Goal: Task Accomplishment & Management: Use online tool/utility

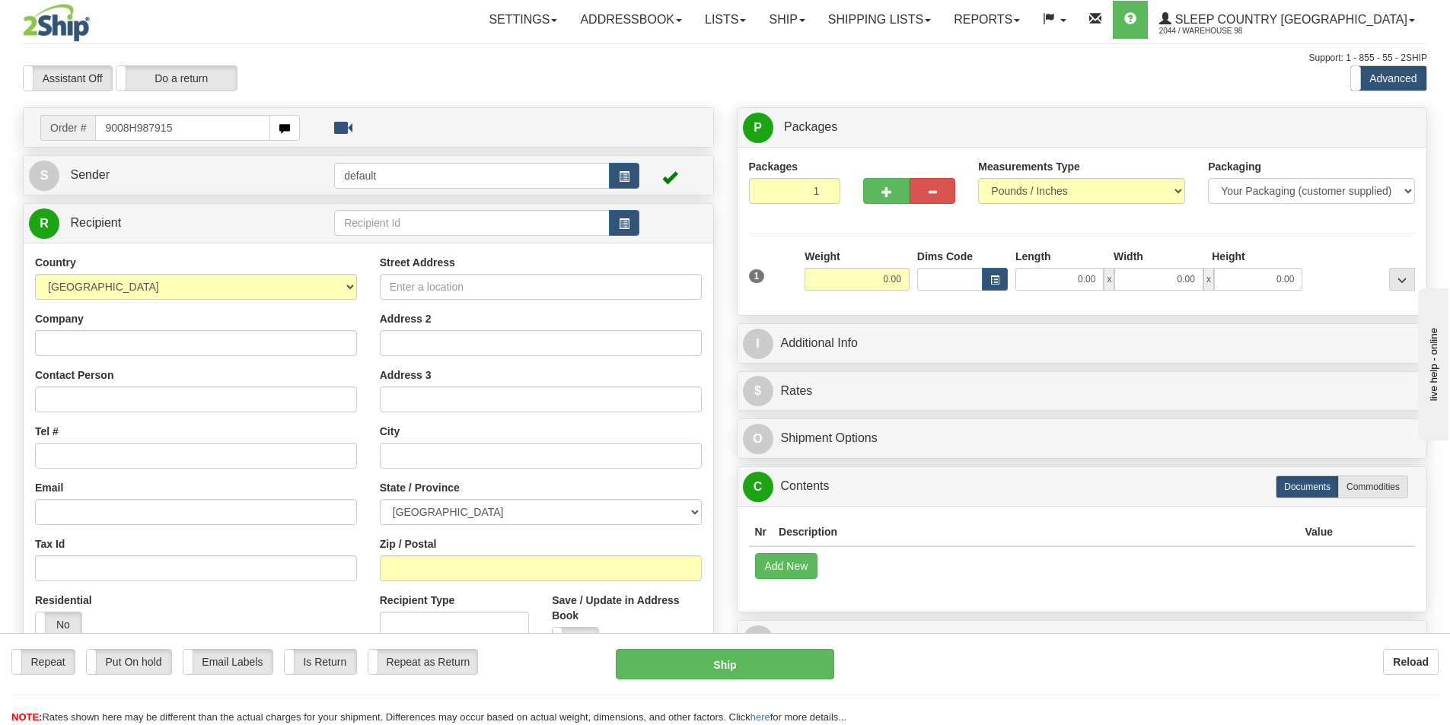
type input "9008H987915"
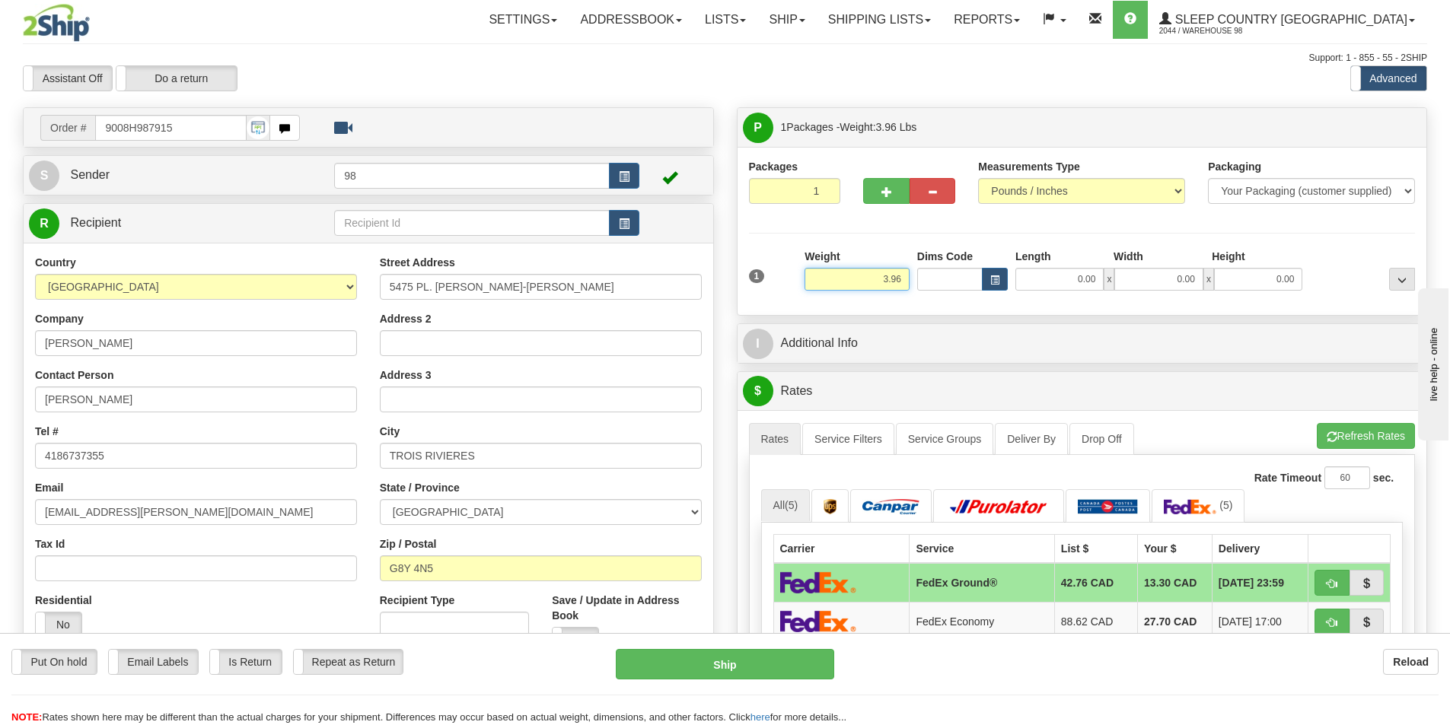
drag, startPoint x: 837, startPoint y: 279, endPoint x: 913, endPoint y: 282, distance: 76.2
click at [913, 282] on div "1 Weight 3.96 Dims Code 0.00" at bounding box center [1082, 276] width 674 height 54
type input "5.00"
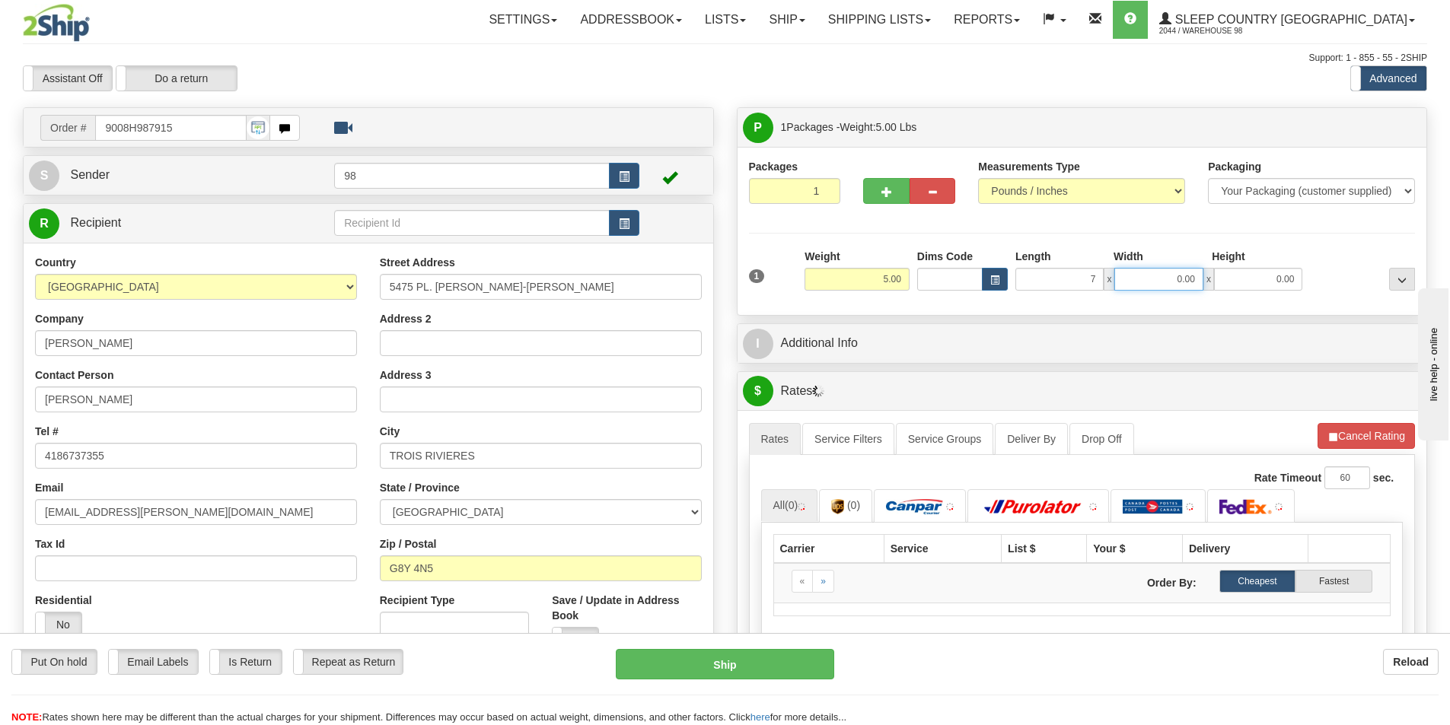
type input "7.00"
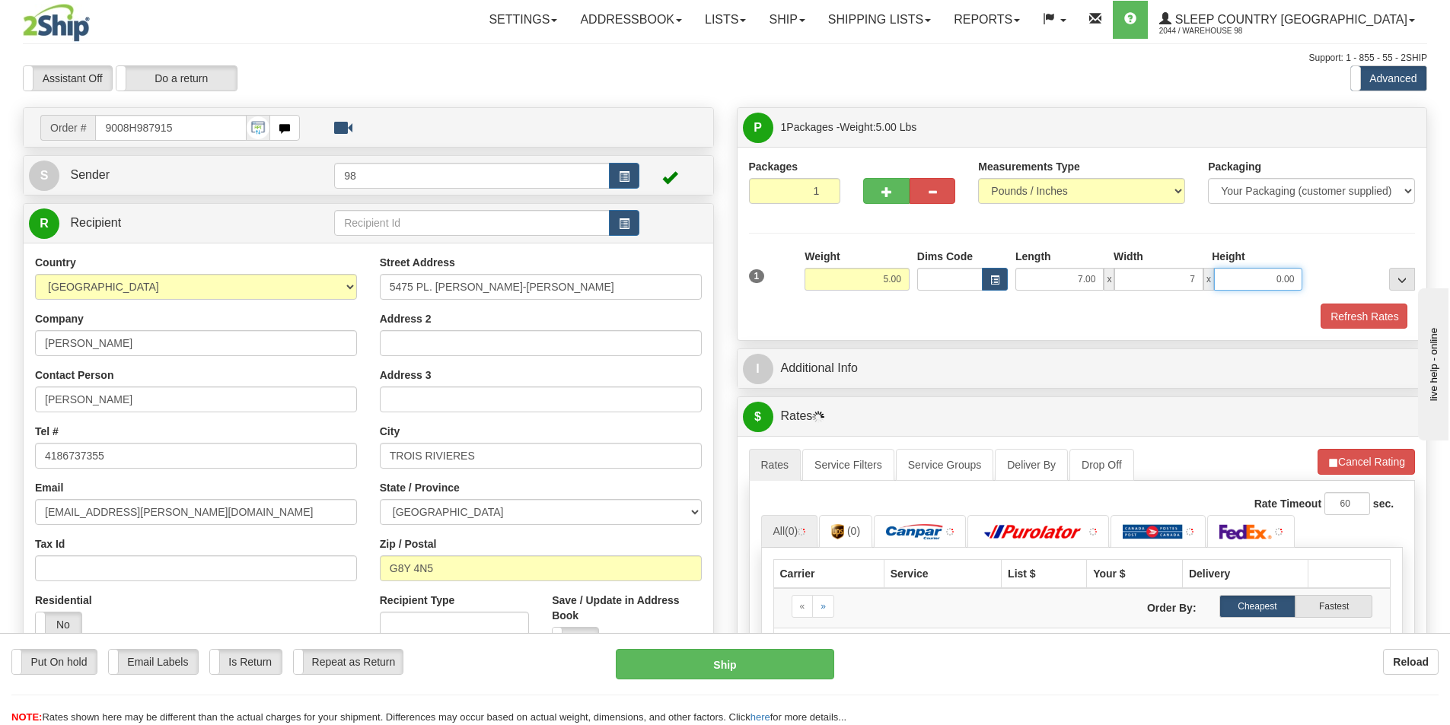
type input "7.00"
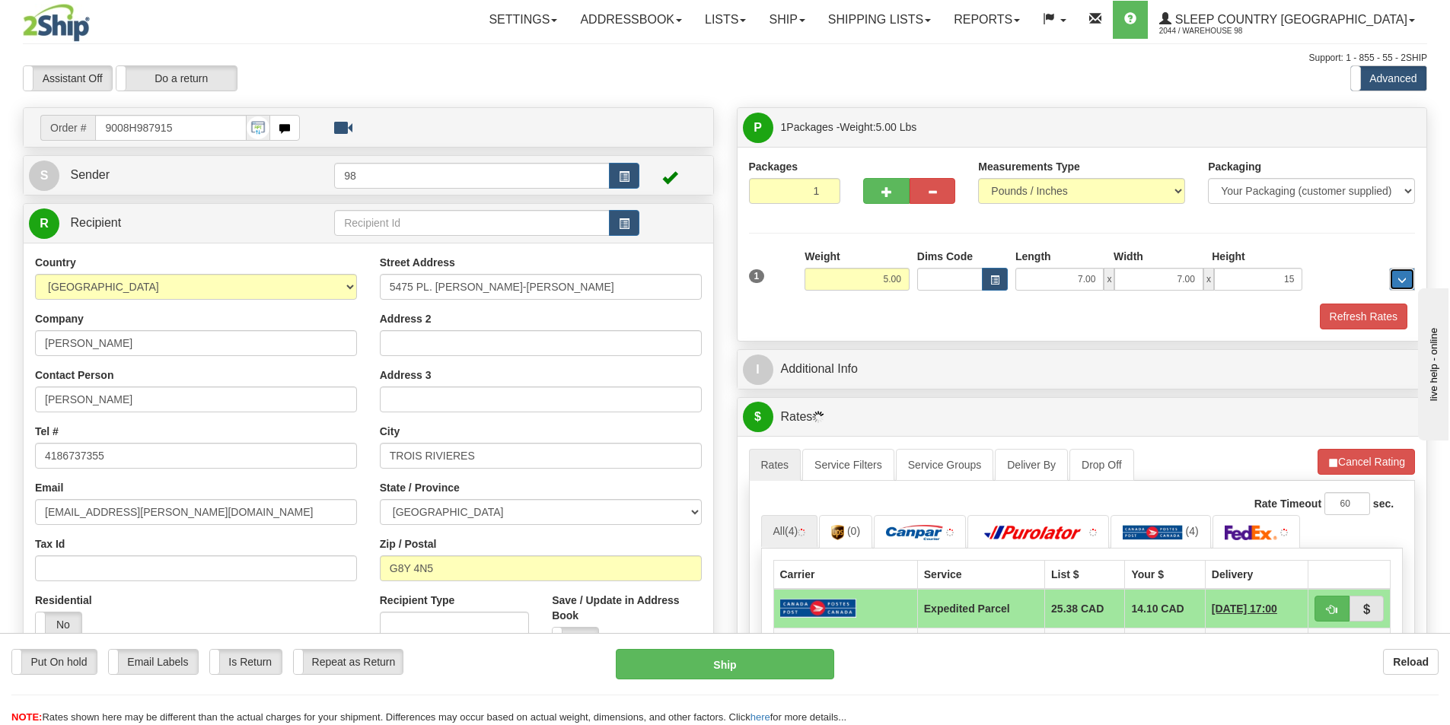
type input "15.00"
click at [1330, 314] on button "Refresh Rates" at bounding box center [1364, 317] width 88 height 26
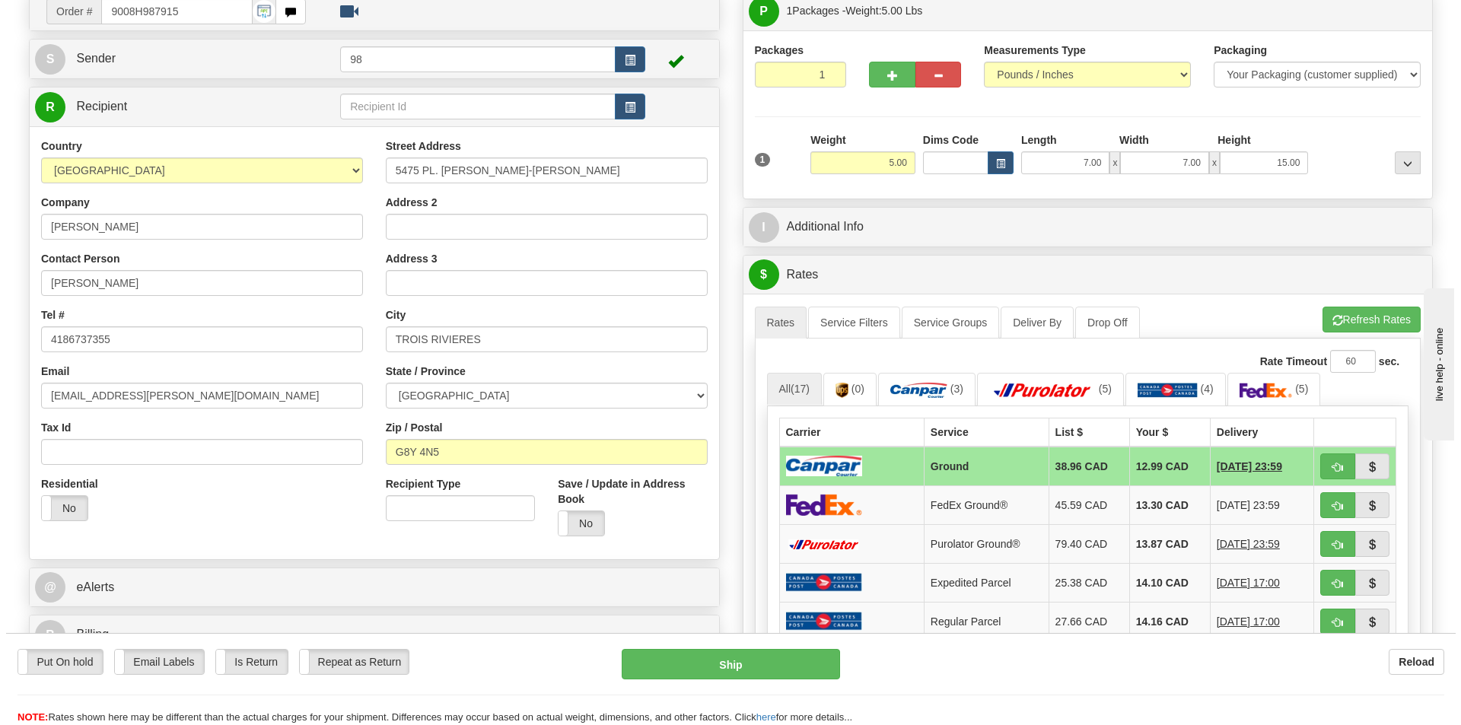
scroll to position [152, 0]
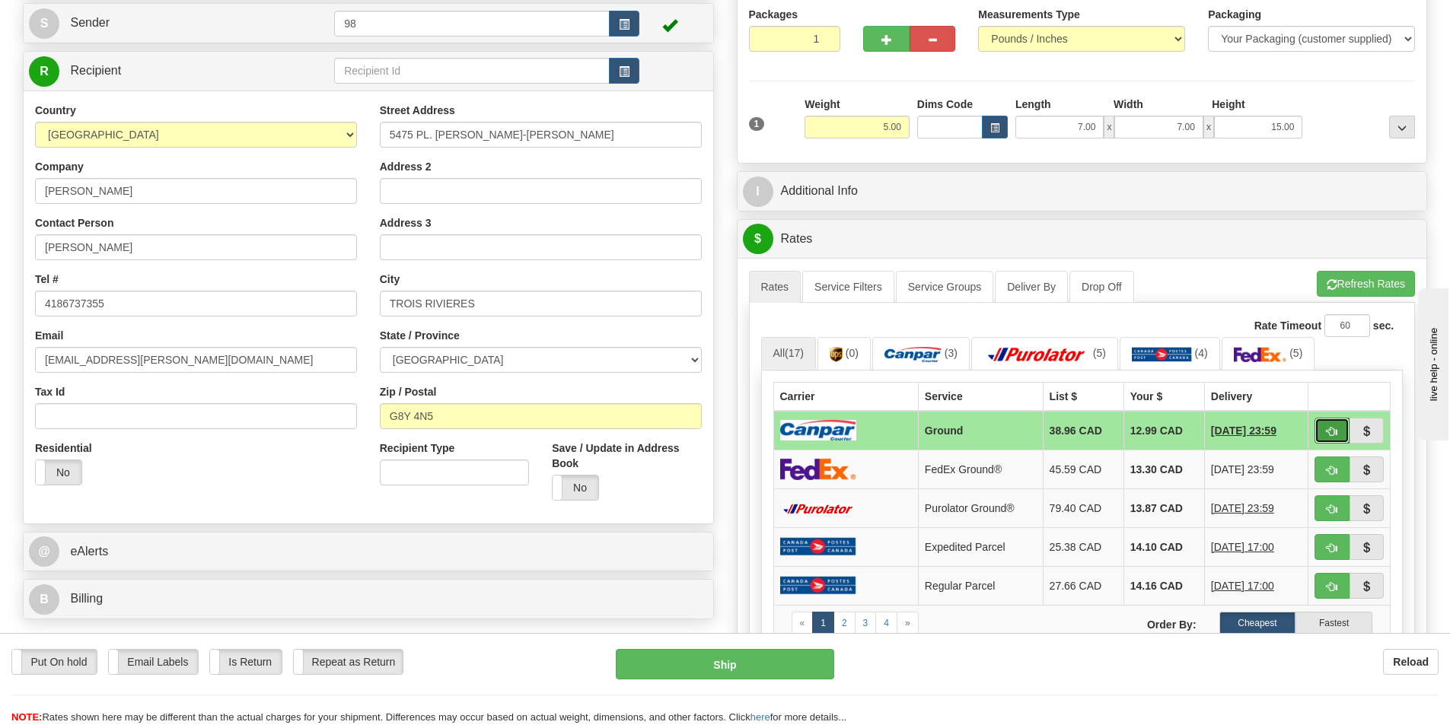
click at [1335, 427] on span "button" at bounding box center [1332, 432] width 11 height 10
type input "1"
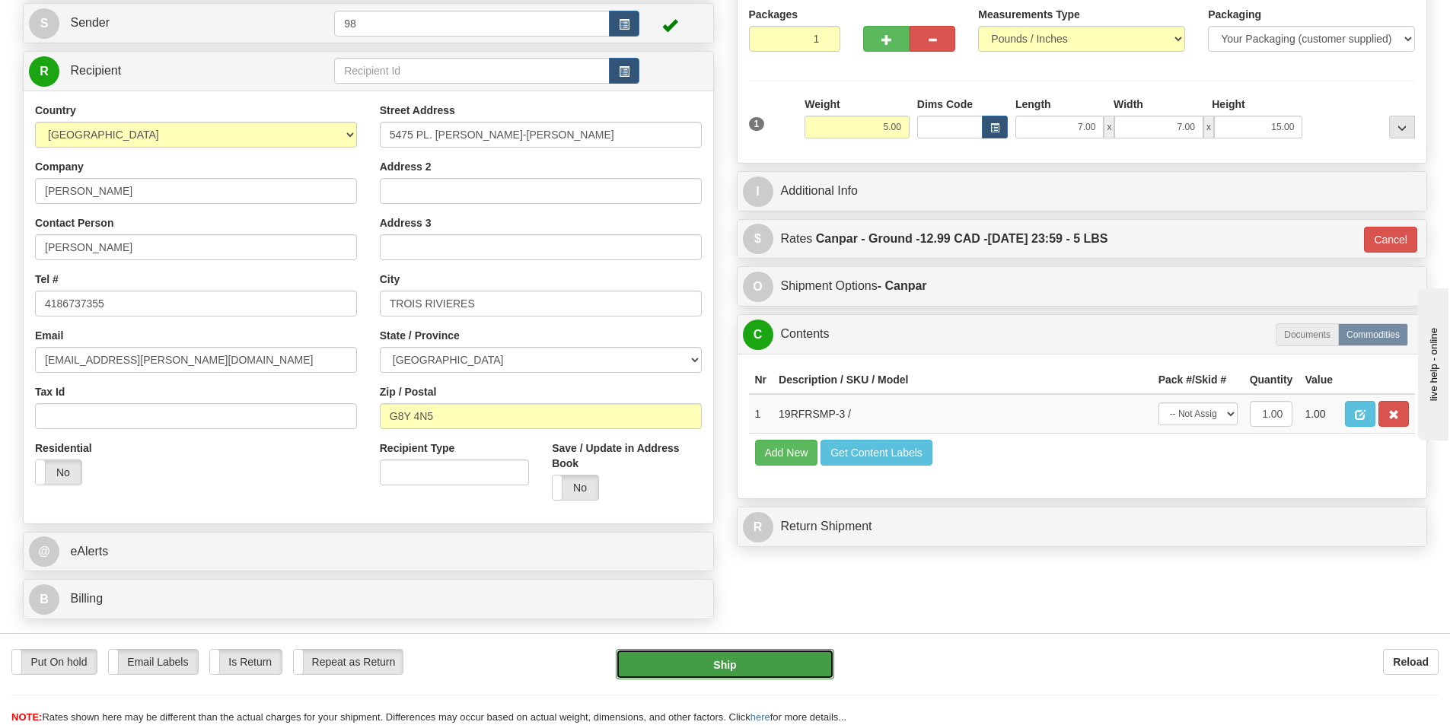
click at [709, 672] on button "Ship" at bounding box center [725, 664] width 218 height 30
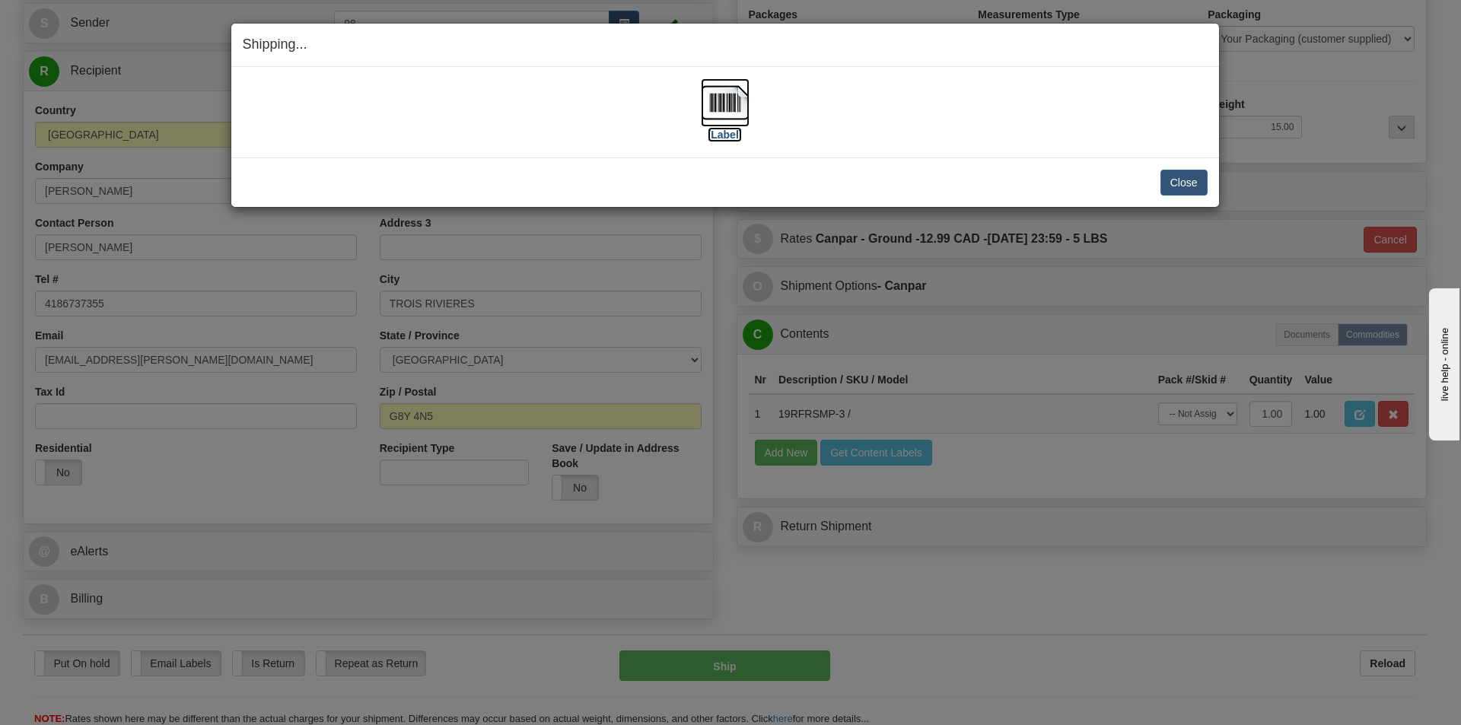
click at [725, 135] on label "[Label]" at bounding box center [725, 134] width 35 height 15
click at [1184, 188] on button "Close" at bounding box center [1184, 183] width 47 height 26
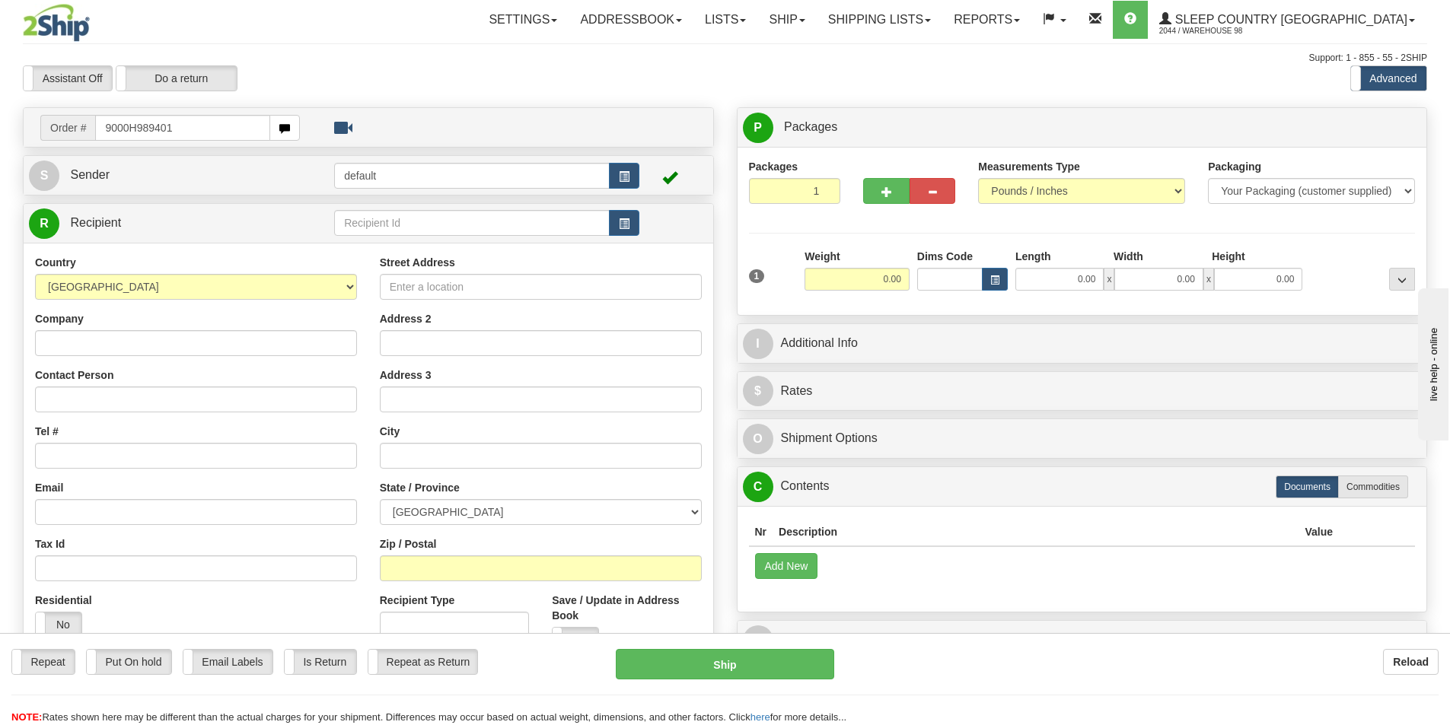
type input "9000H989401"
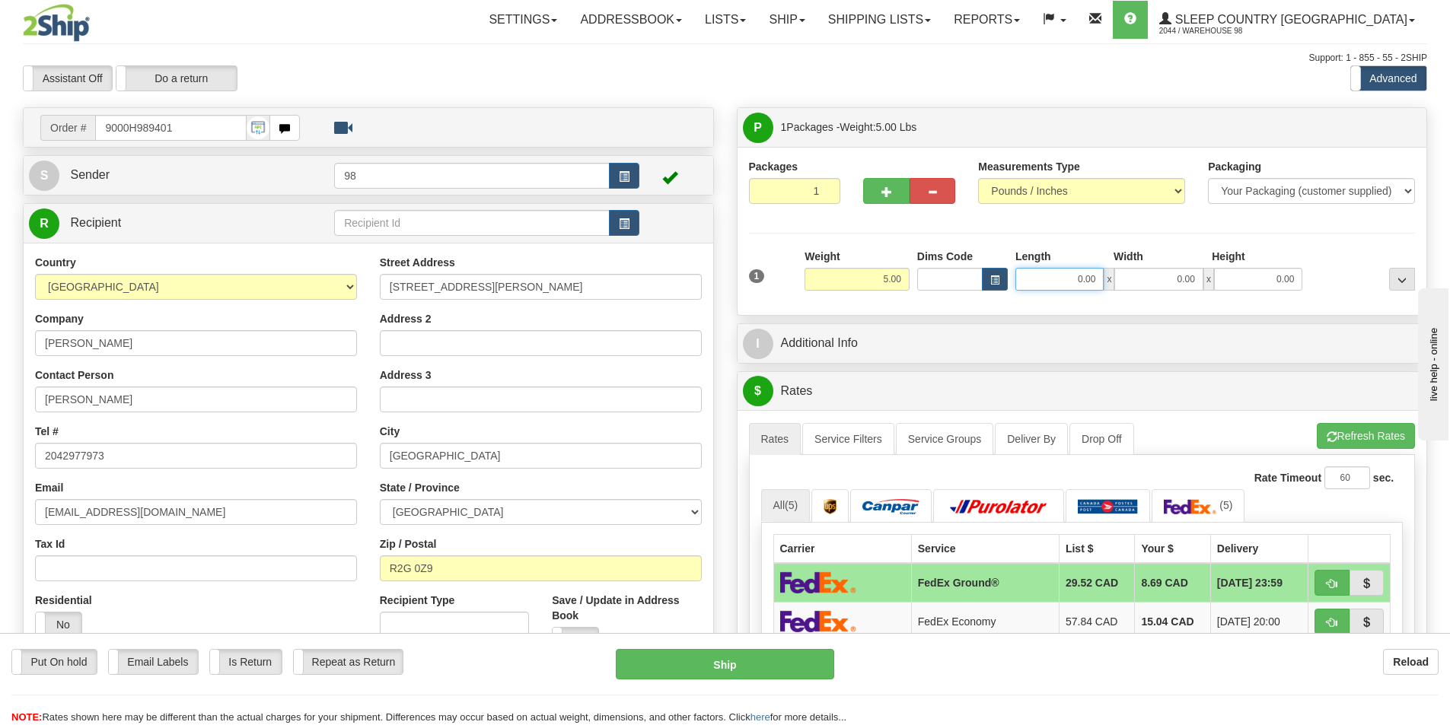
drag, startPoint x: 1049, startPoint y: 274, endPoint x: 1113, endPoint y: 288, distance: 65.4
click at [1113, 288] on div "0.00 x 0.00 x 0.00" at bounding box center [1158, 279] width 287 height 23
type input "14.00"
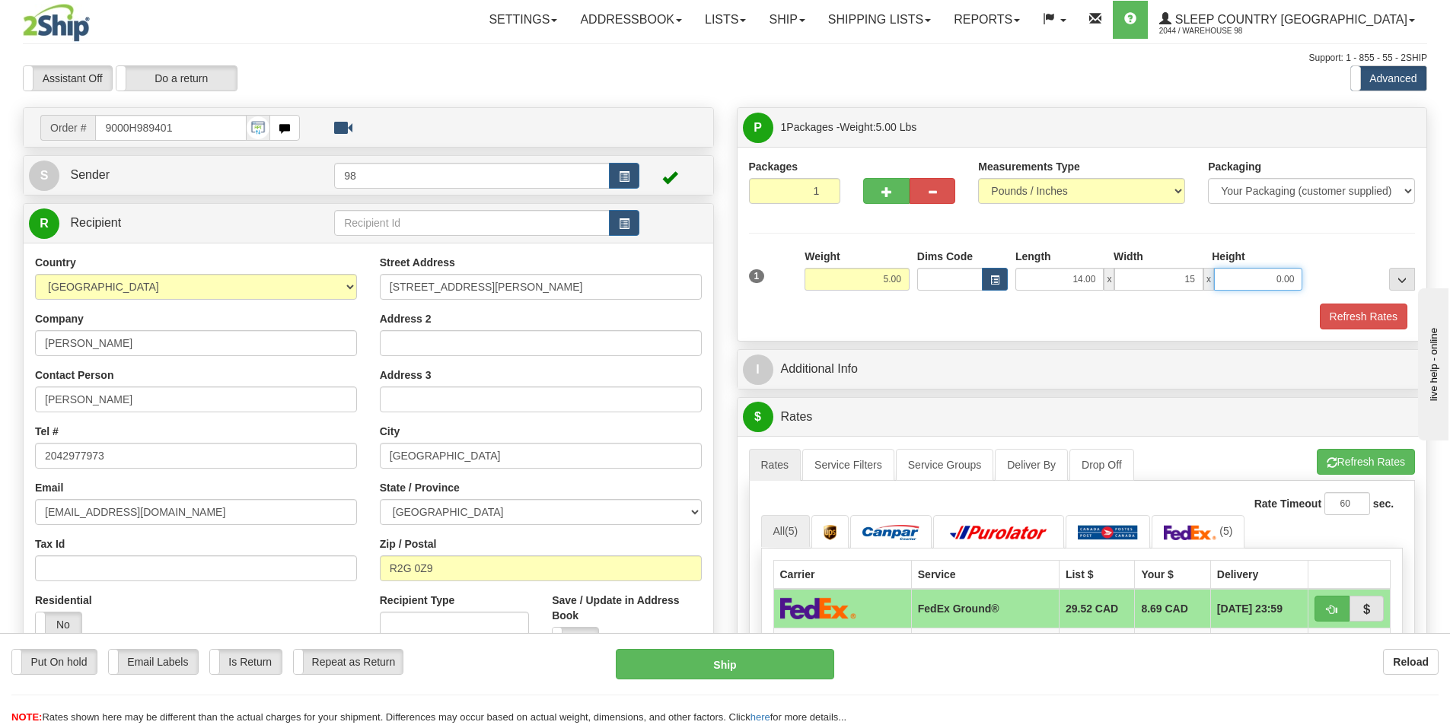
type input "15.00"
type input "16.00"
click at [1363, 324] on button "Refresh Rates" at bounding box center [1364, 317] width 88 height 26
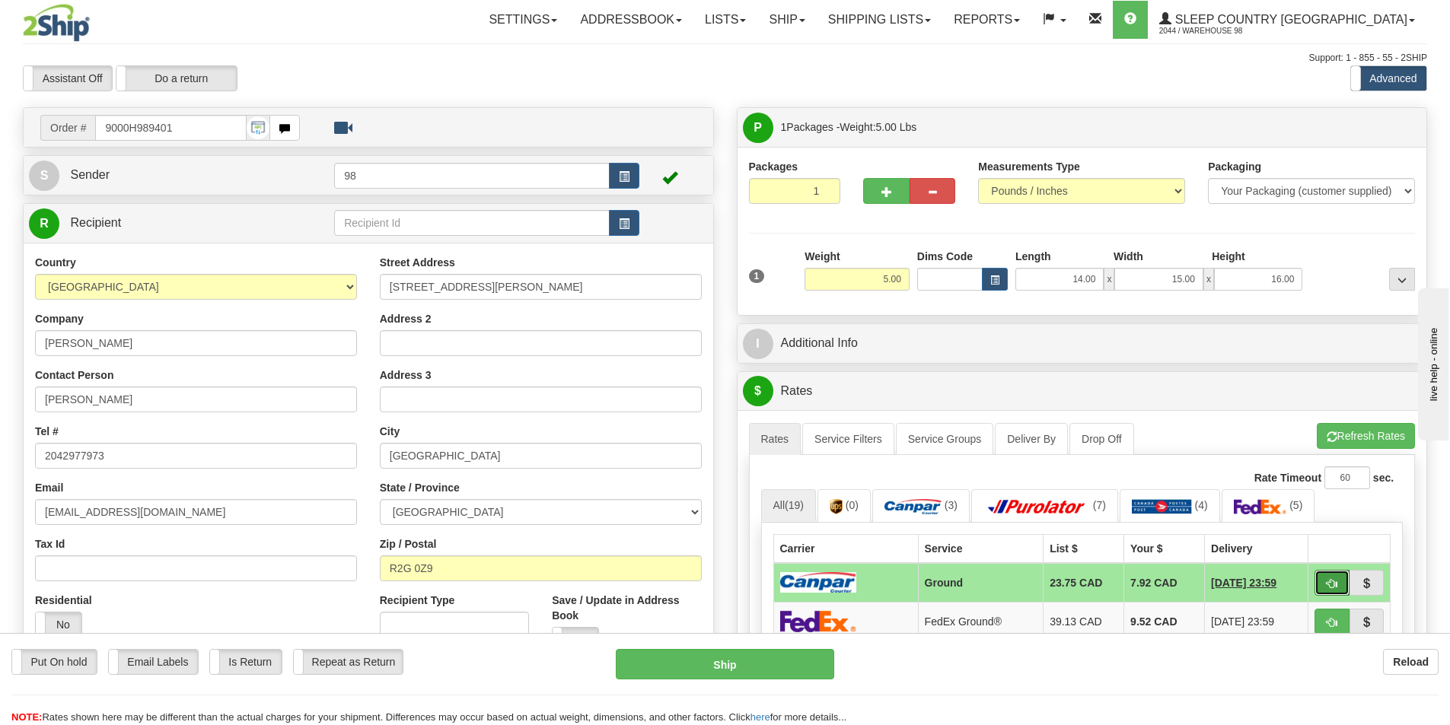
click at [1328, 582] on span "button" at bounding box center [1332, 584] width 11 height 10
type input "1"
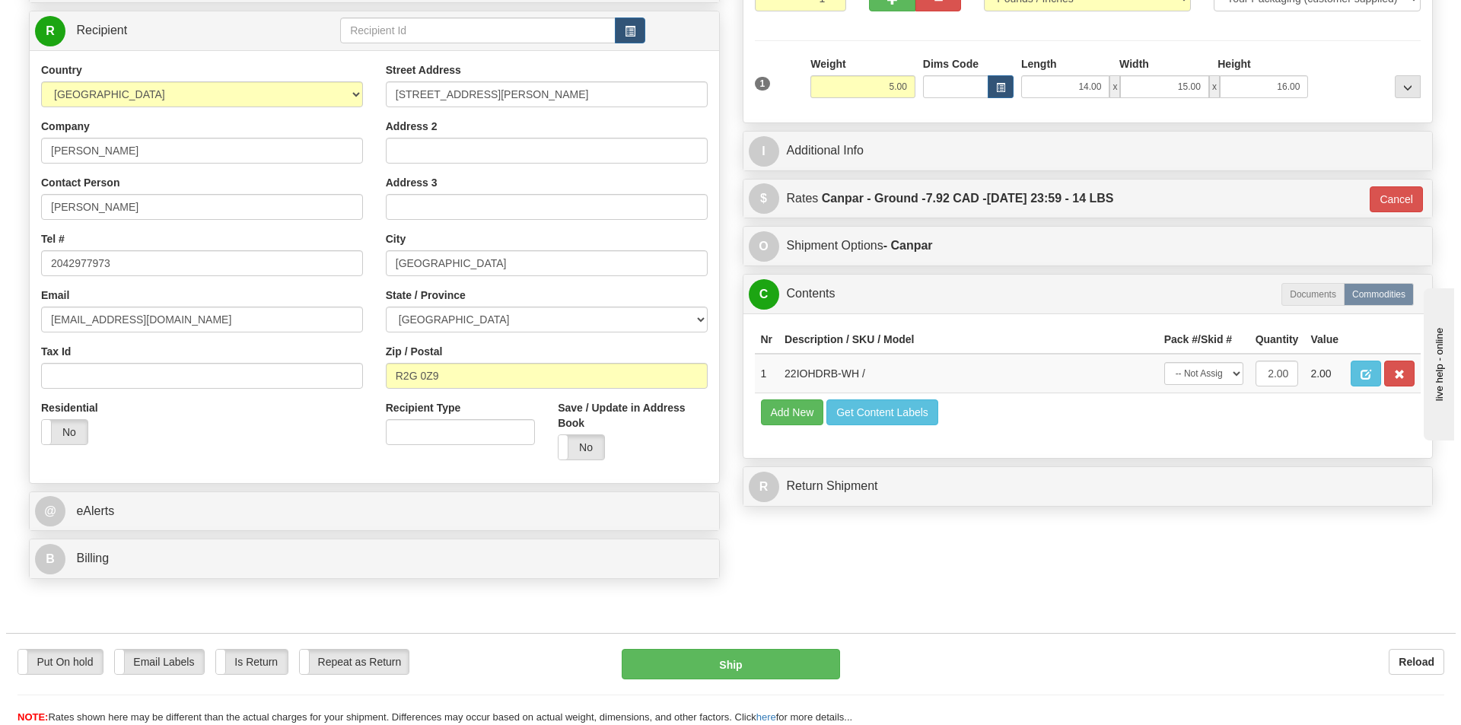
scroll to position [228, 0]
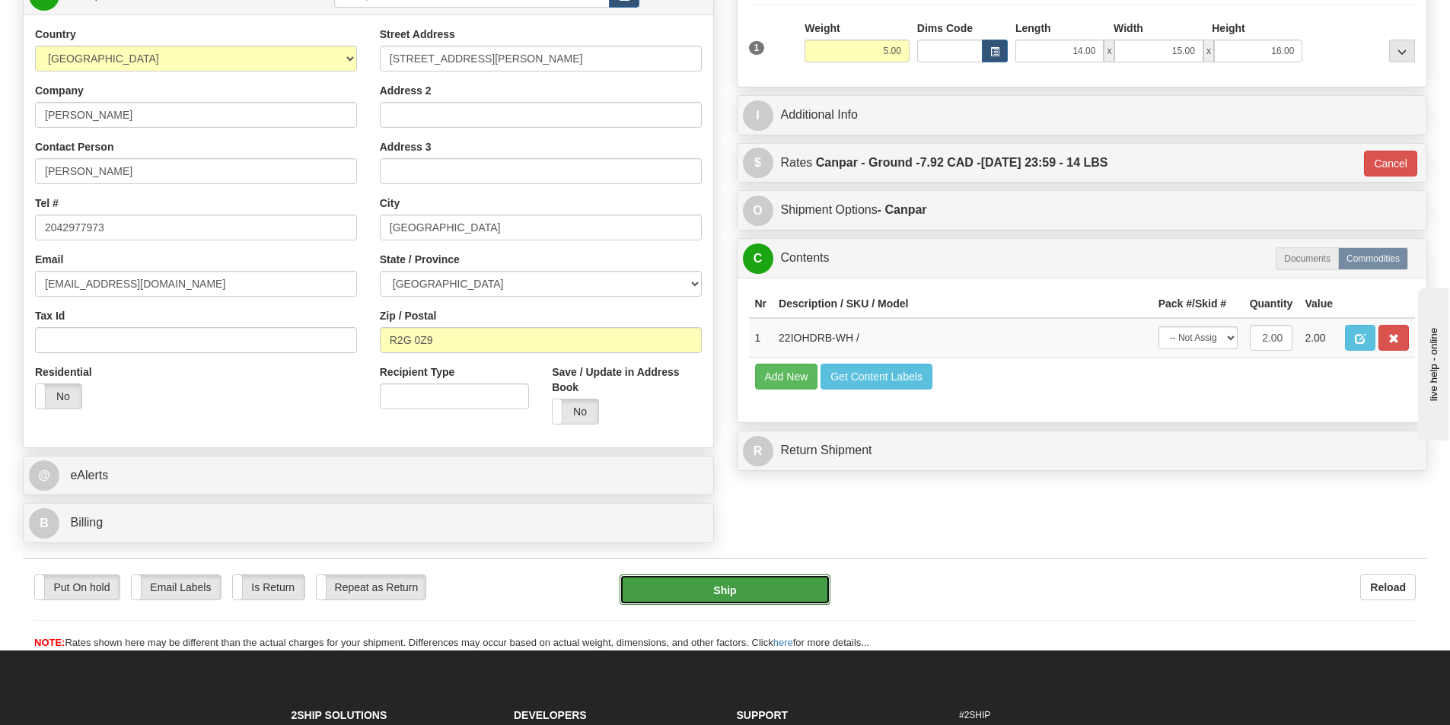
click at [741, 588] on button "Ship" at bounding box center [725, 590] width 211 height 30
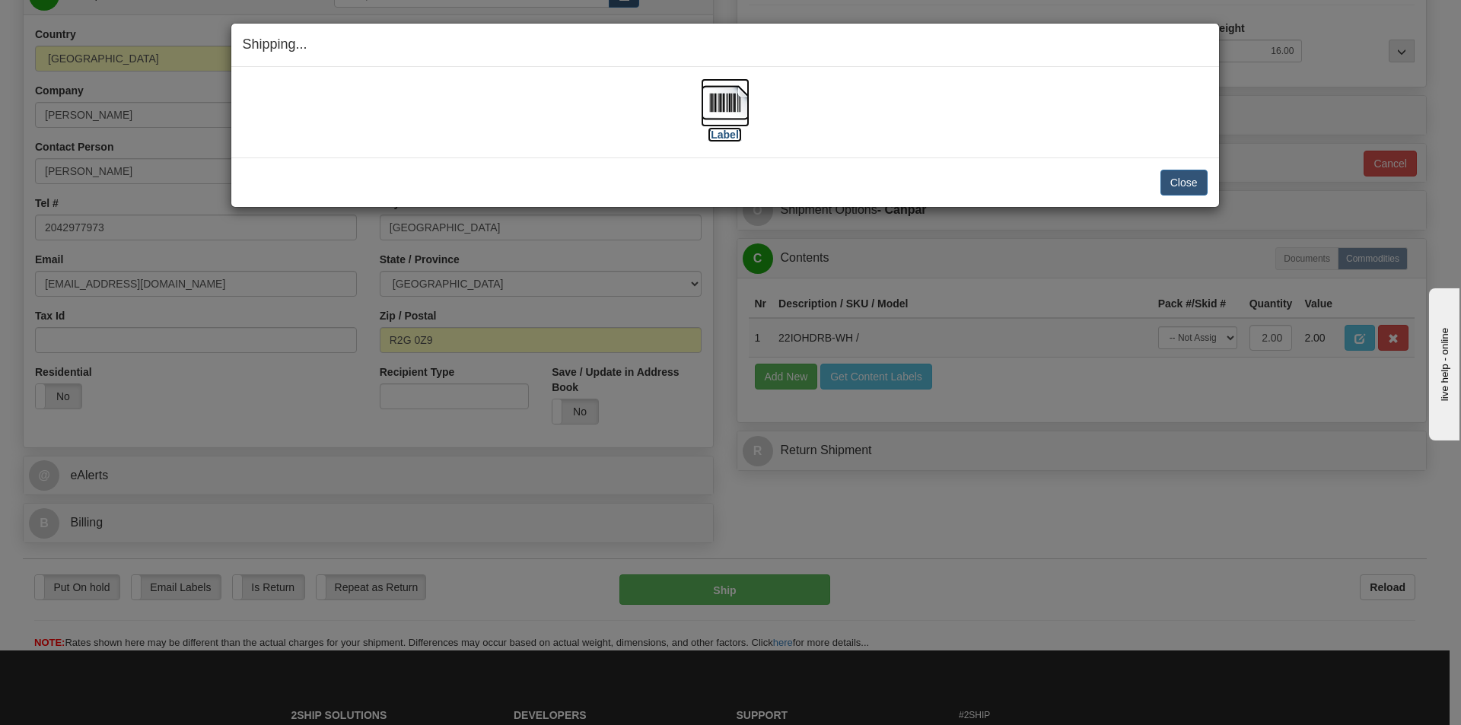
click at [716, 135] on label "[Label]" at bounding box center [725, 134] width 35 height 15
click at [1175, 181] on button "Close" at bounding box center [1184, 183] width 47 height 26
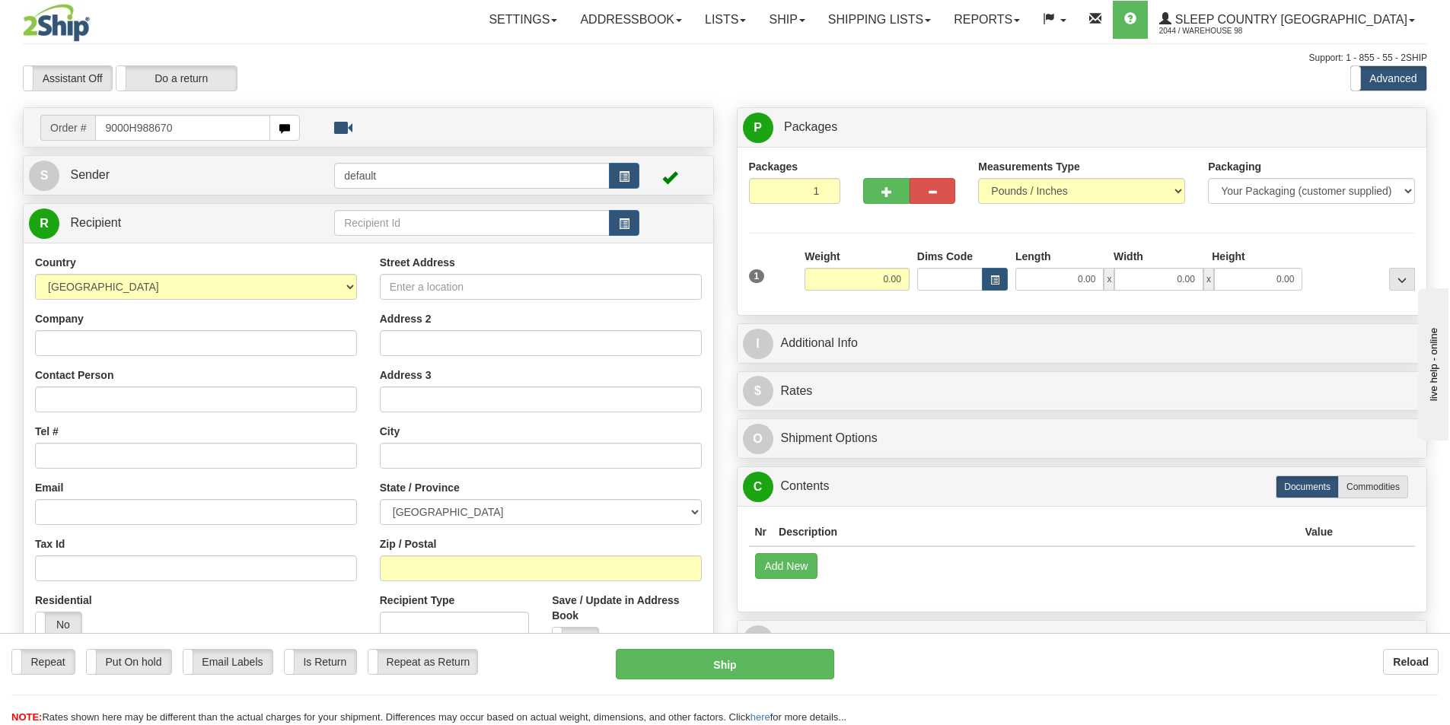
type input "9000H988670"
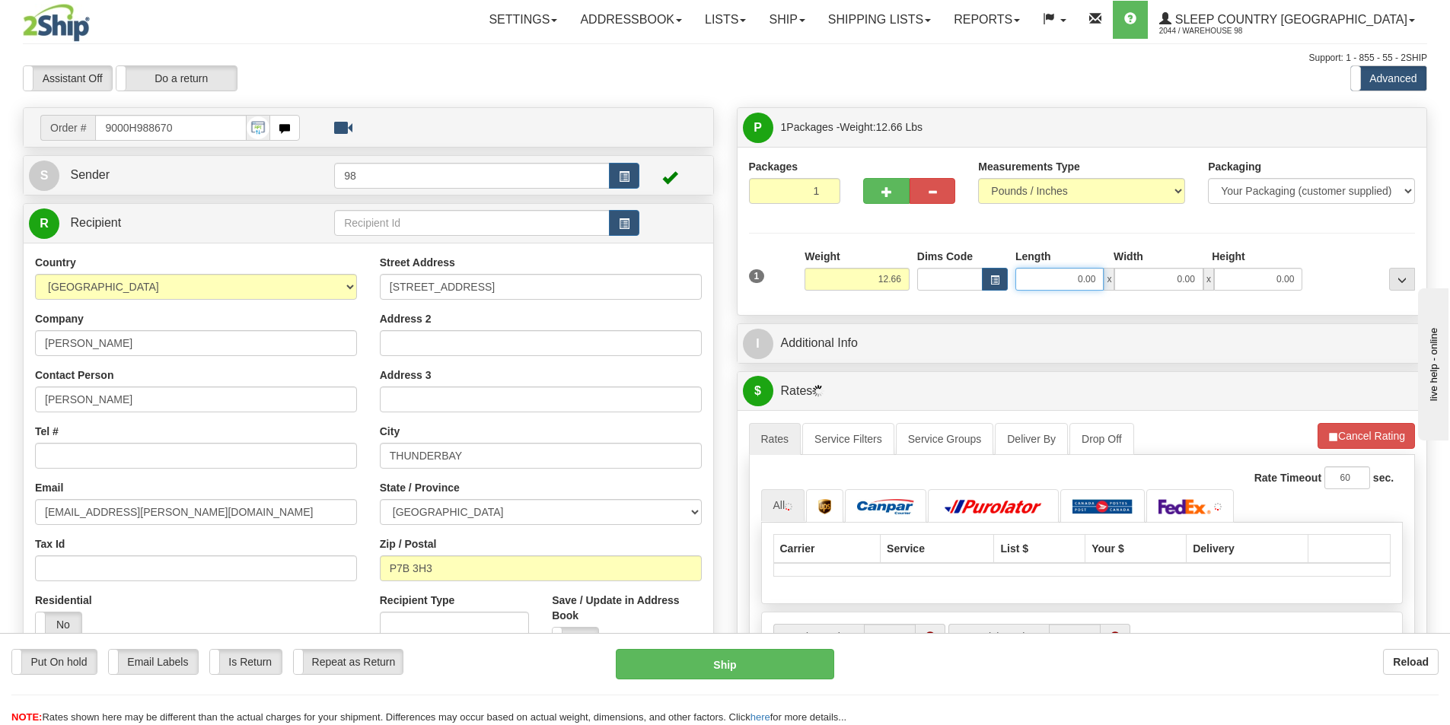
drag, startPoint x: 1050, startPoint y: 276, endPoint x: 1132, endPoint y: 281, distance: 81.6
click at [1132, 281] on div "0.00 x 0.00 x 0.00" at bounding box center [1158, 279] width 287 height 23
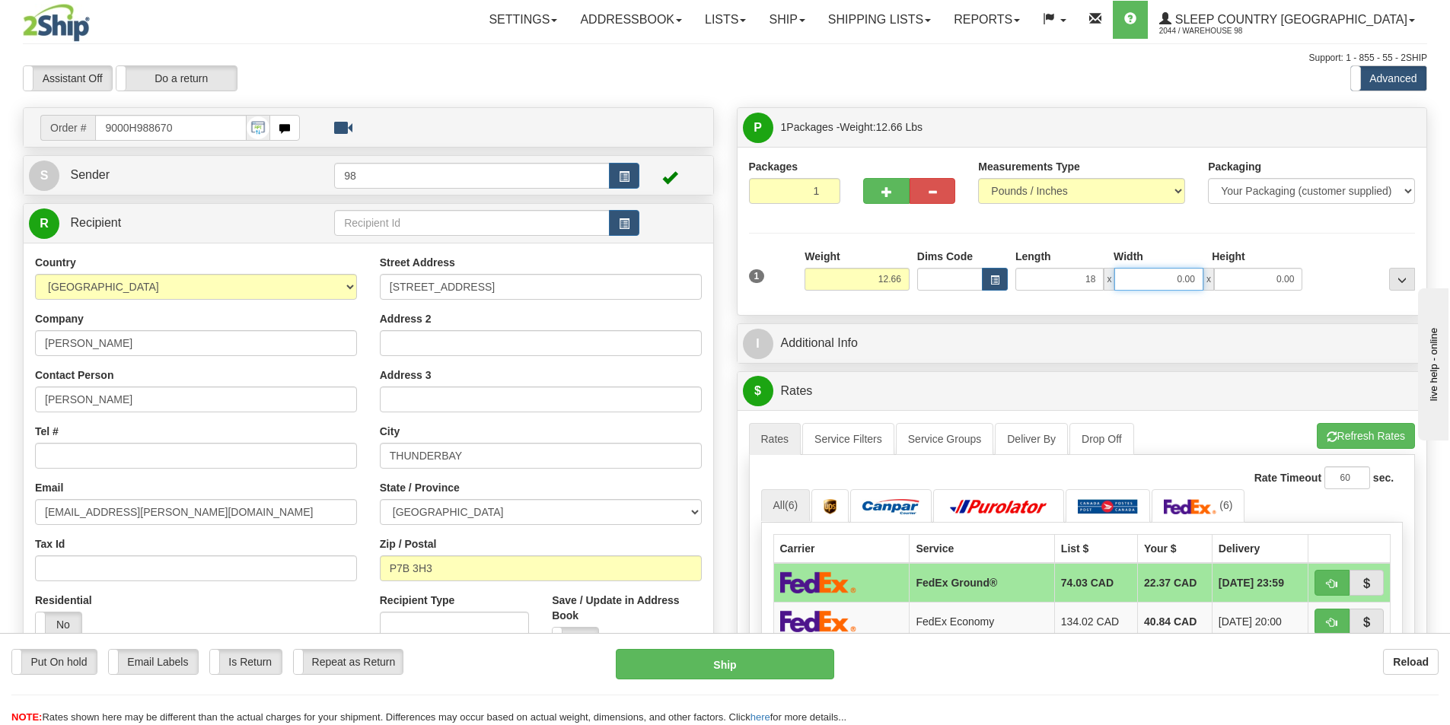
type input "18.00"
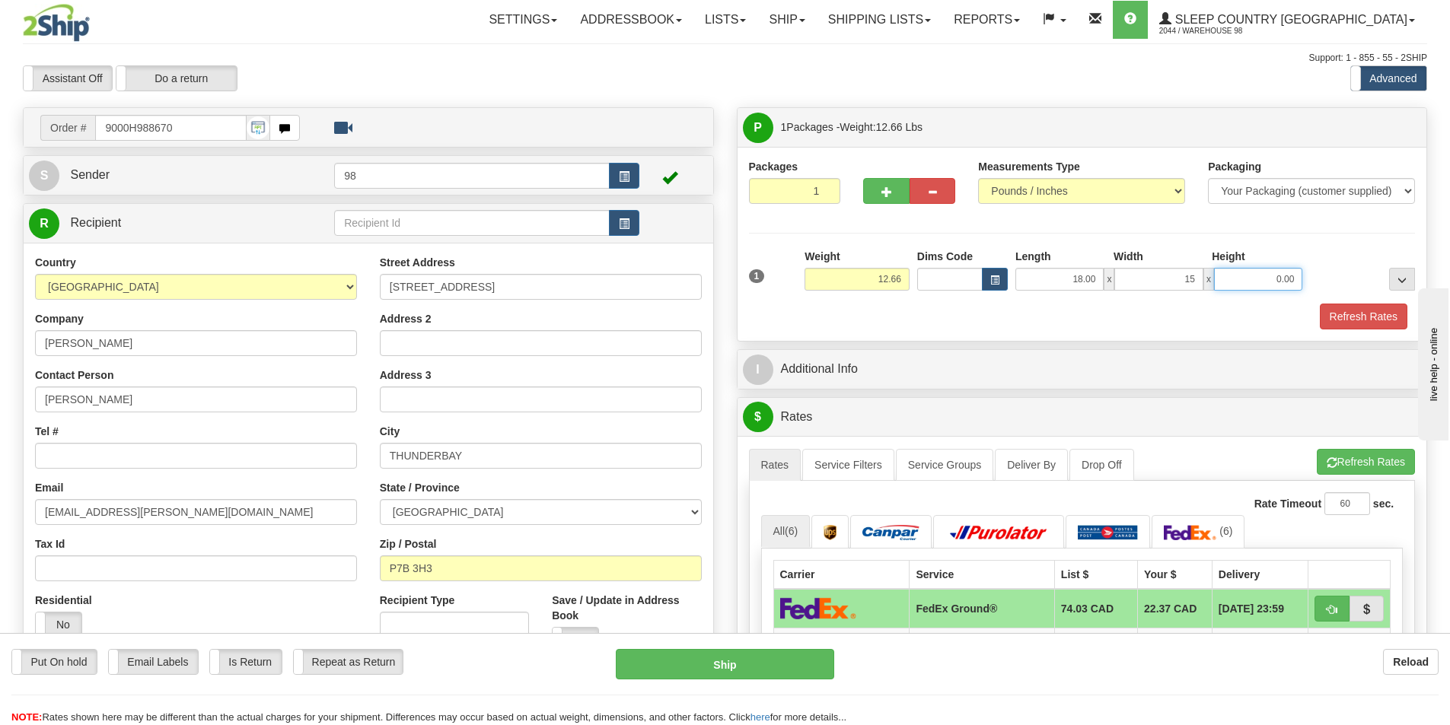
type input "15.00"
type input "8.00"
click at [1353, 320] on button "Refresh Rates" at bounding box center [1364, 317] width 88 height 26
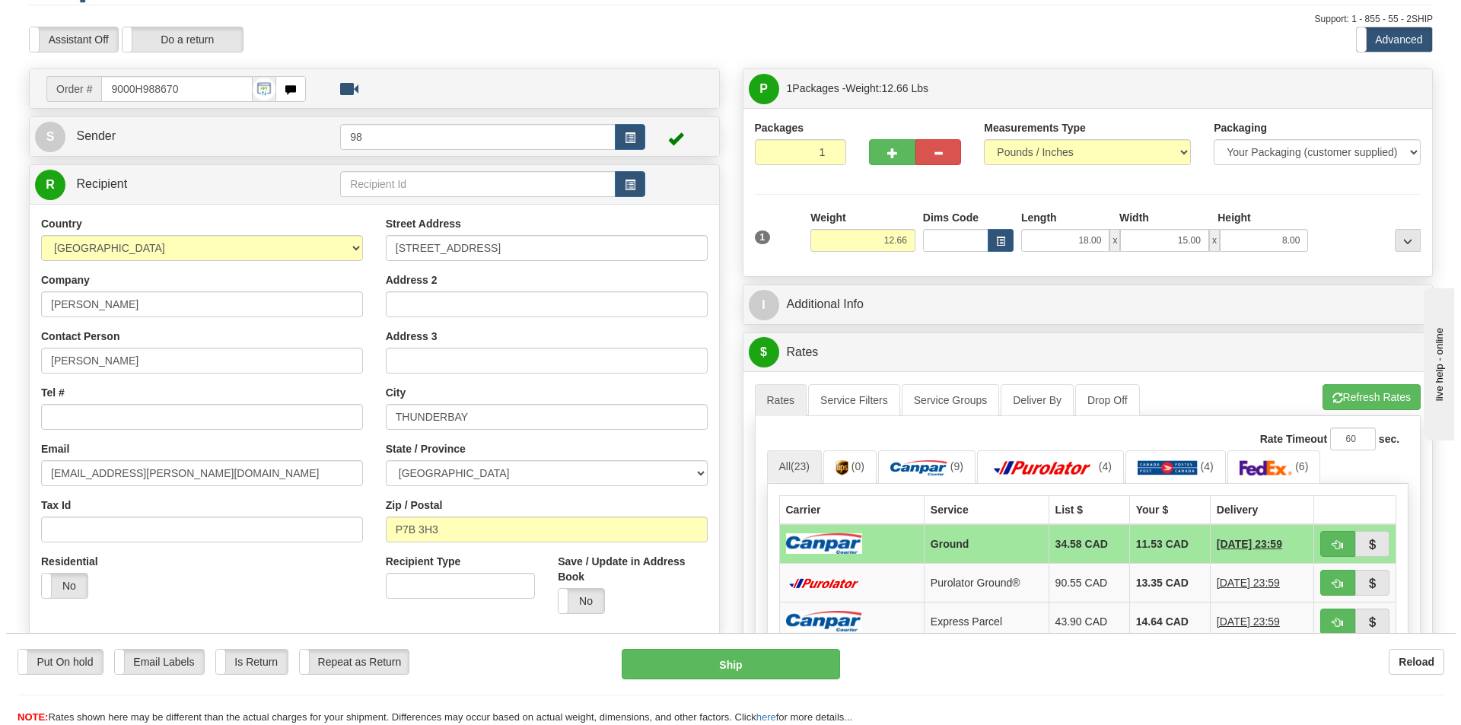
scroll to position [76, 0]
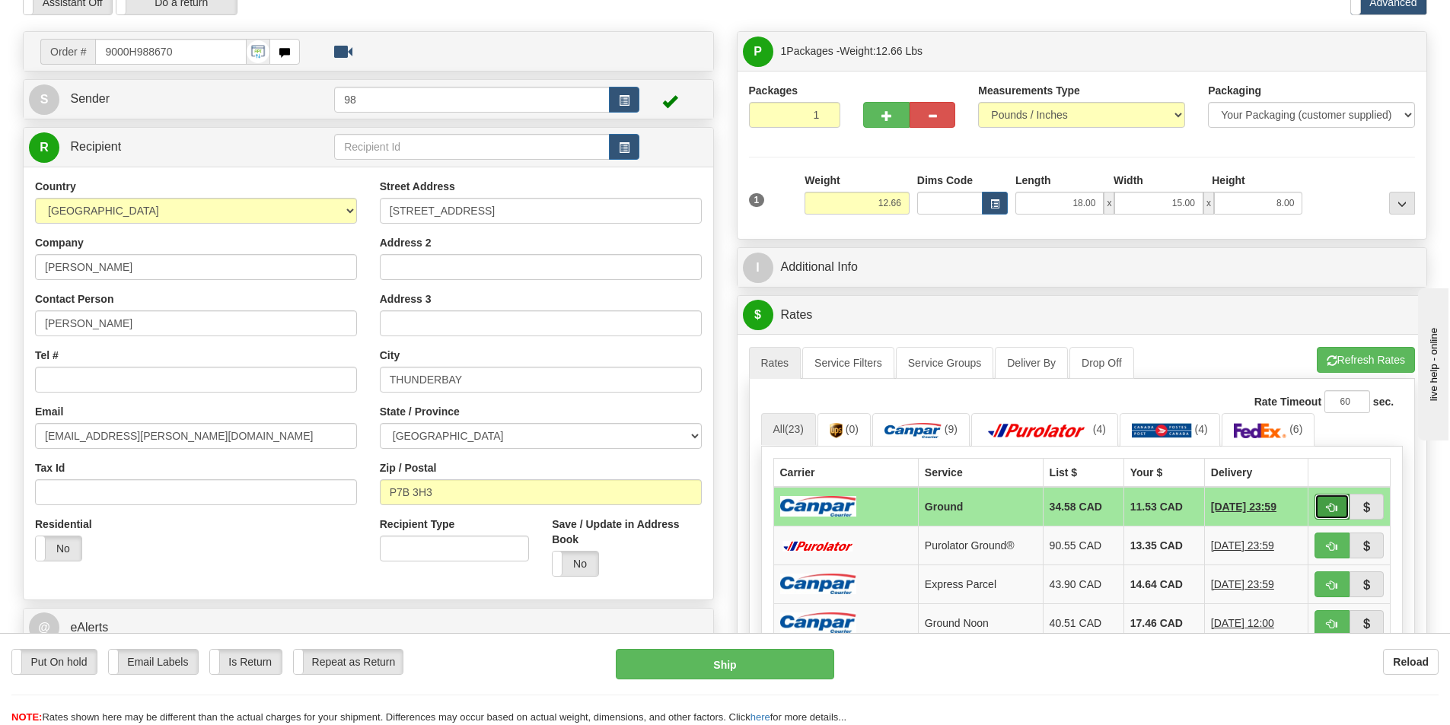
click at [1335, 505] on span "button" at bounding box center [1332, 508] width 11 height 10
type input "1"
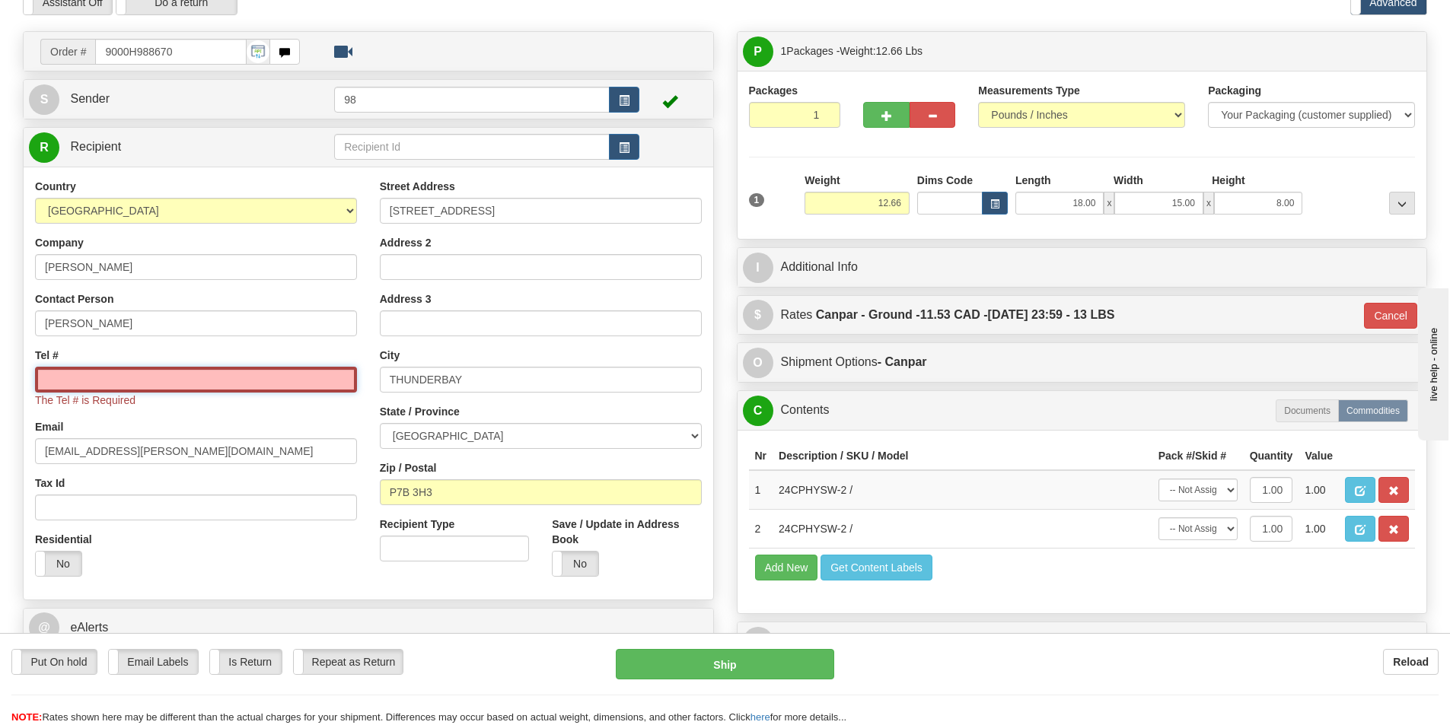
click at [295, 384] on input "Tel #" at bounding box center [196, 380] width 322 height 26
paste input "807 629-9689"
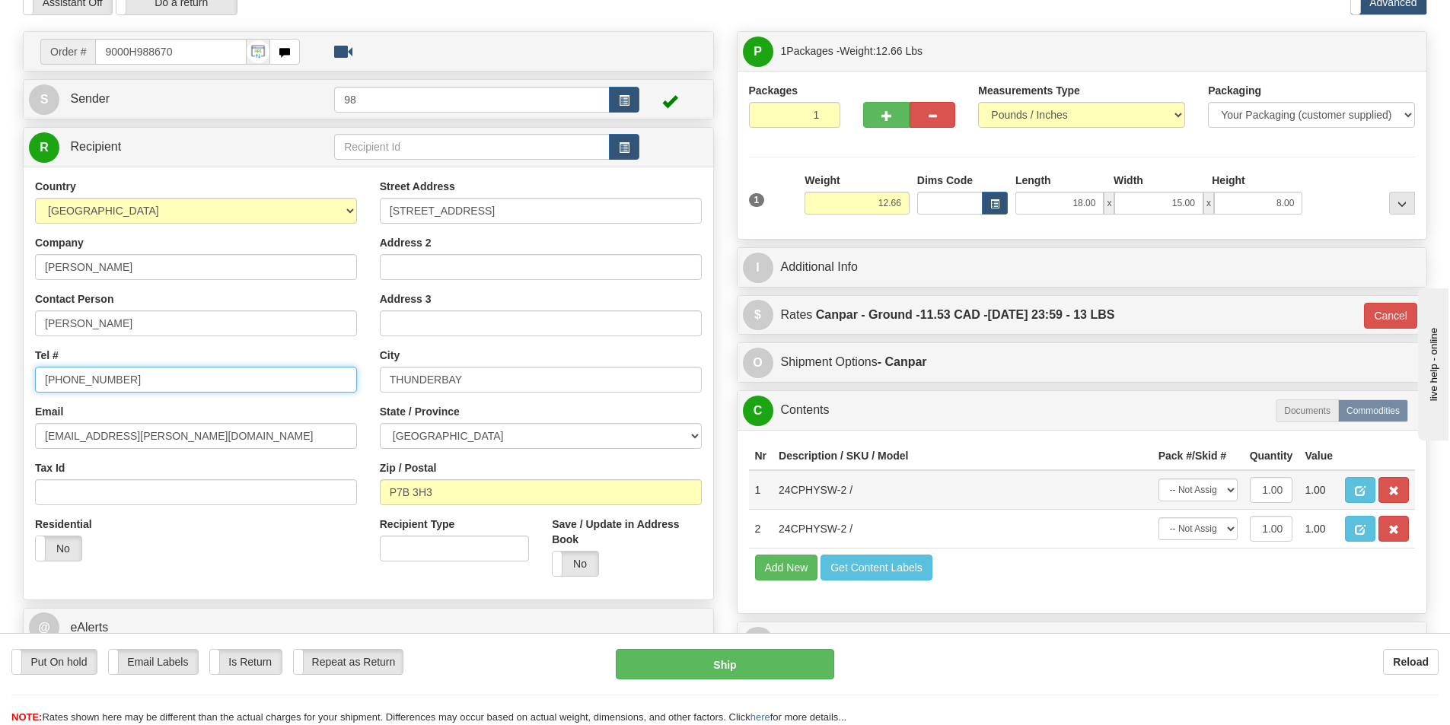
type input "807 629-9689"
click at [815, 671] on button "Ship" at bounding box center [725, 664] width 218 height 30
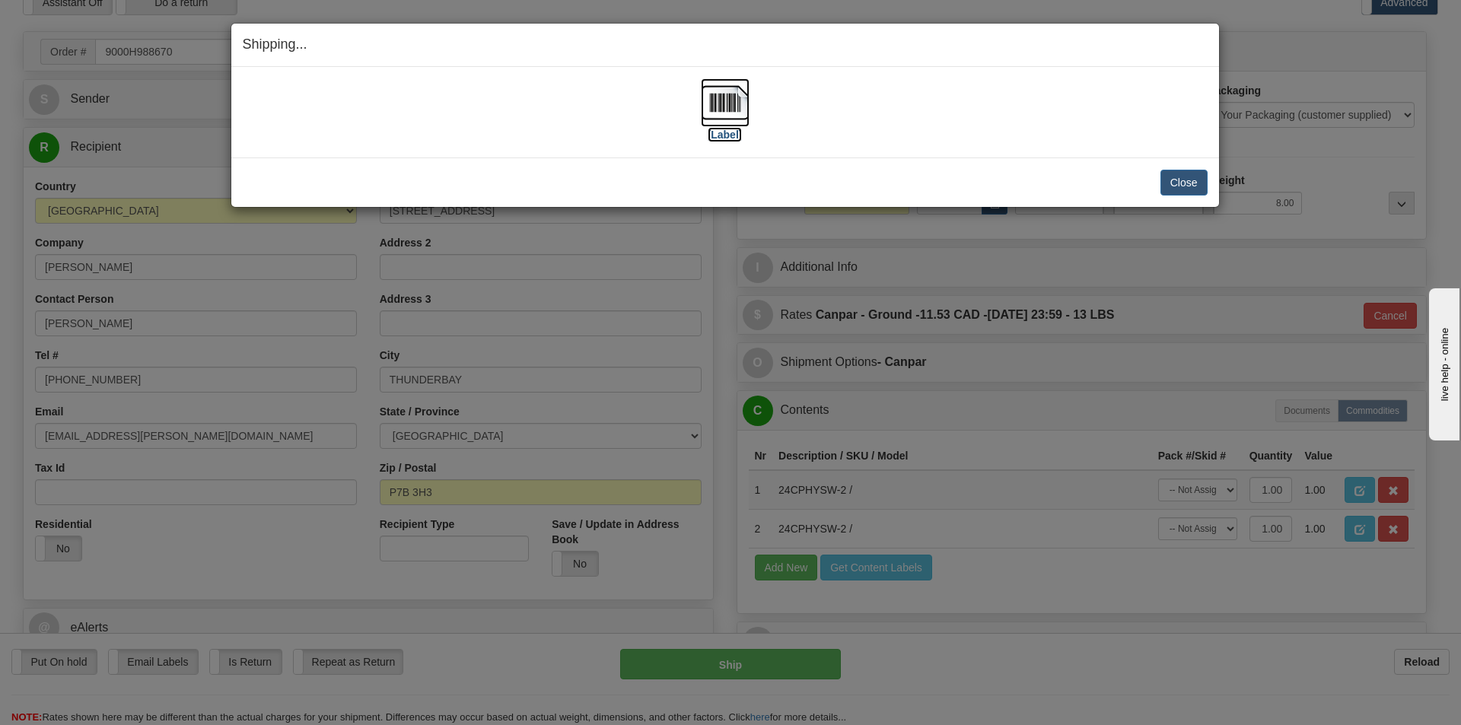
click at [716, 136] on label "[Label]" at bounding box center [725, 134] width 35 height 15
click at [1182, 178] on button "Close" at bounding box center [1184, 183] width 47 height 26
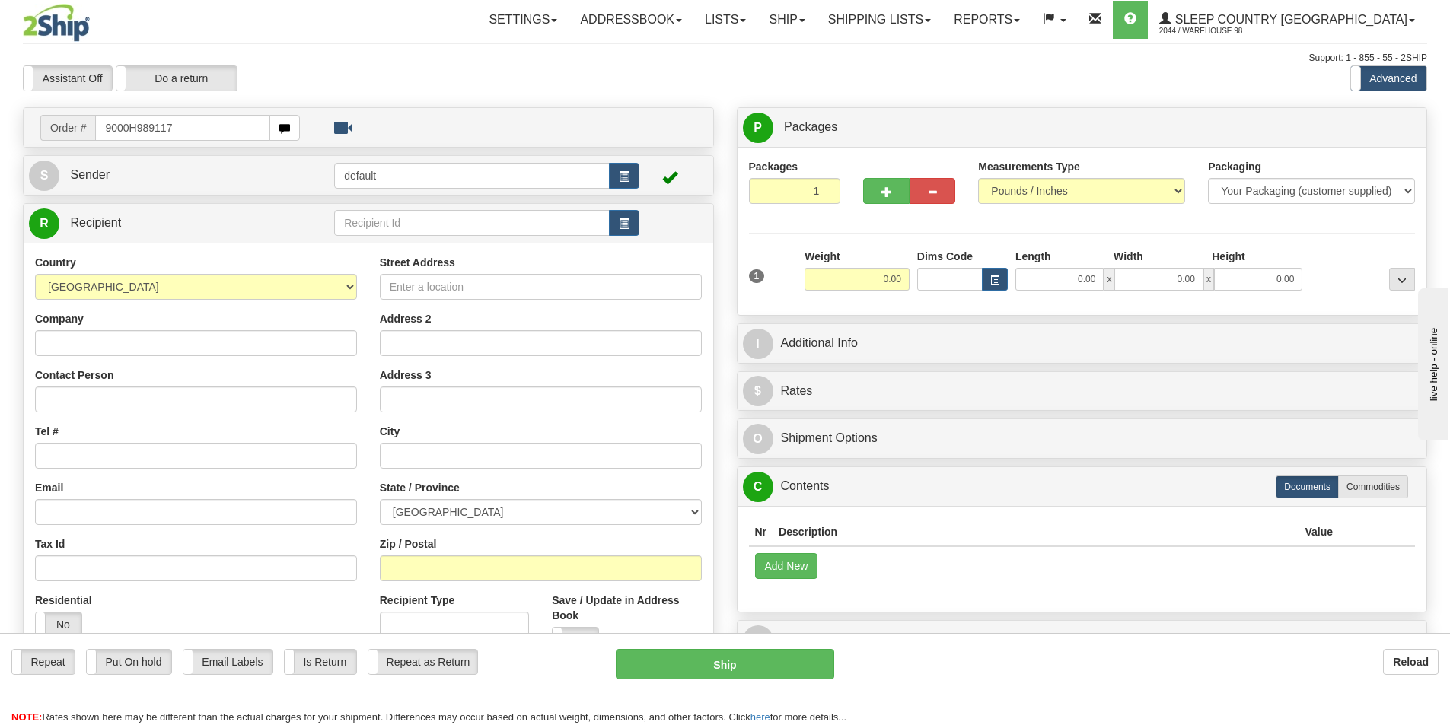
type input "9000H989117"
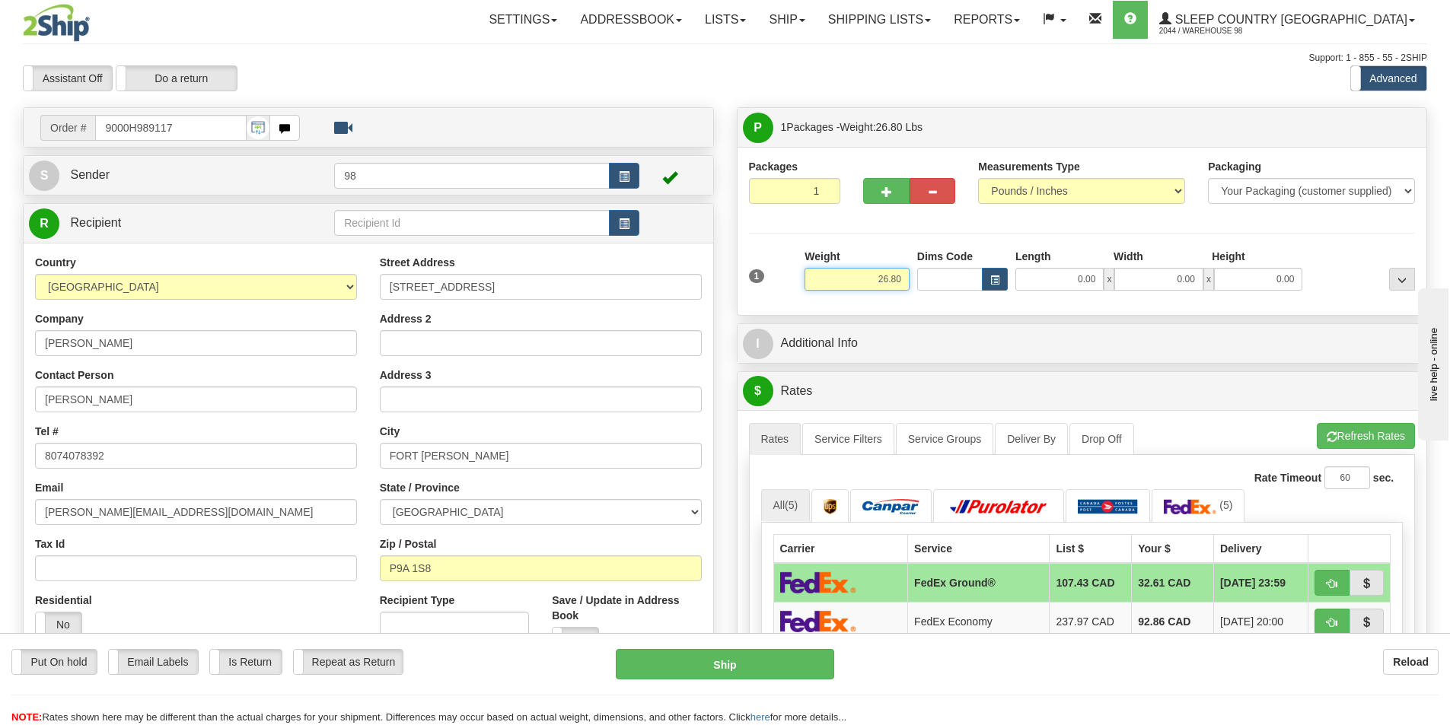
drag, startPoint x: 872, startPoint y: 273, endPoint x: 939, endPoint y: 276, distance: 67.0
click at [939, 276] on div "1 Weight 26.80 Dims Code x x" at bounding box center [1082, 276] width 674 height 54
type input "4.00"
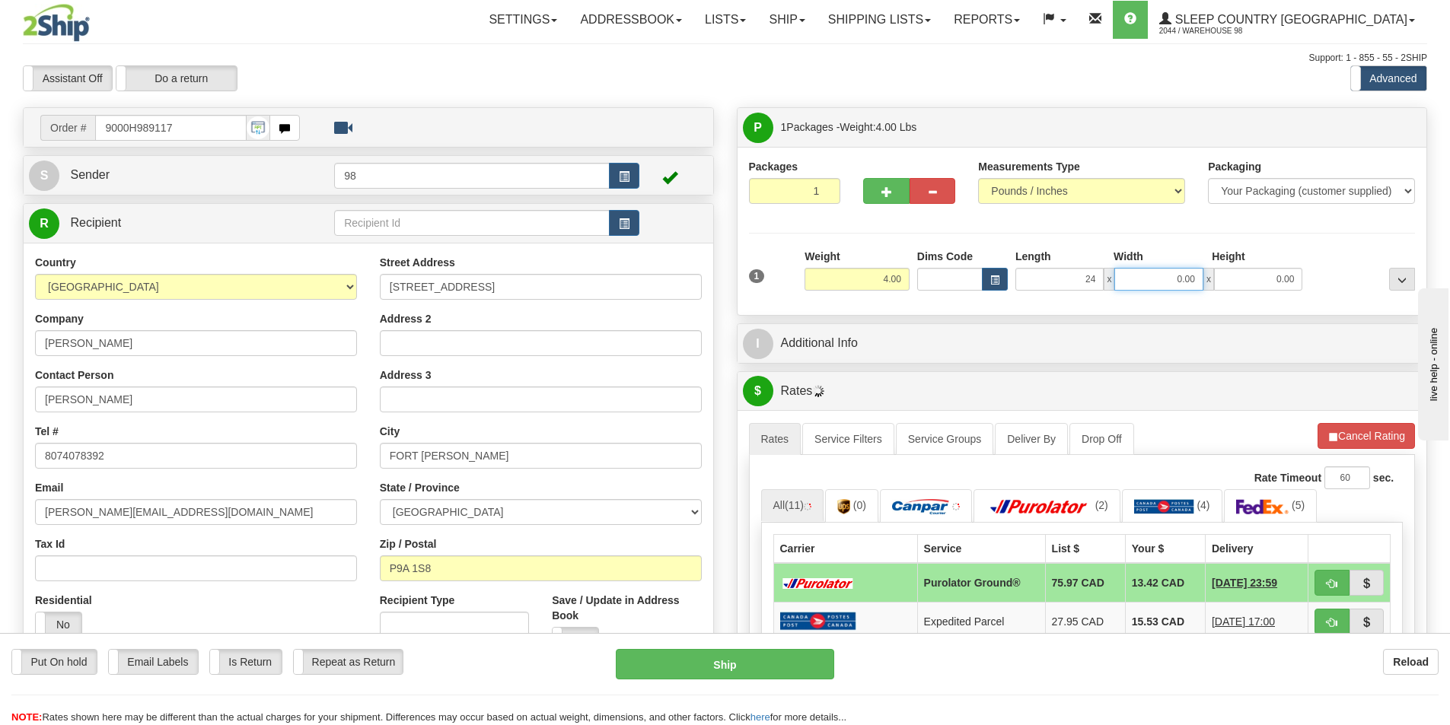
type input "24.00"
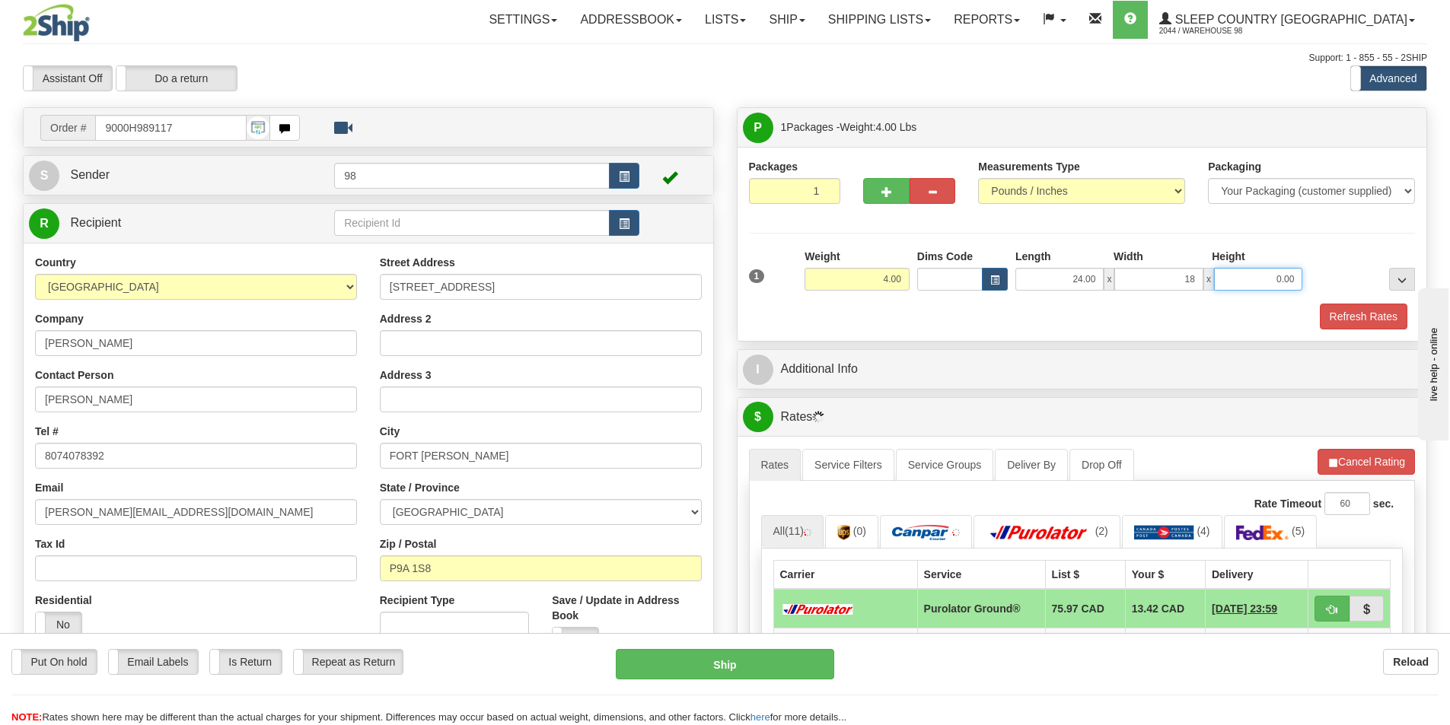
type input "18.00"
type input "8.00"
click at [1341, 320] on button "Refresh Rates" at bounding box center [1364, 317] width 88 height 26
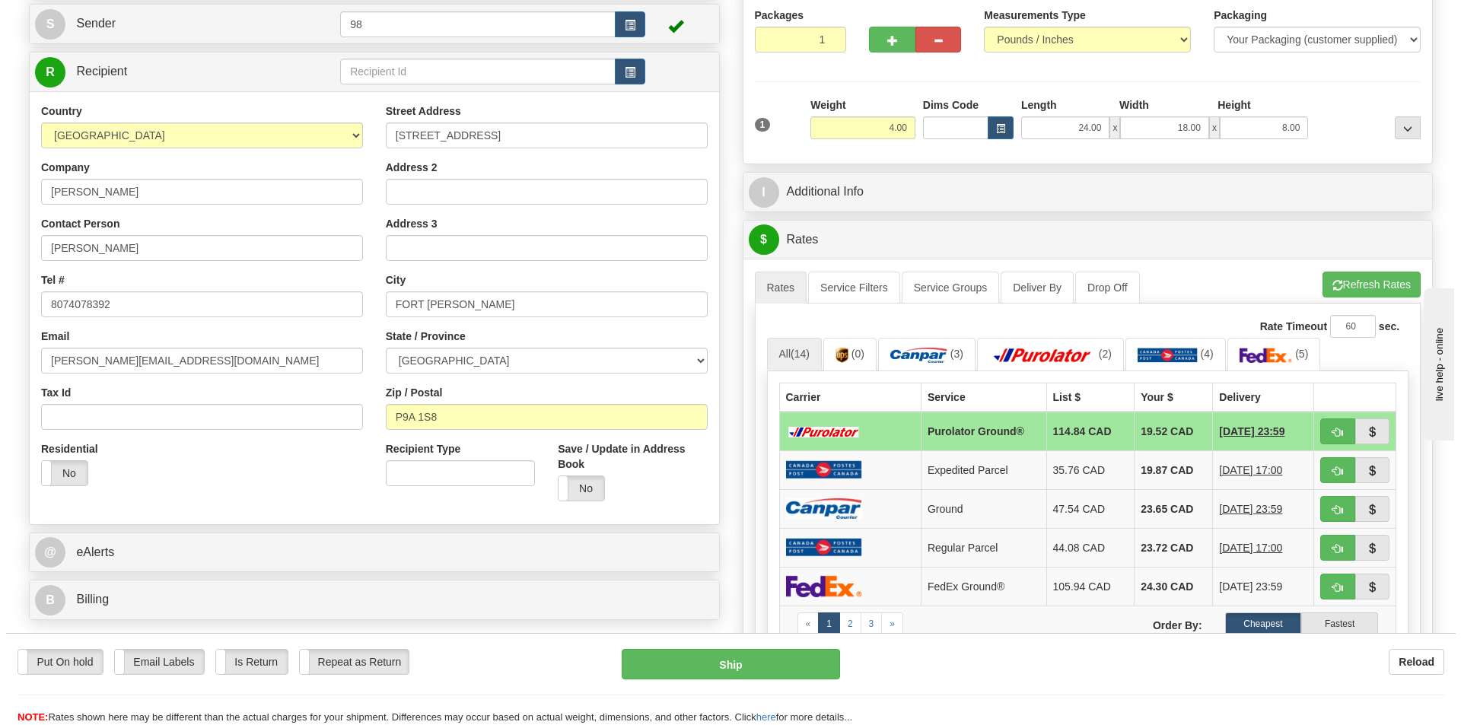
scroll to position [152, 0]
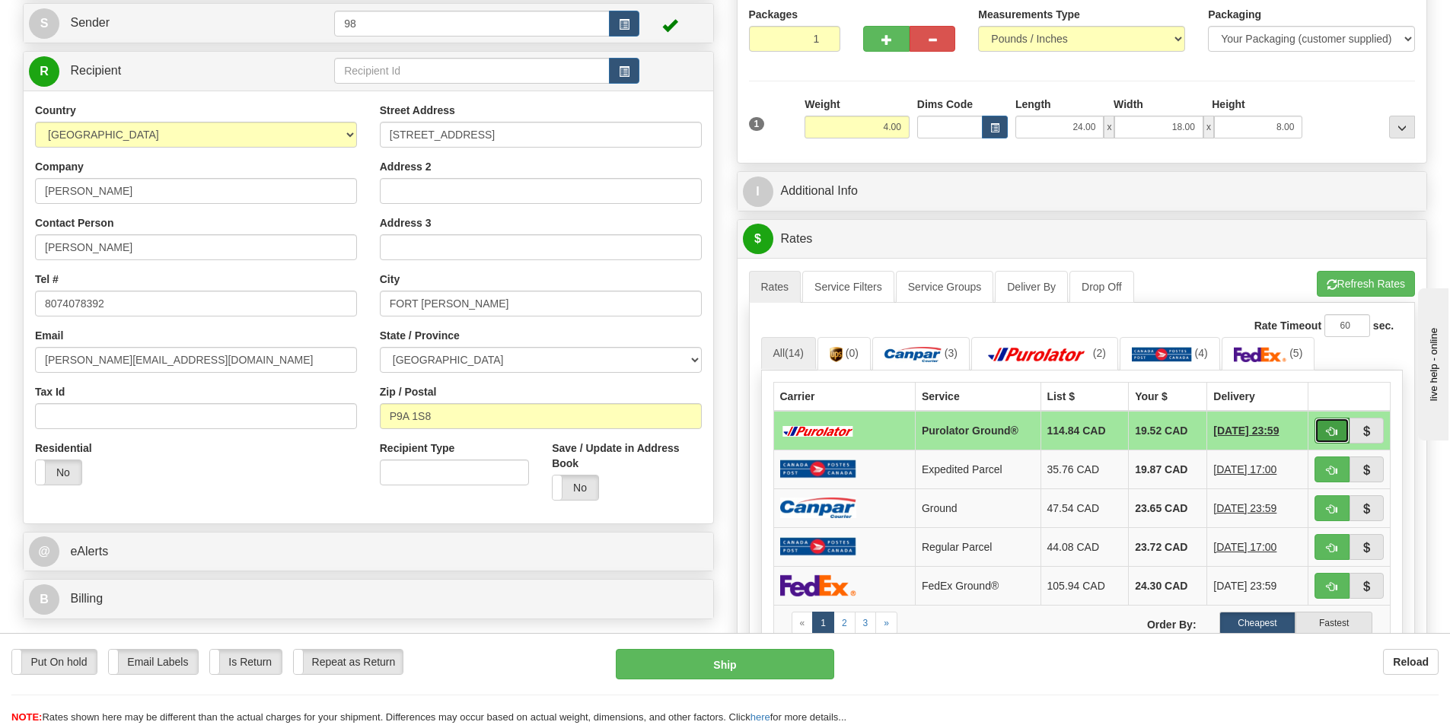
click at [1324, 432] on button "button" at bounding box center [1332, 431] width 35 height 26
type input "260"
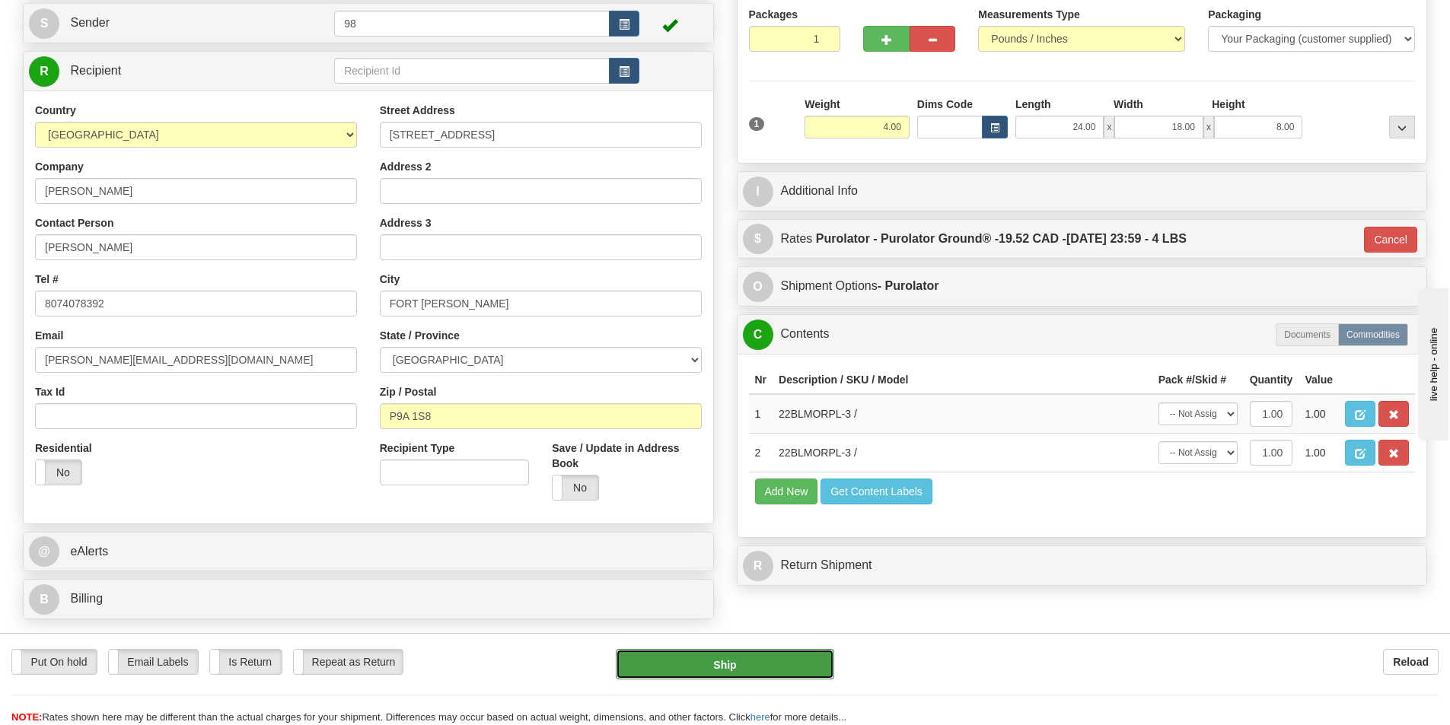
click at [763, 664] on button "Ship" at bounding box center [725, 664] width 218 height 30
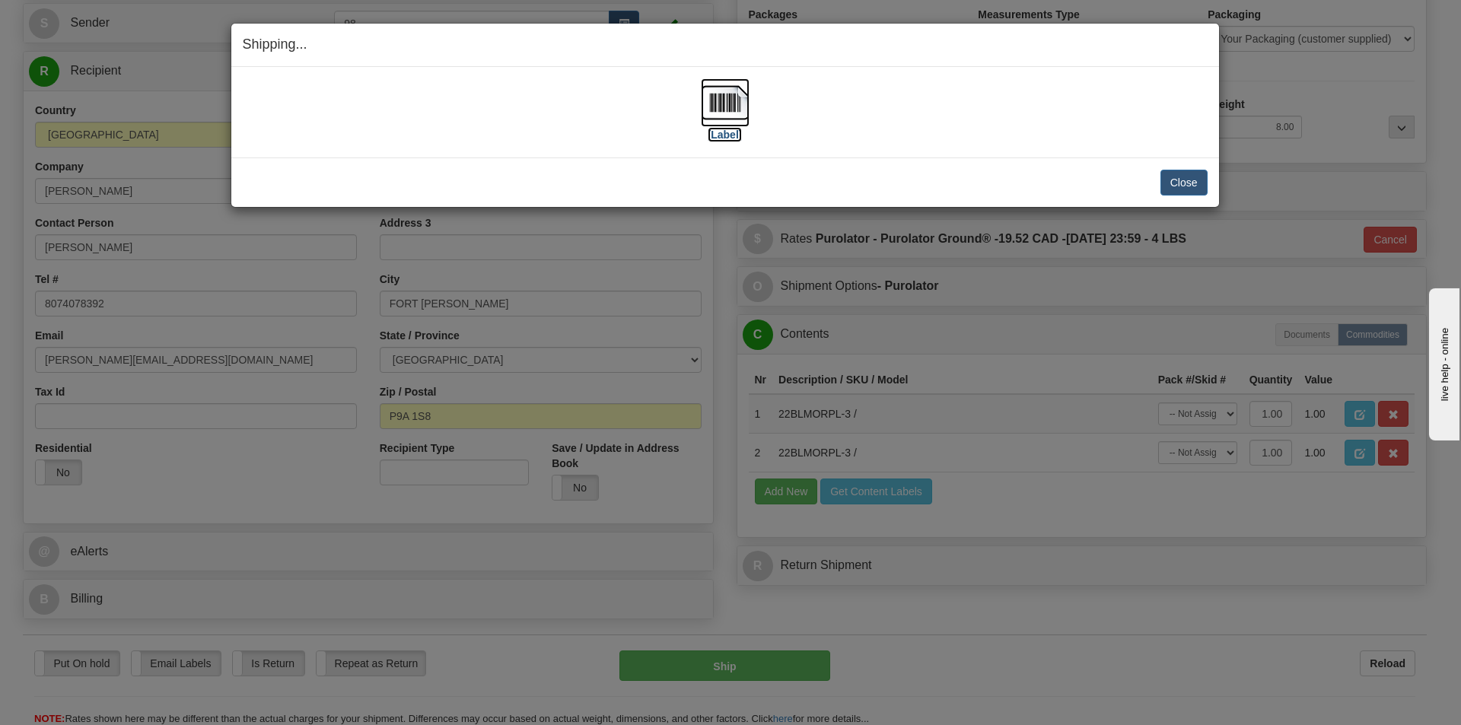
click at [738, 138] on label "[Label]" at bounding box center [725, 134] width 35 height 15
click at [1183, 192] on button "Close" at bounding box center [1184, 183] width 47 height 26
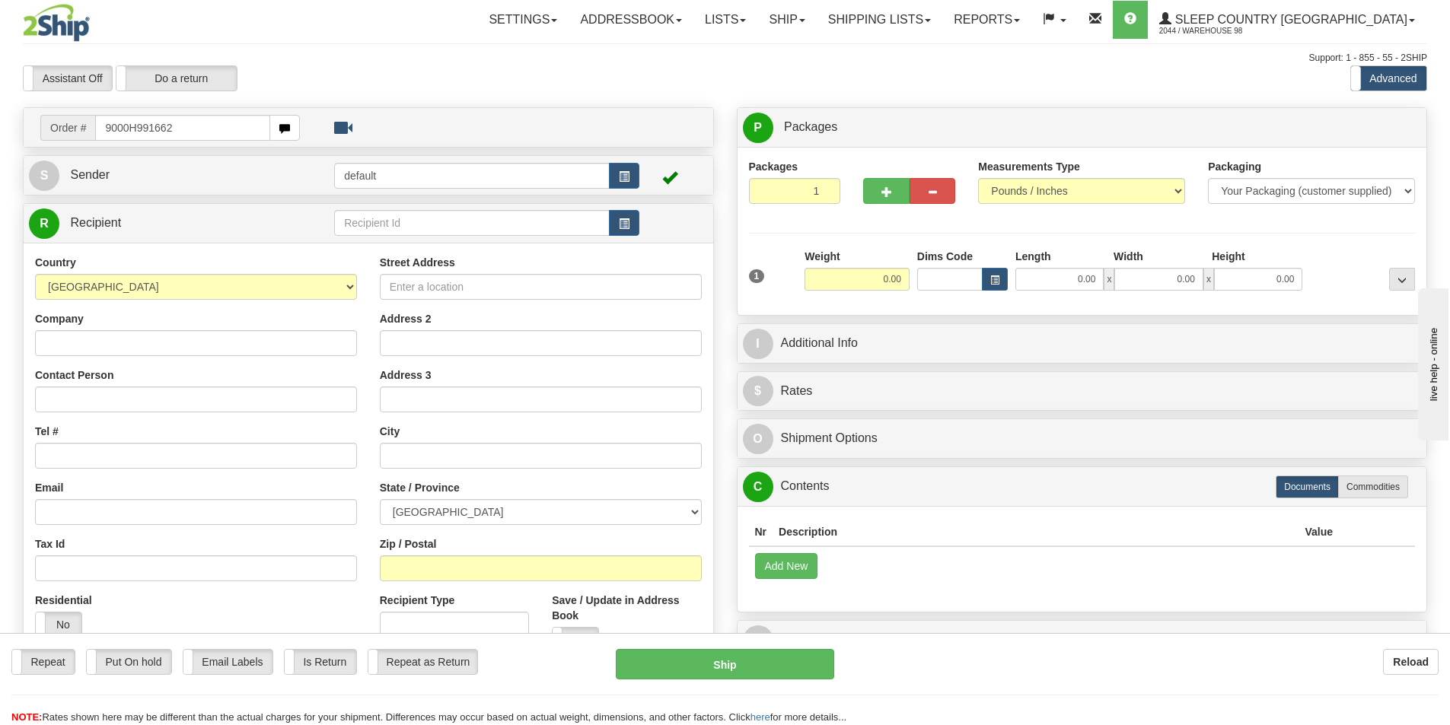
type input "9000H991662"
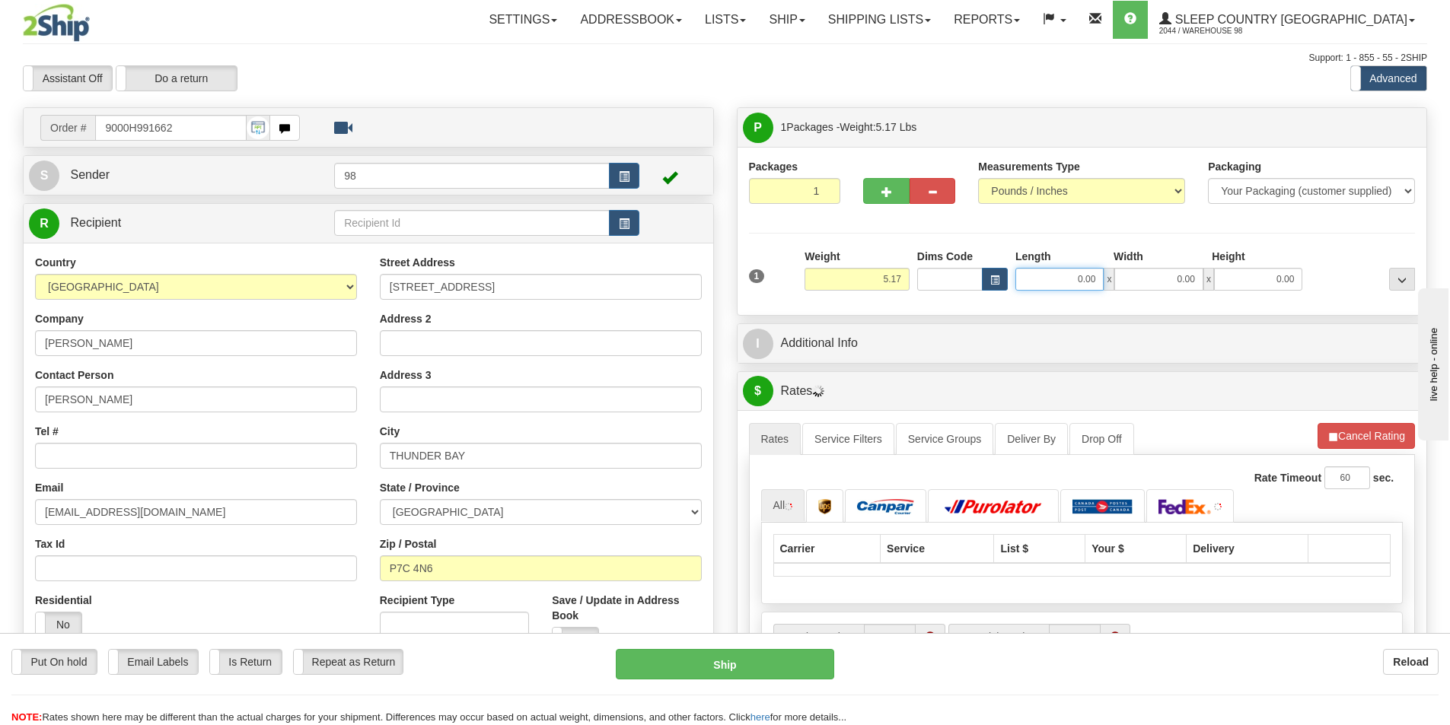
drag, startPoint x: 1051, startPoint y: 277, endPoint x: 1122, endPoint y: 288, distance: 71.7
click at [1122, 288] on div "0.00 x 0.00 x 0.00" at bounding box center [1158, 279] width 287 height 23
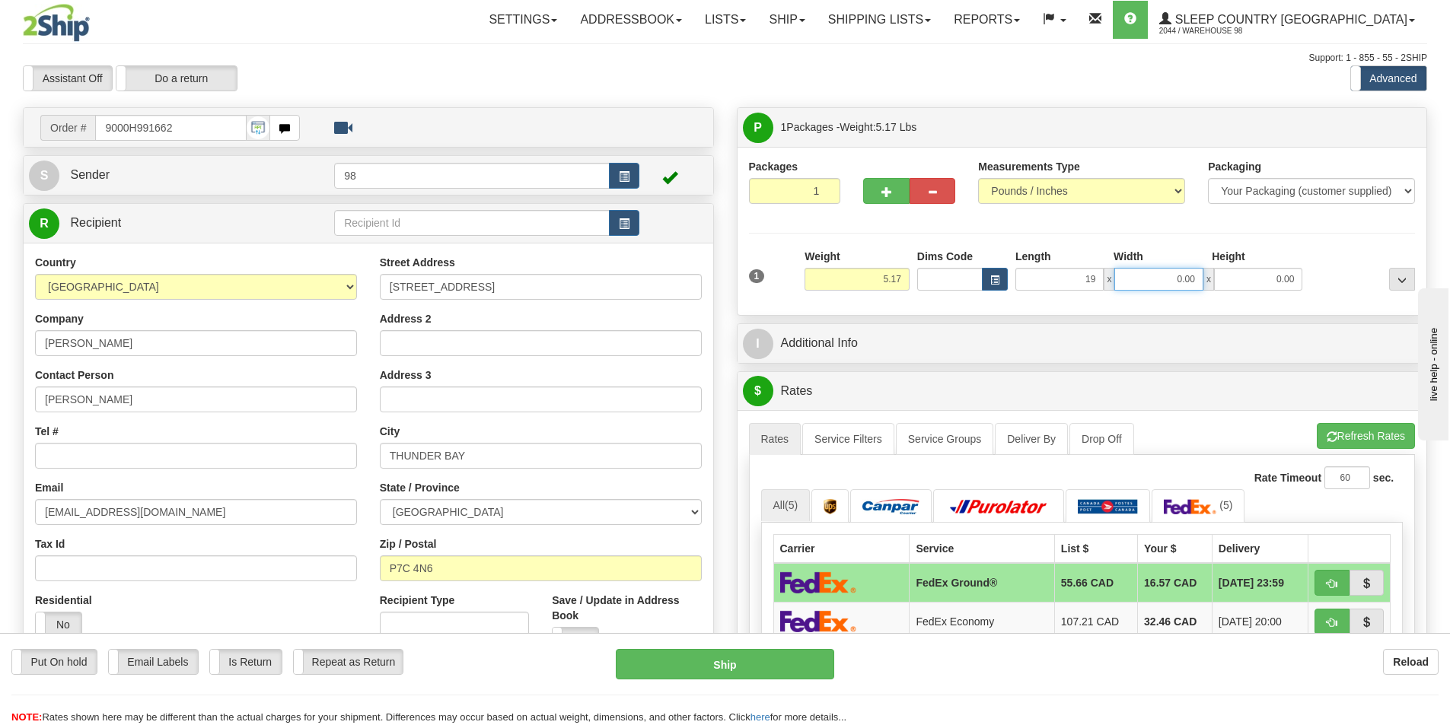
type input "19.00"
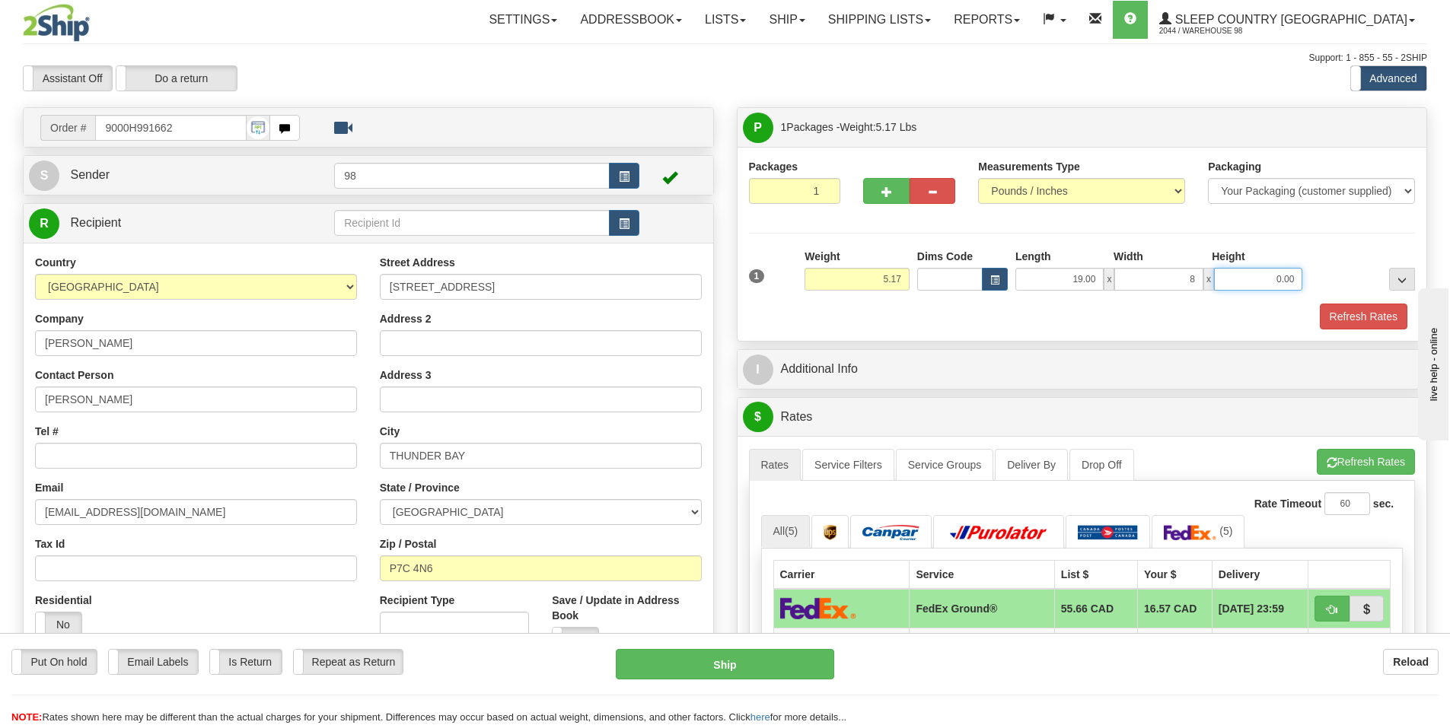
type input "8.00"
click at [1336, 317] on button "Refresh Rates" at bounding box center [1364, 317] width 88 height 26
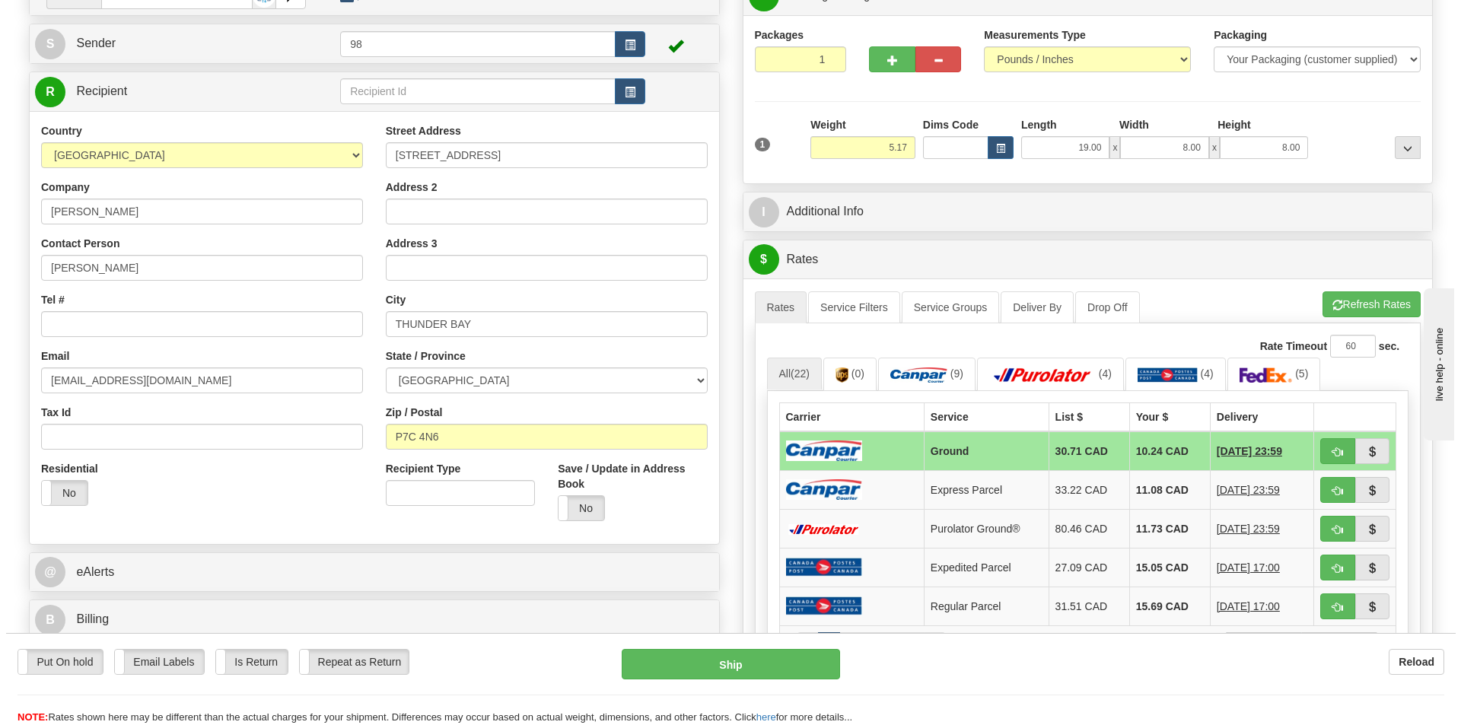
scroll to position [152, 0]
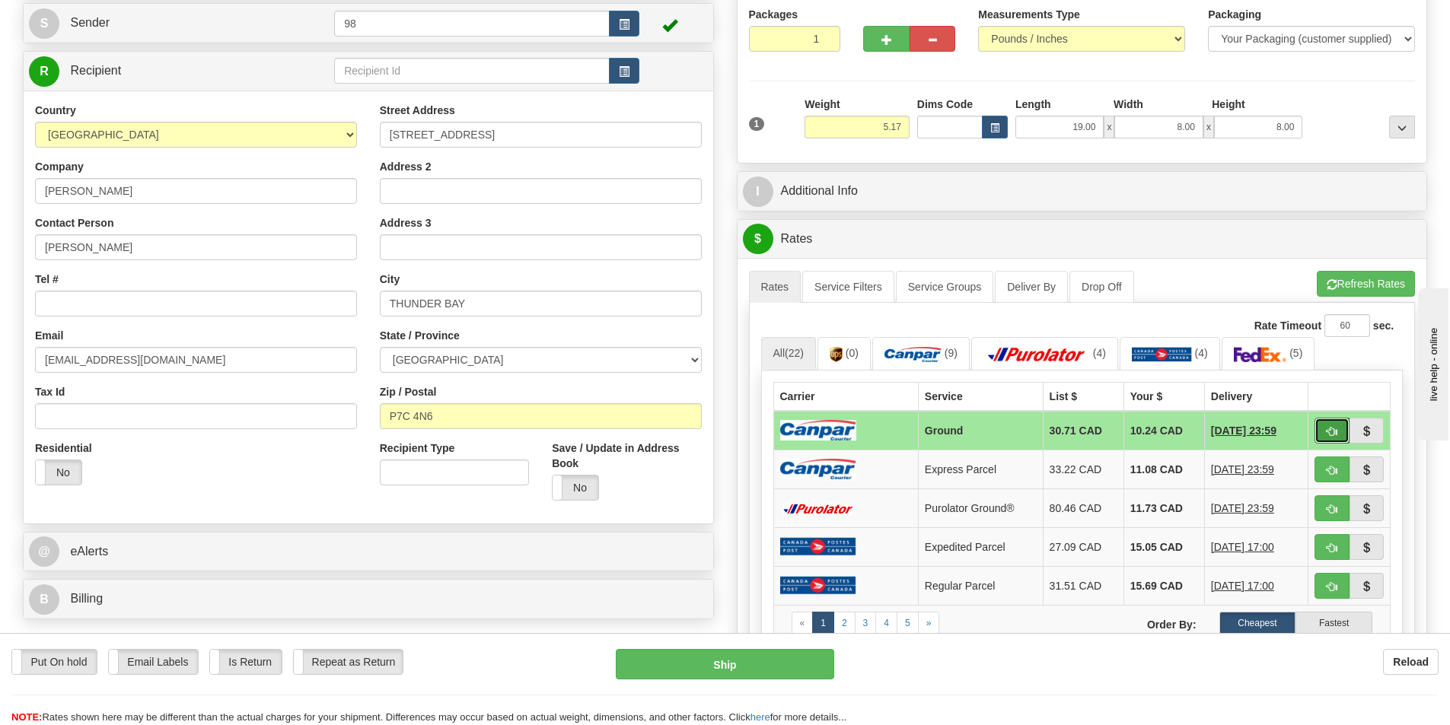
click at [1334, 431] on span "button" at bounding box center [1332, 432] width 11 height 10
type input "1"
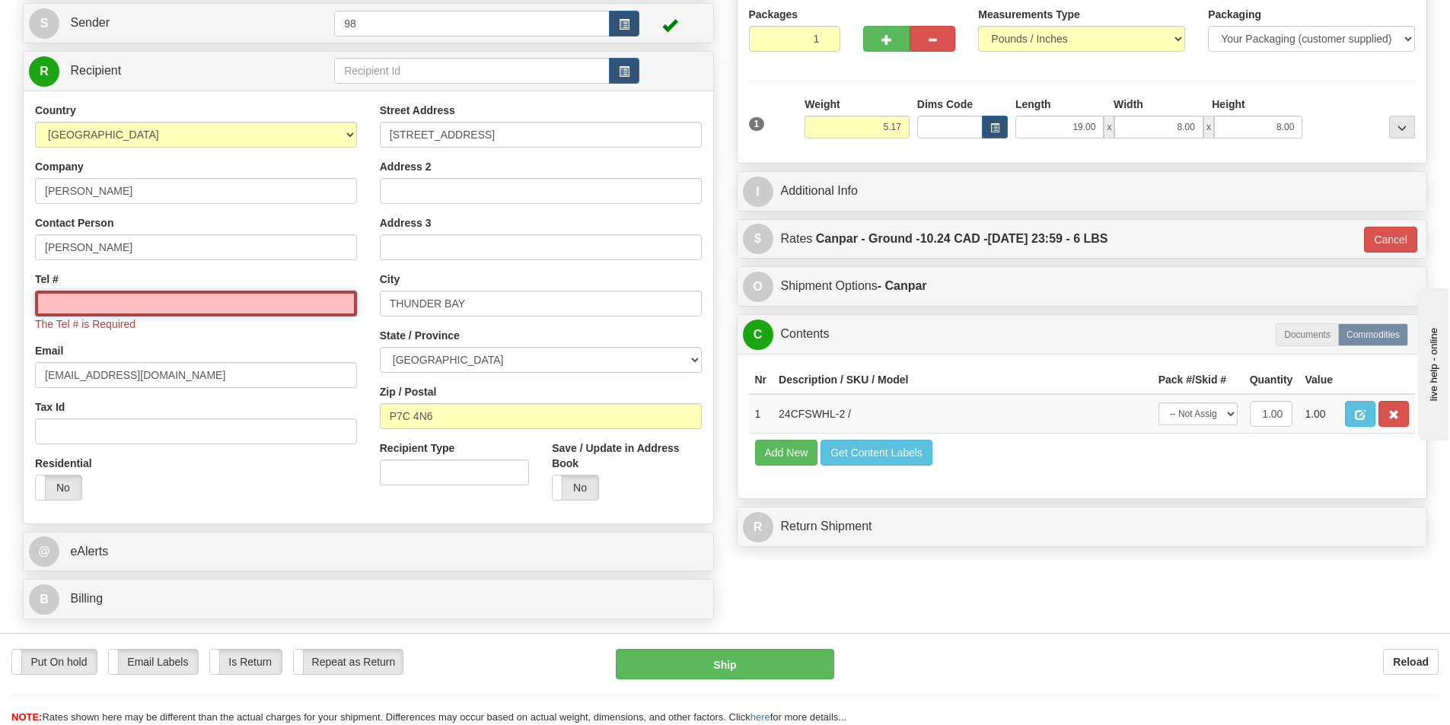
click at [263, 304] on input "Tel #" at bounding box center [196, 304] width 322 height 26
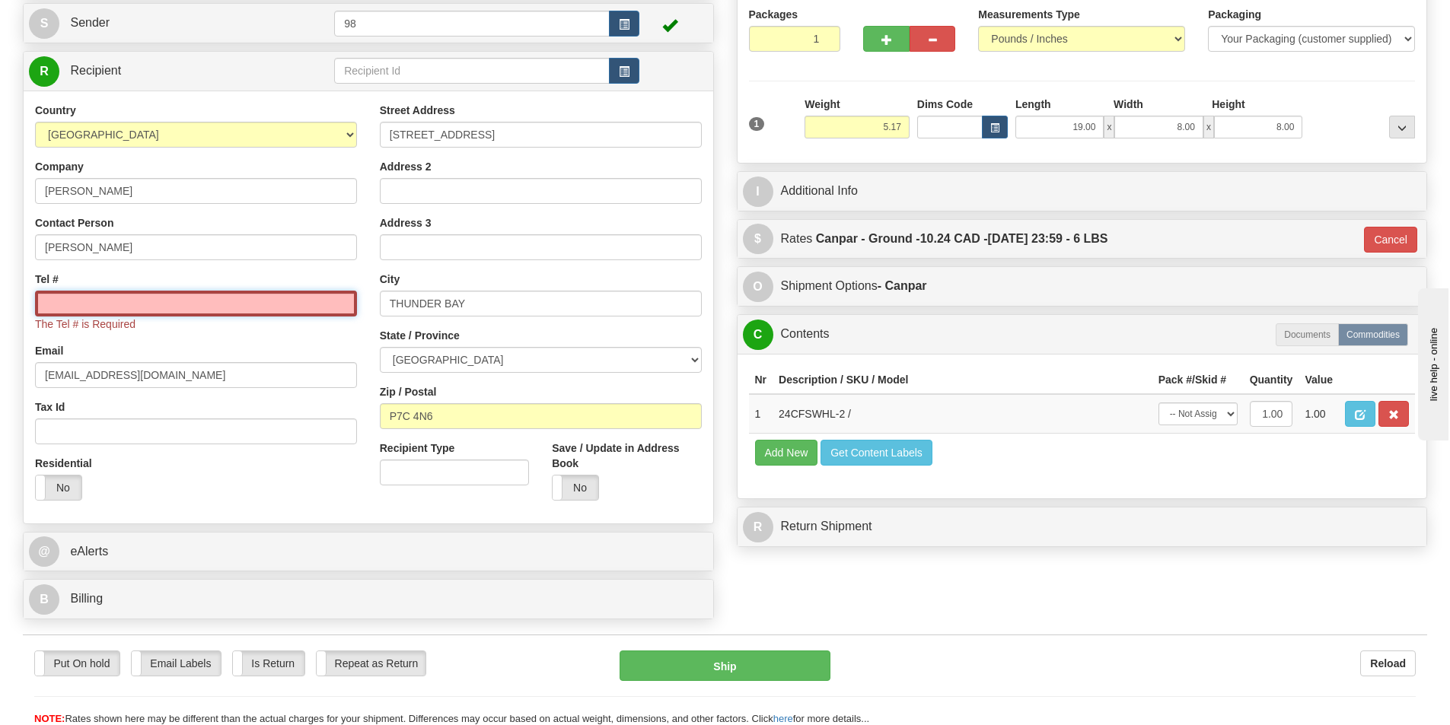
paste input "807 577-4773"
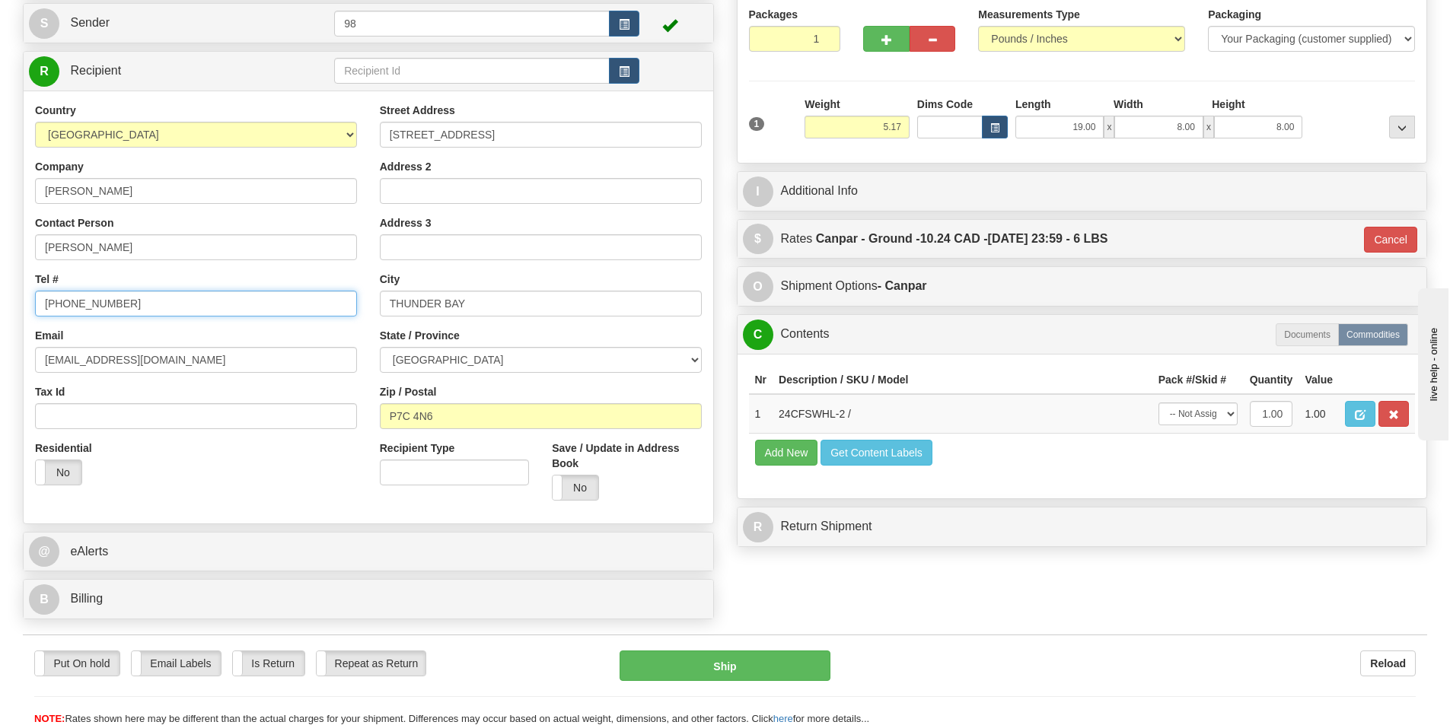
type input "807 577-4773"
click at [756, 666] on button "Ship" at bounding box center [725, 666] width 211 height 30
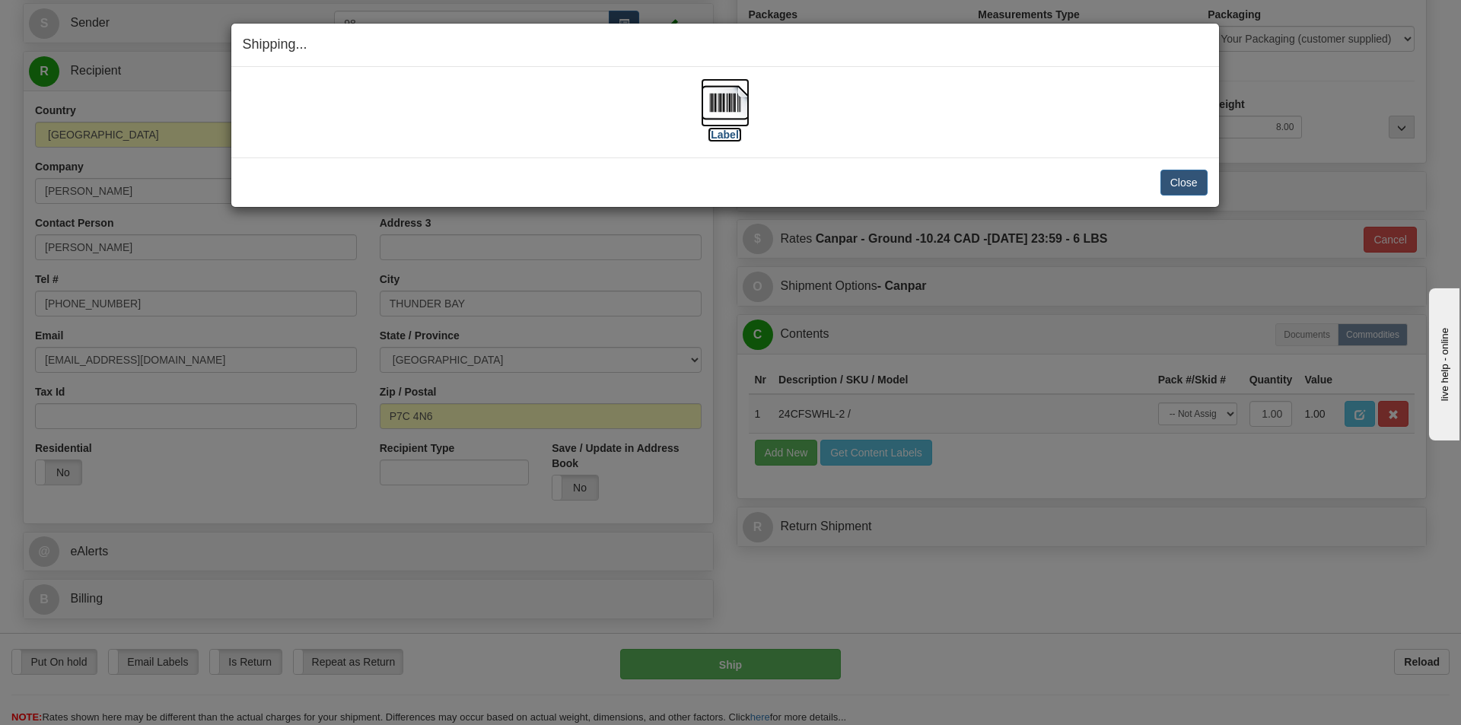
click at [722, 136] on label "[Label]" at bounding box center [725, 134] width 35 height 15
click at [1174, 186] on button "Close" at bounding box center [1184, 183] width 47 height 26
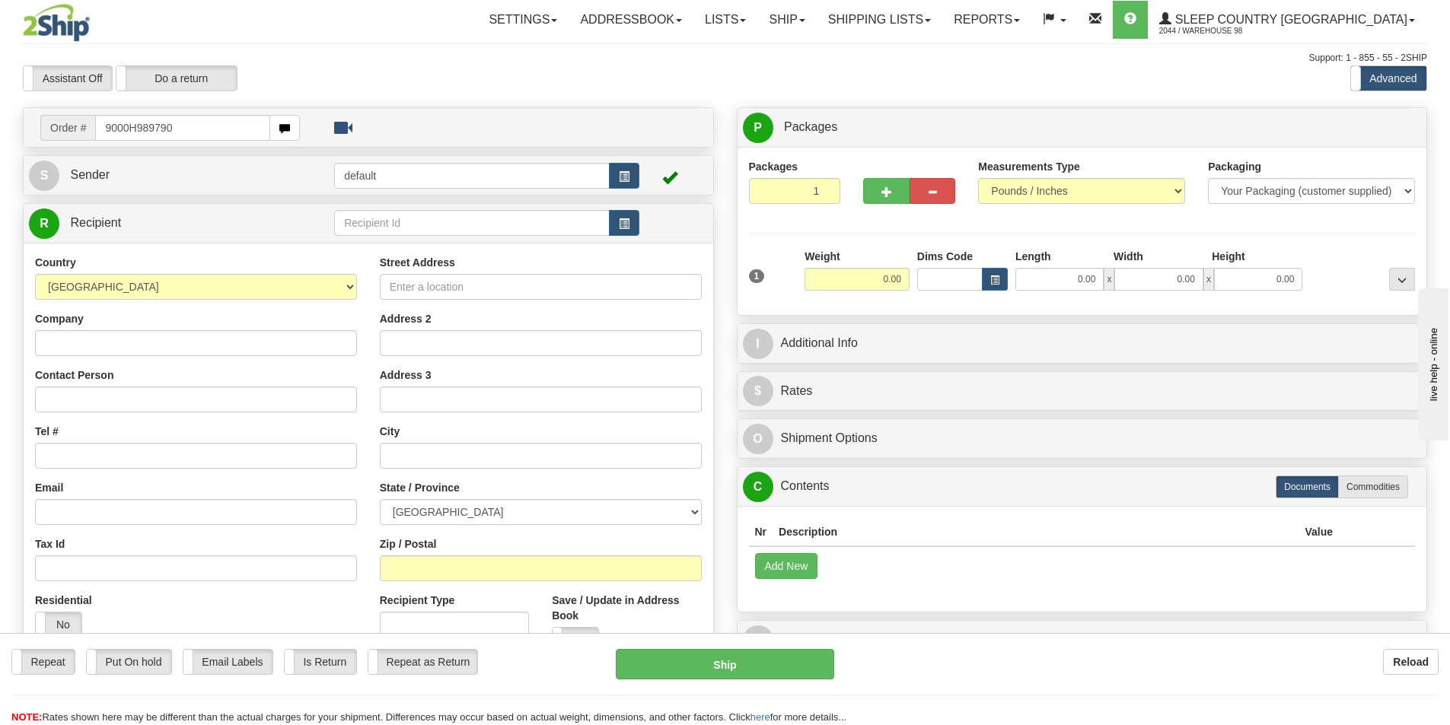
type input "9000H989790"
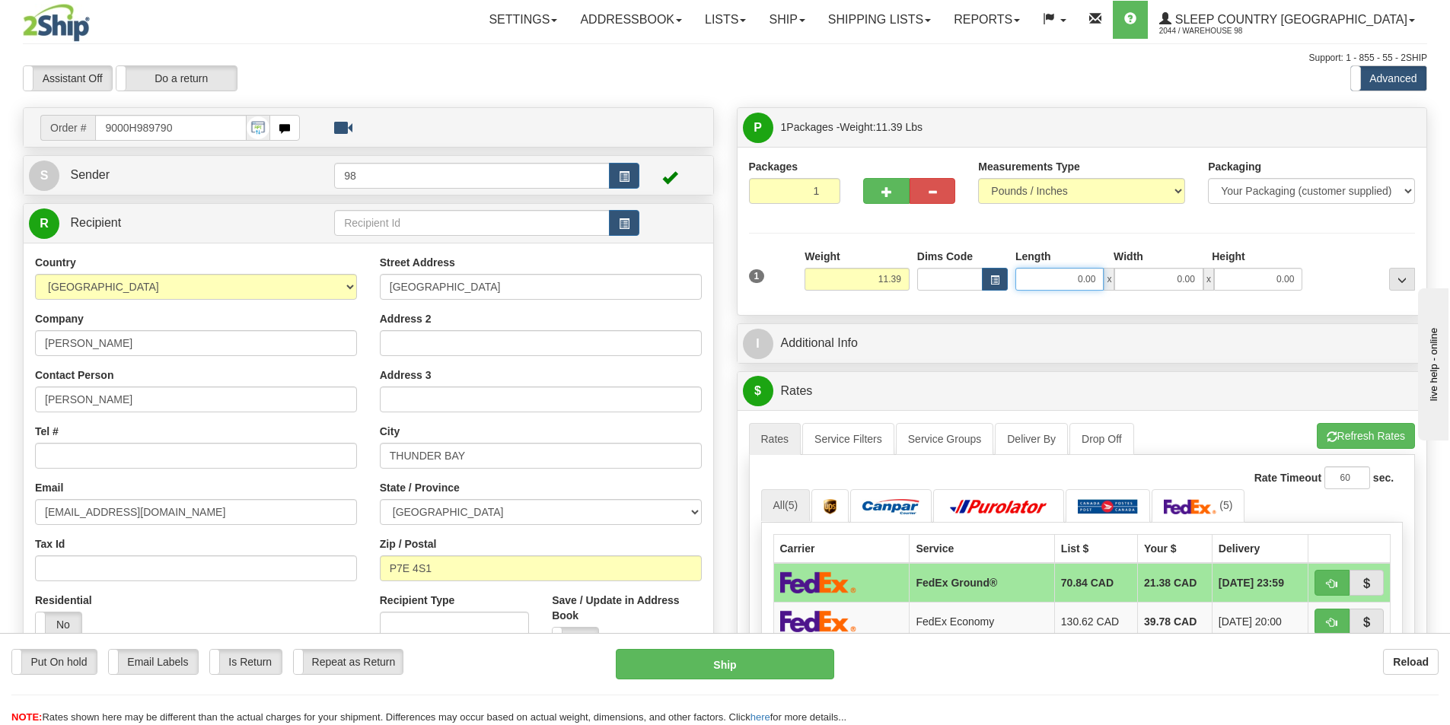
drag, startPoint x: 1035, startPoint y: 279, endPoint x: 1128, endPoint y: 285, distance: 93.1
click at [1124, 285] on div "0.00 x 0.00 x 0.00" at bounding box center [1158, 279] width 287 height 23
type input "19.00"
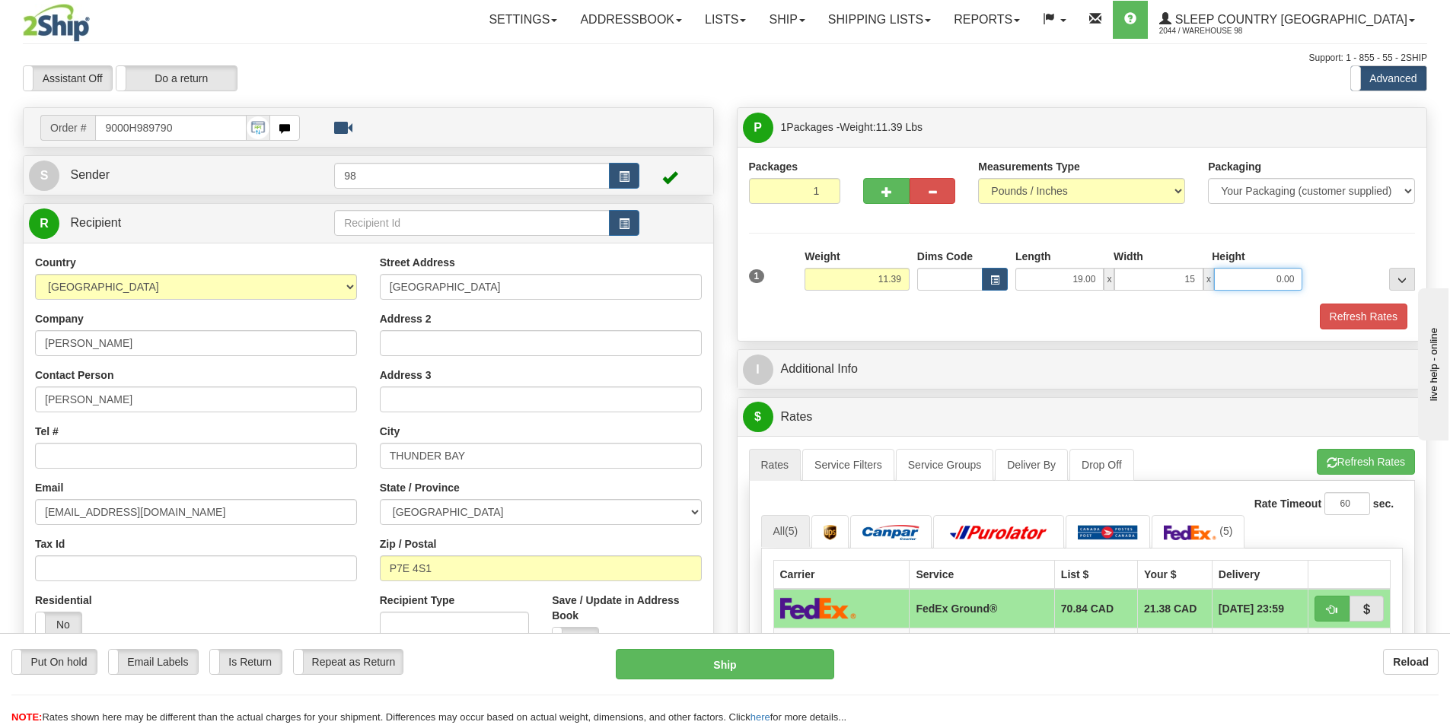
type input "15.00"
type input "8.00"
click at [1342, 311] on button "Refresh Rates" at bounding box center [1364, 317] width 88 height 26
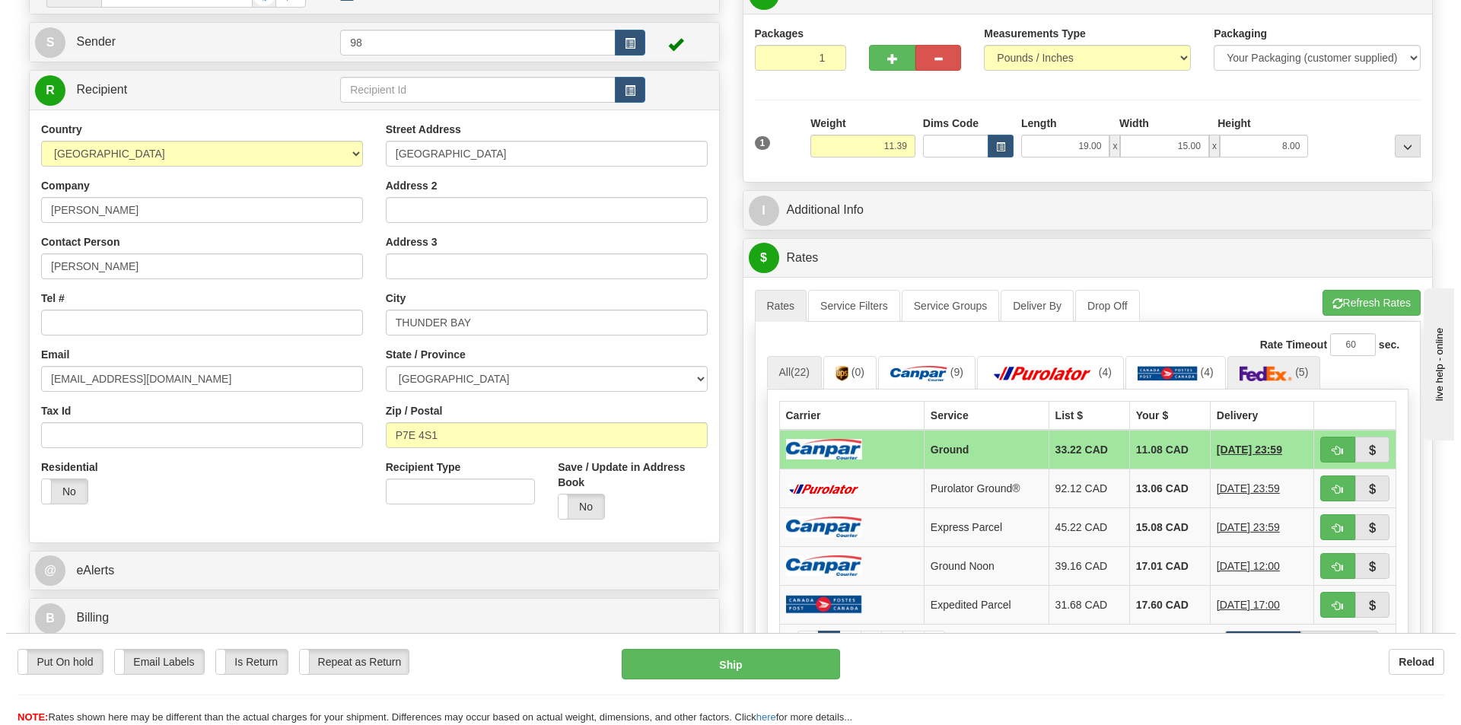
scroll to position [152, 0]
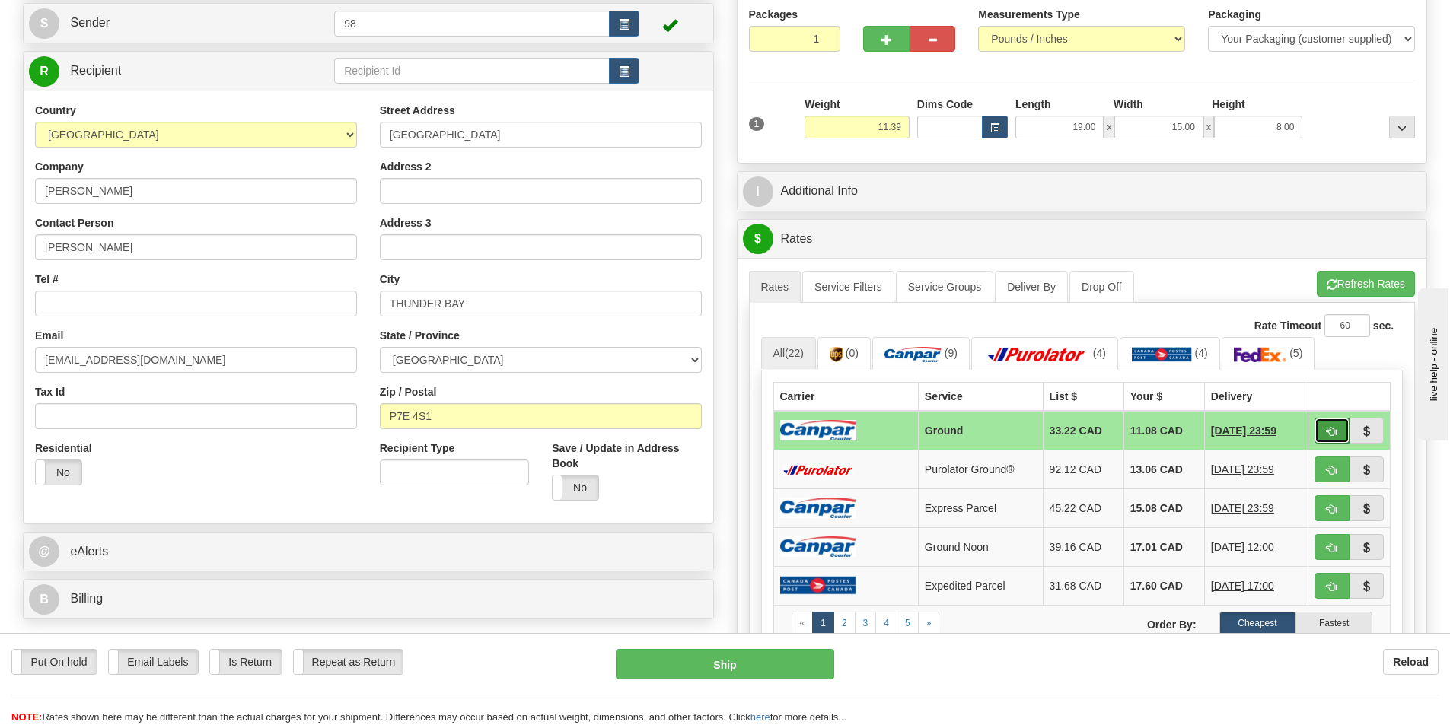
click at [1319, 429] on button "button" at bounding box center [1332, 431] width 35 height 26
type input "1"
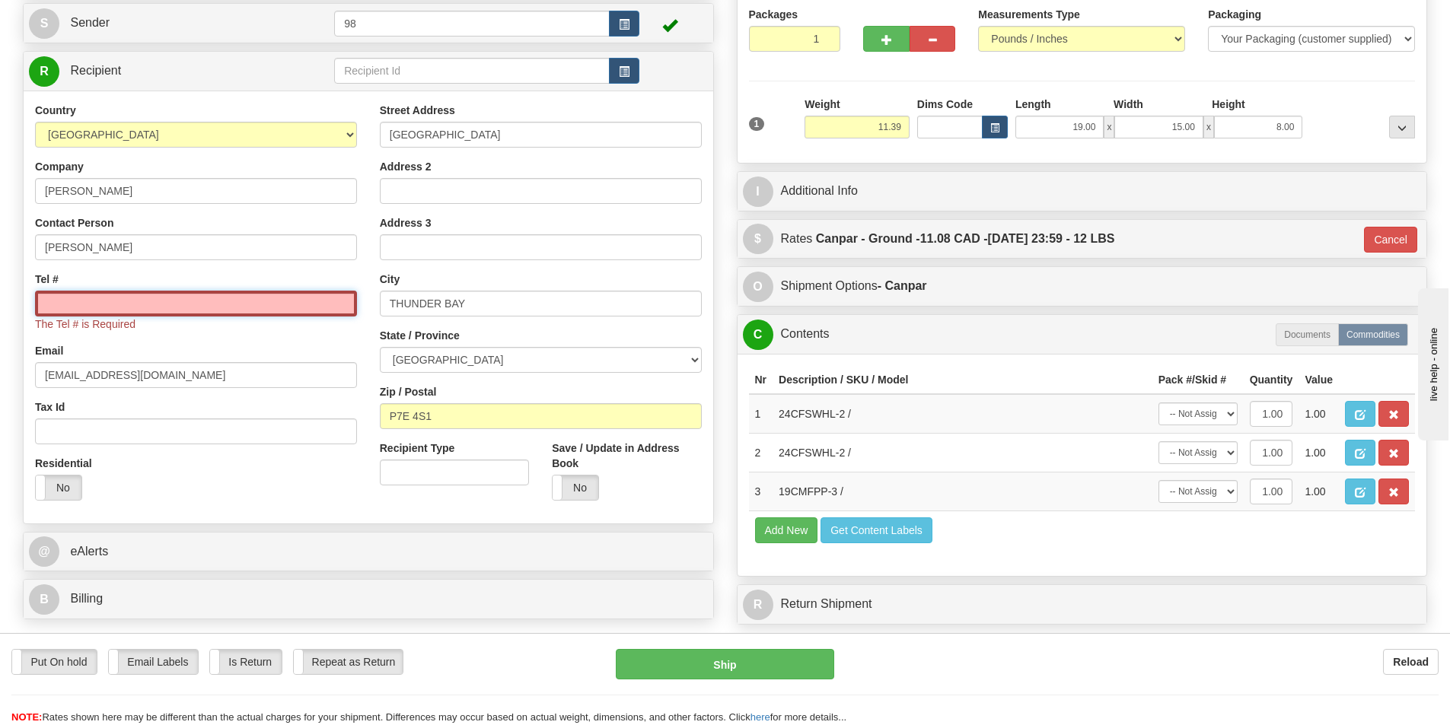
click at [230, 312] on input "Tel #" at bounding box center [196, 304] width 322 height 26
paste input "807 628-7007"
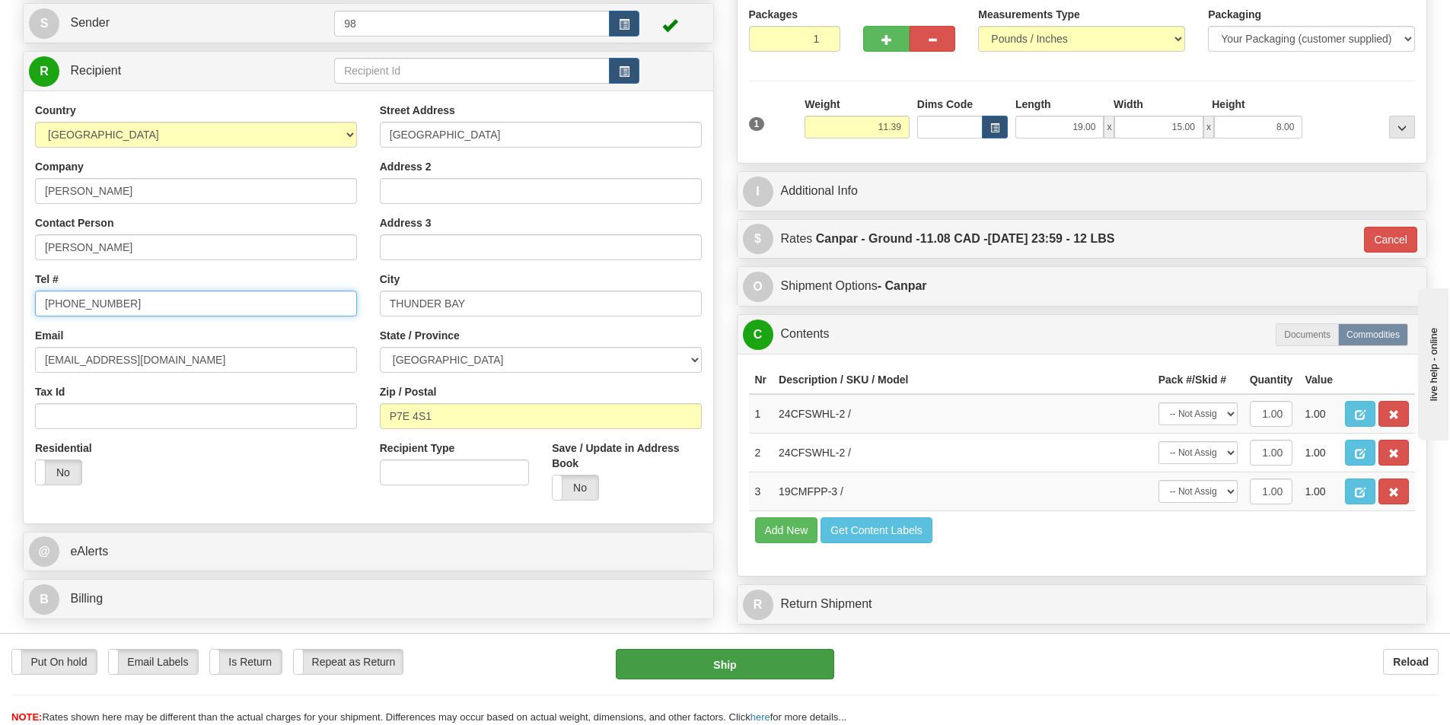
type input "807 628-7007"
click at [752, 664] on button "Ship" at bounding box center [725, 664] width 218 height 30
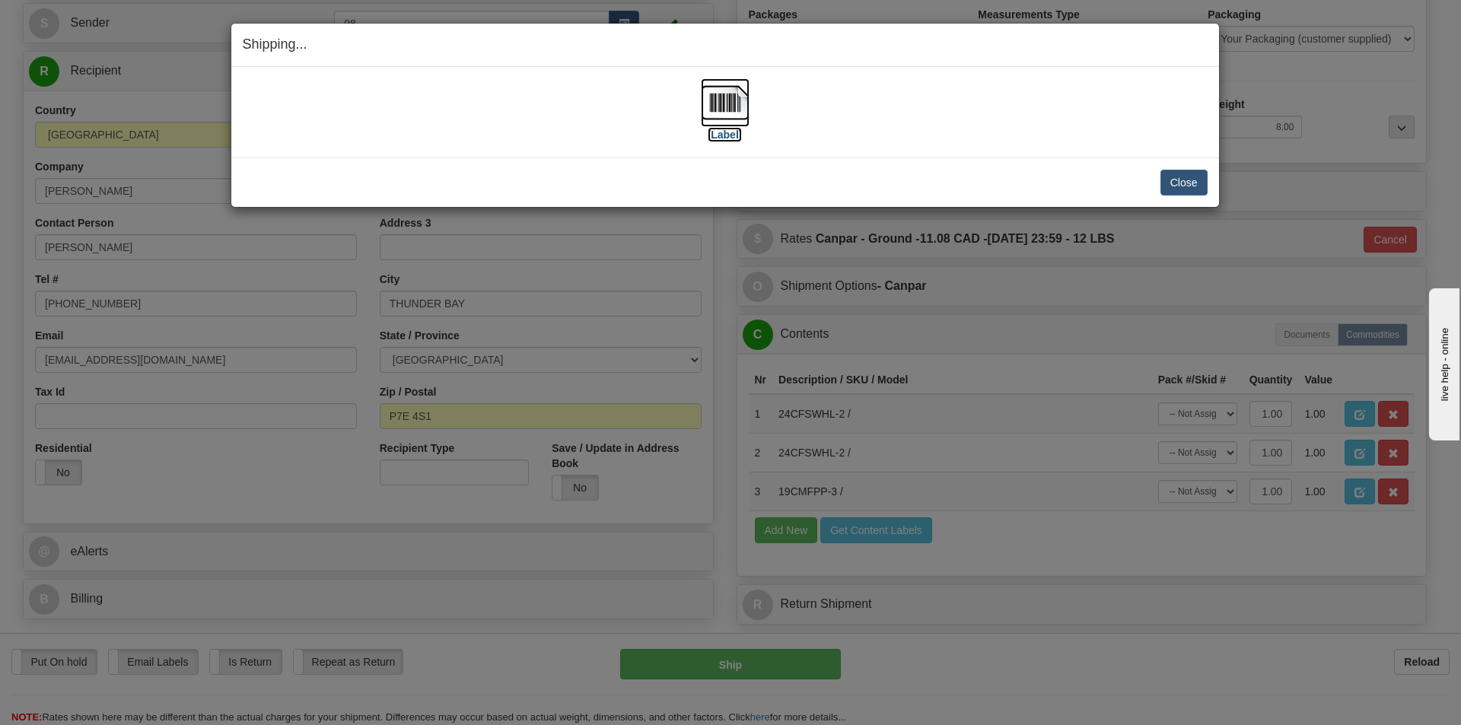
click at [730, 131] on label "[Label]" at bounding box center [725, 134] width 35 height 15
click at [1161, 185] on button "Close" at bounding box center [1184, 183] width 47 height 26
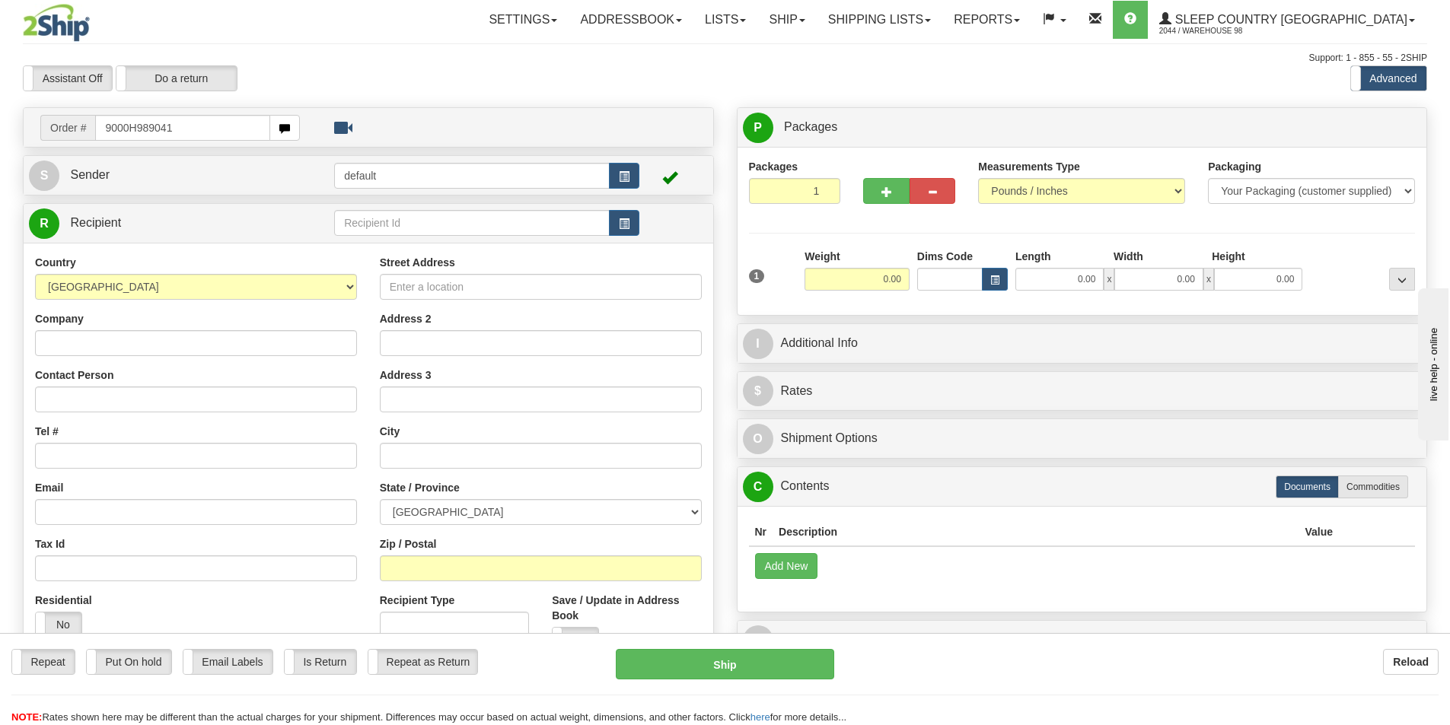
type input "9000H989041"
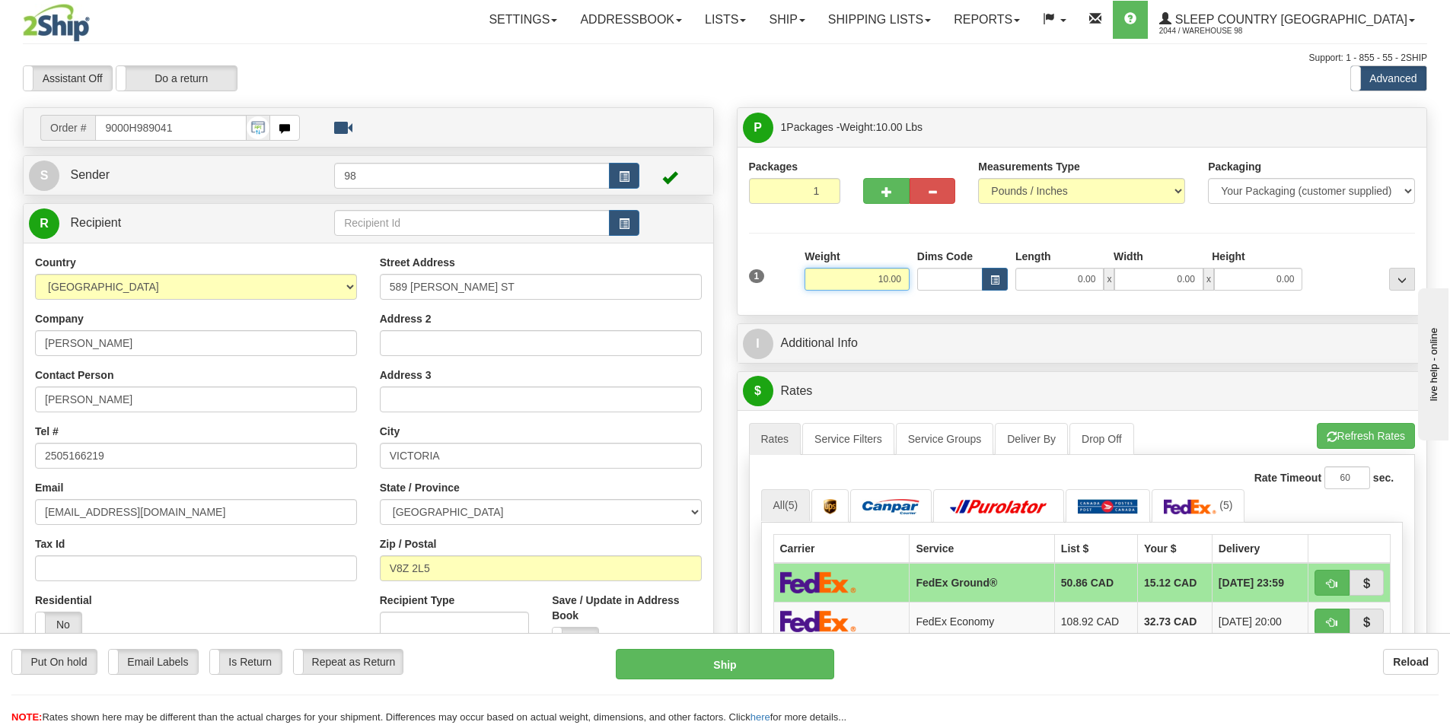
drag, startPoint x: 869, startPoint y: 277, endPoint x: 928, endPoint y: 285, distance: 59.2
click at [928, 285] on div "1 Weight 10.00 Dims Code x x" at bounding box center [1082, 276] width 674 height 54
type input "12.00"
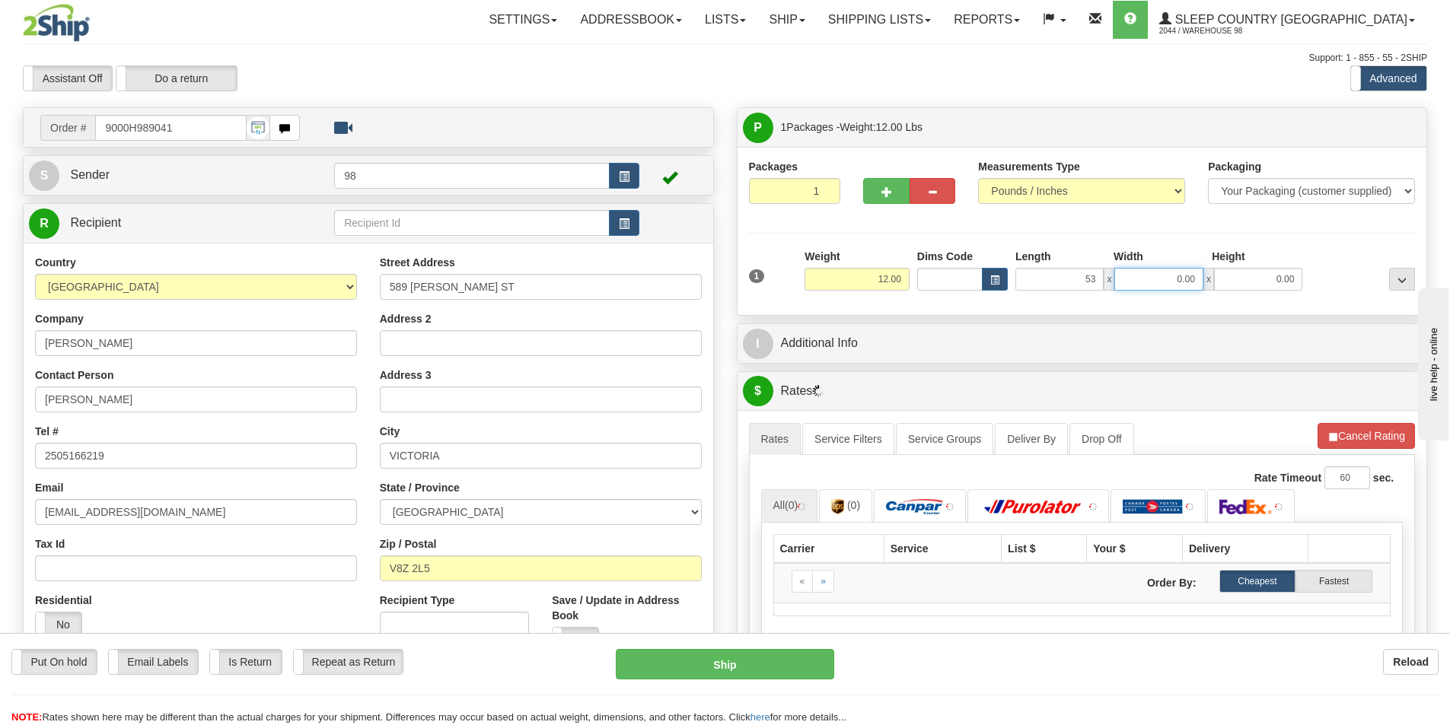
type input "53.00"
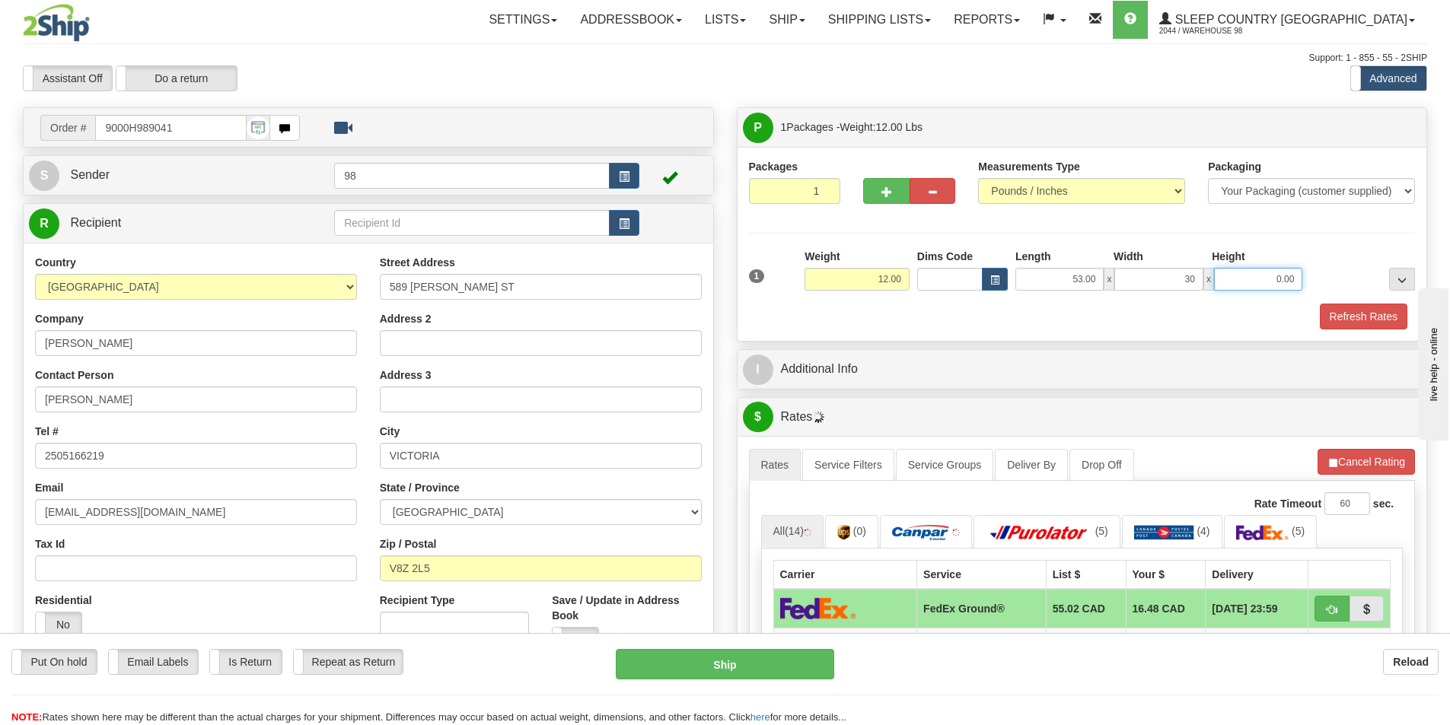
type input "30.00"
type input "6.00"
click at [1372, 322] on button "Refresh Rates" at bounding box center [1364, 317] width 88 height 26
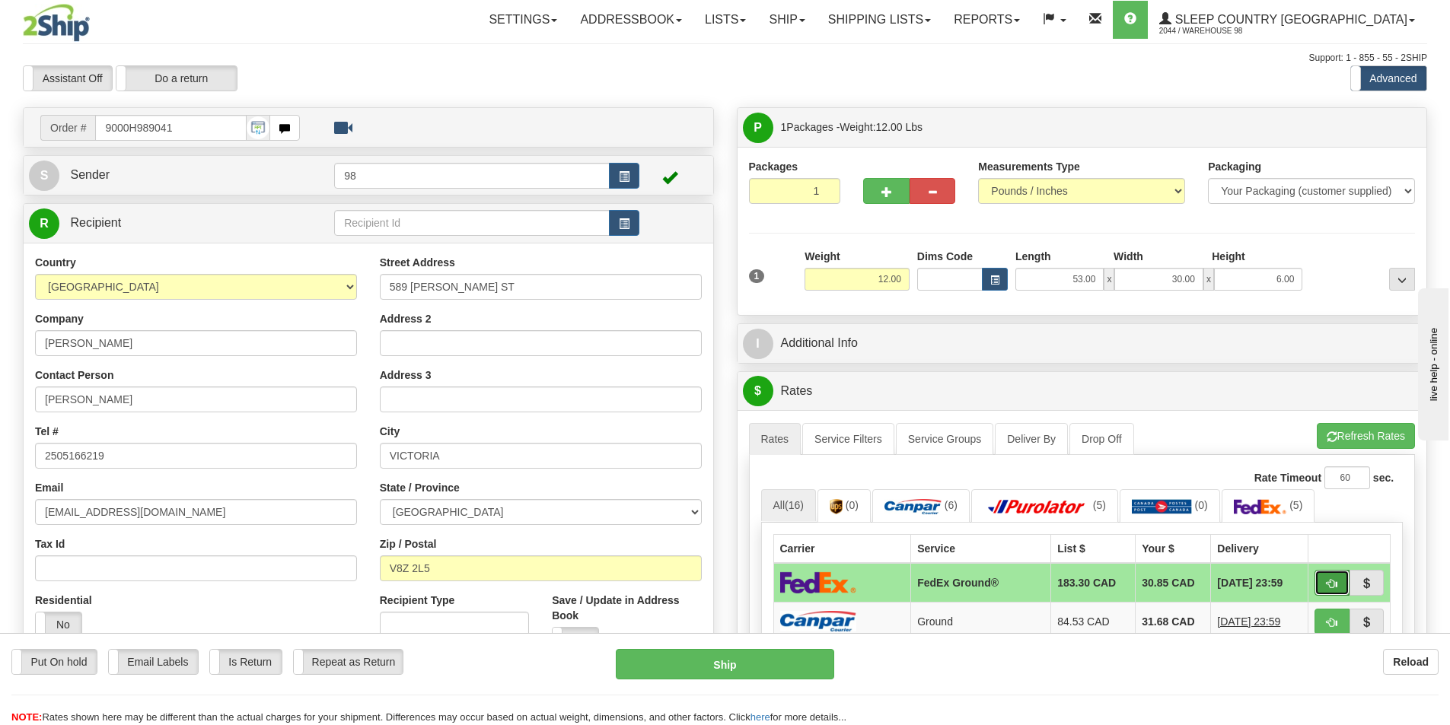
click at [1342, 575] on button "button" at bounding box center [1332, 583] width 35 height 26
type input "92"
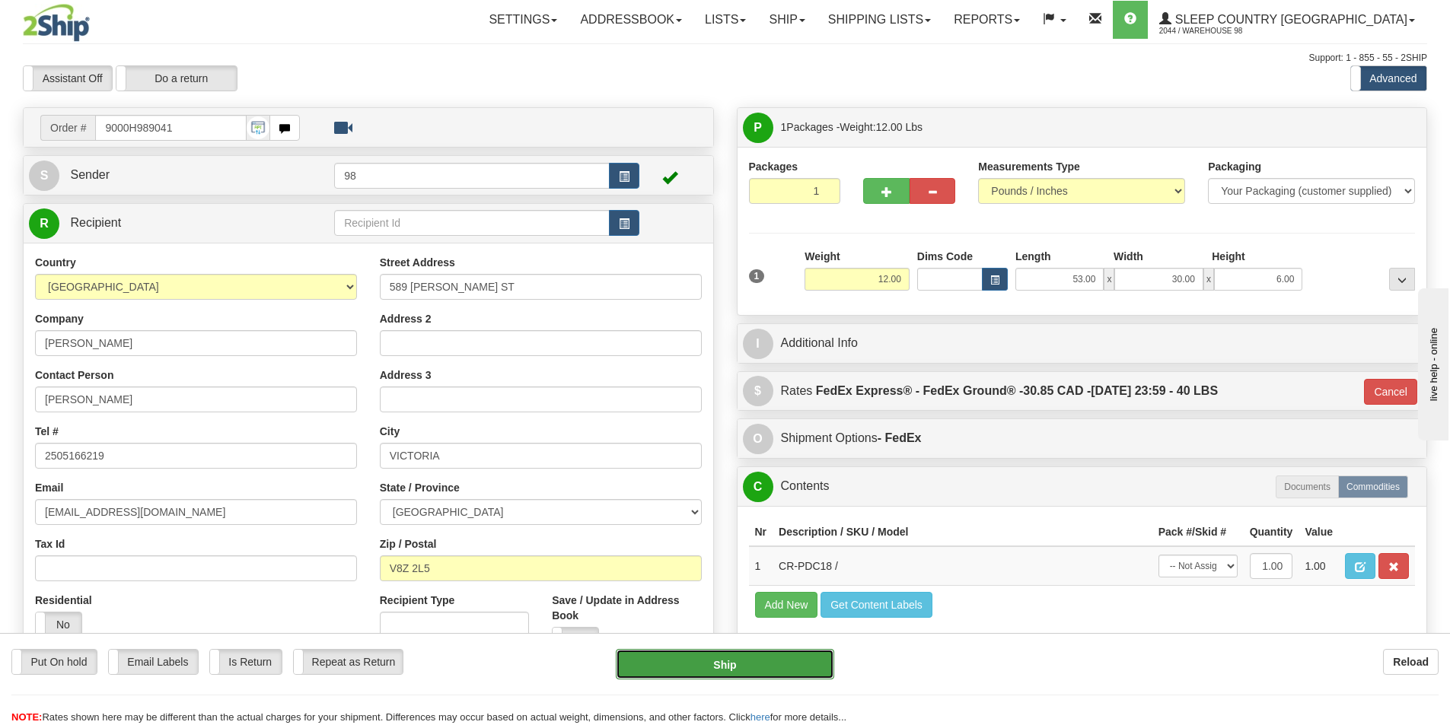
click at [735, 664] on button "Ship" at bounding box center [725, 664] width 218 height 30
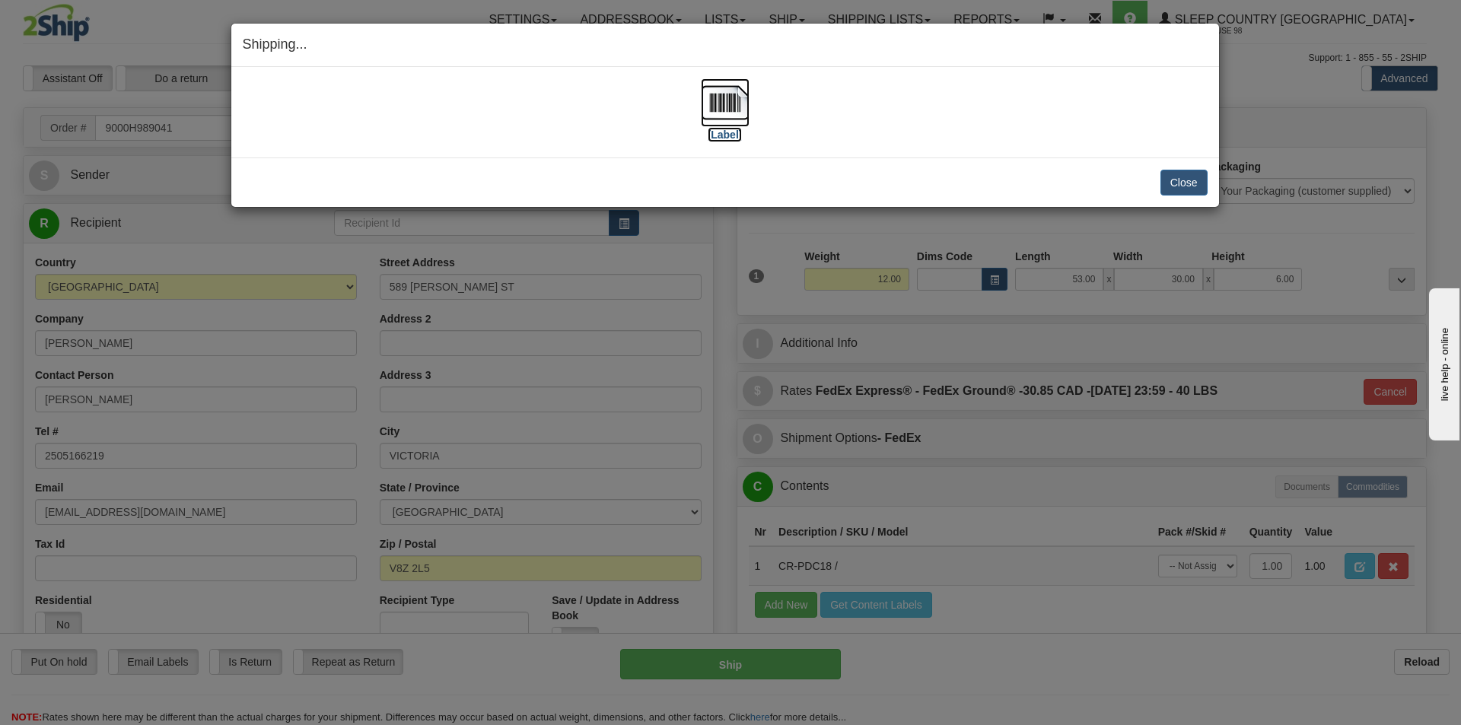
click at [720, 134] on label "[Label]" at bounding box center [725, 134] width 35 height 15
click at [1173, 186] on button "Close" at bounding box center [1184, 183] width 47 height 26
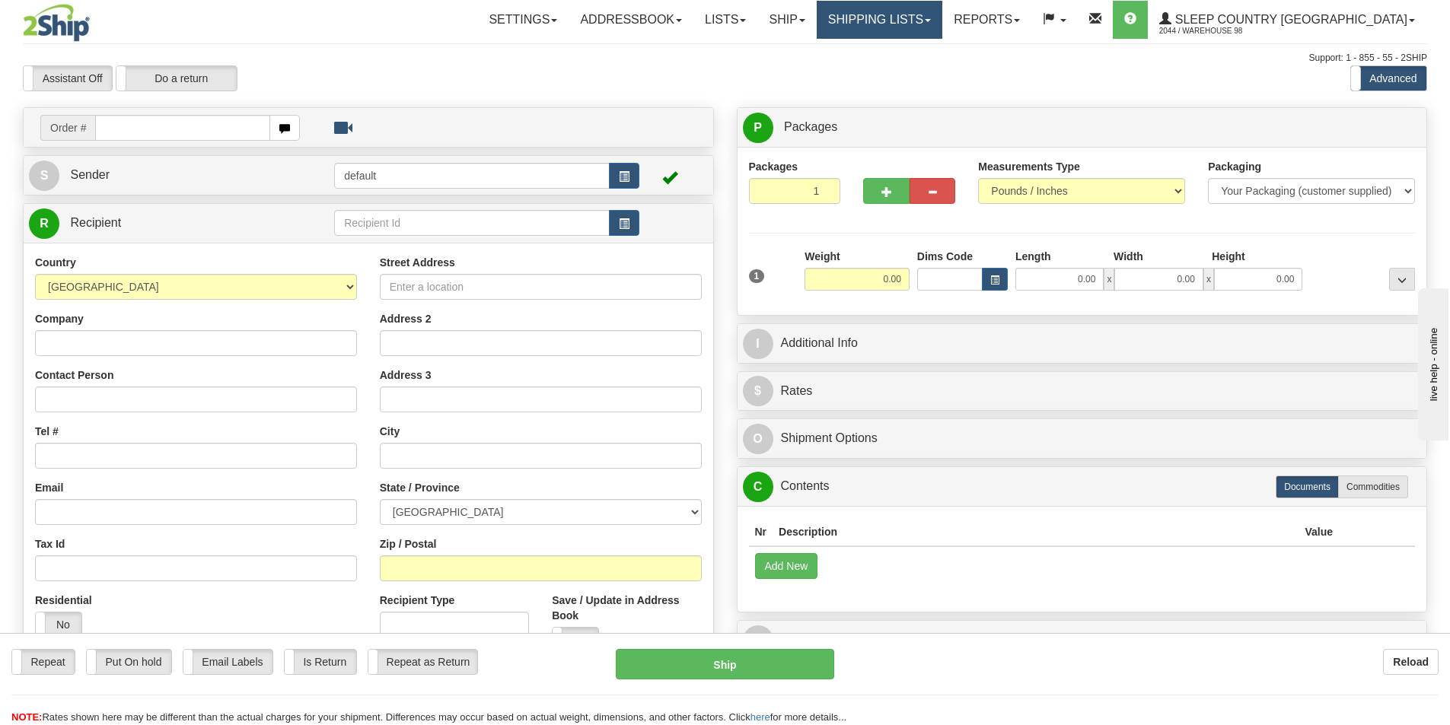
click at [900, 17] on link "Shipping lists" at bounding box center [880, 20] width 126 height 38
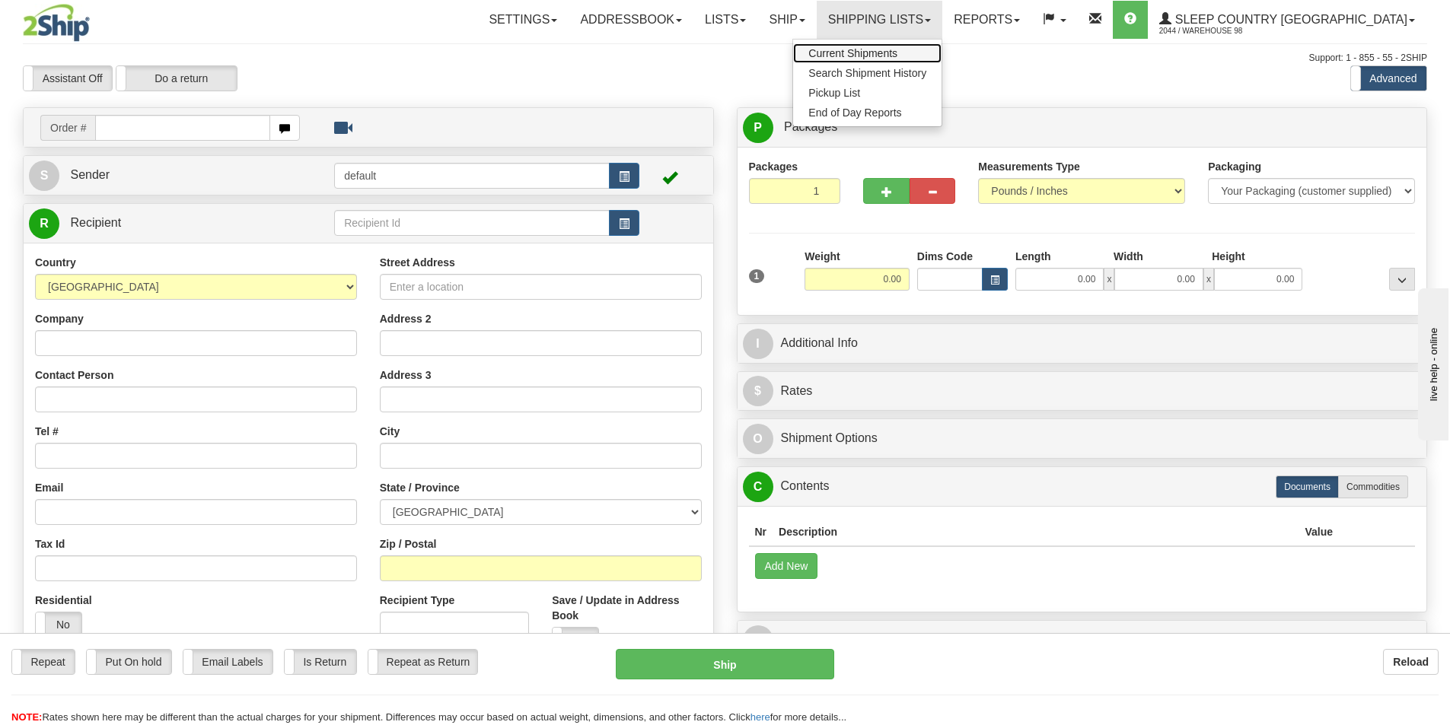
click at [897, 49] on span "Current Shipments" at bounding box center [852, 53] width 89 height 12
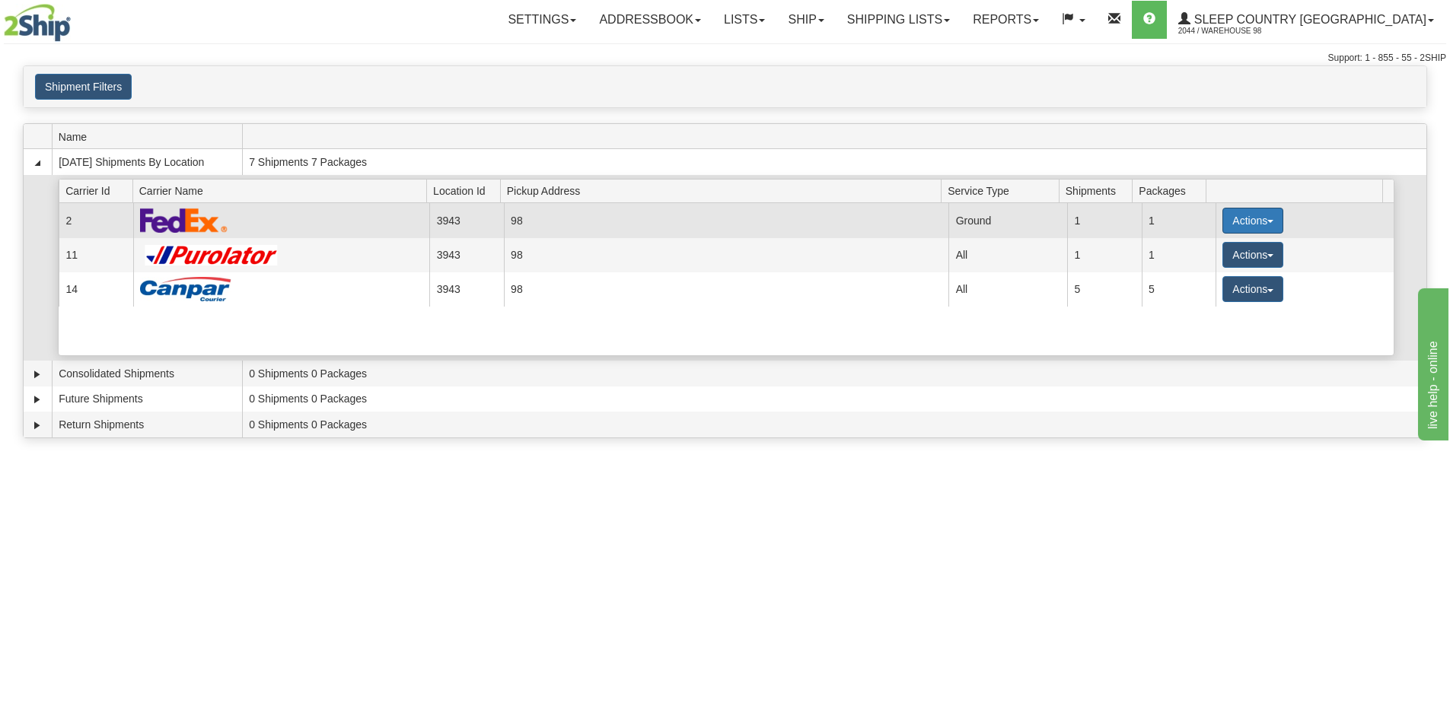
click at [1229, 223] on button "Actions" at bounding box center [1252, 221] width 61 height 26
click at [1211, 269] on span "Close" at bounding box center [1193, 268] width 35 height 11
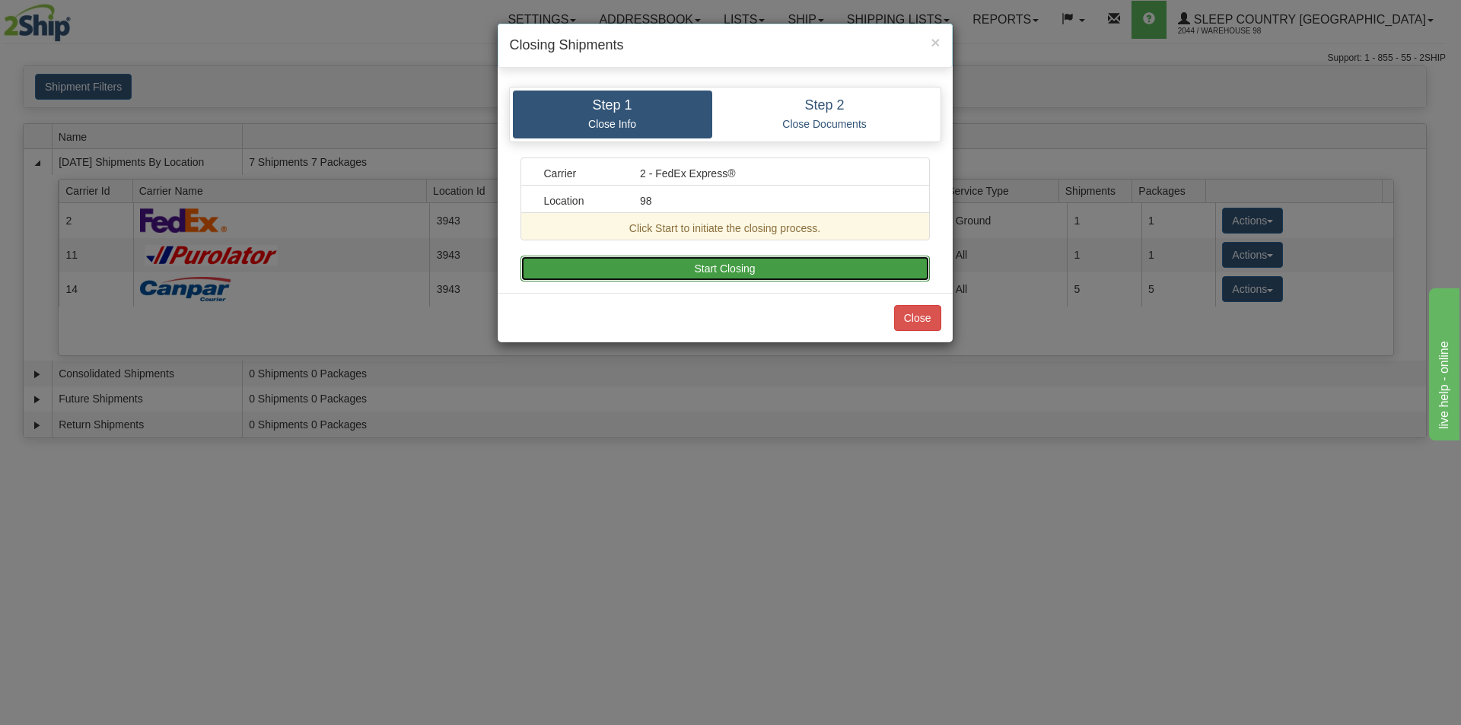
click at [843, 263] on button "Start Closing" at bounding box center [726, 269] width 410 height 26
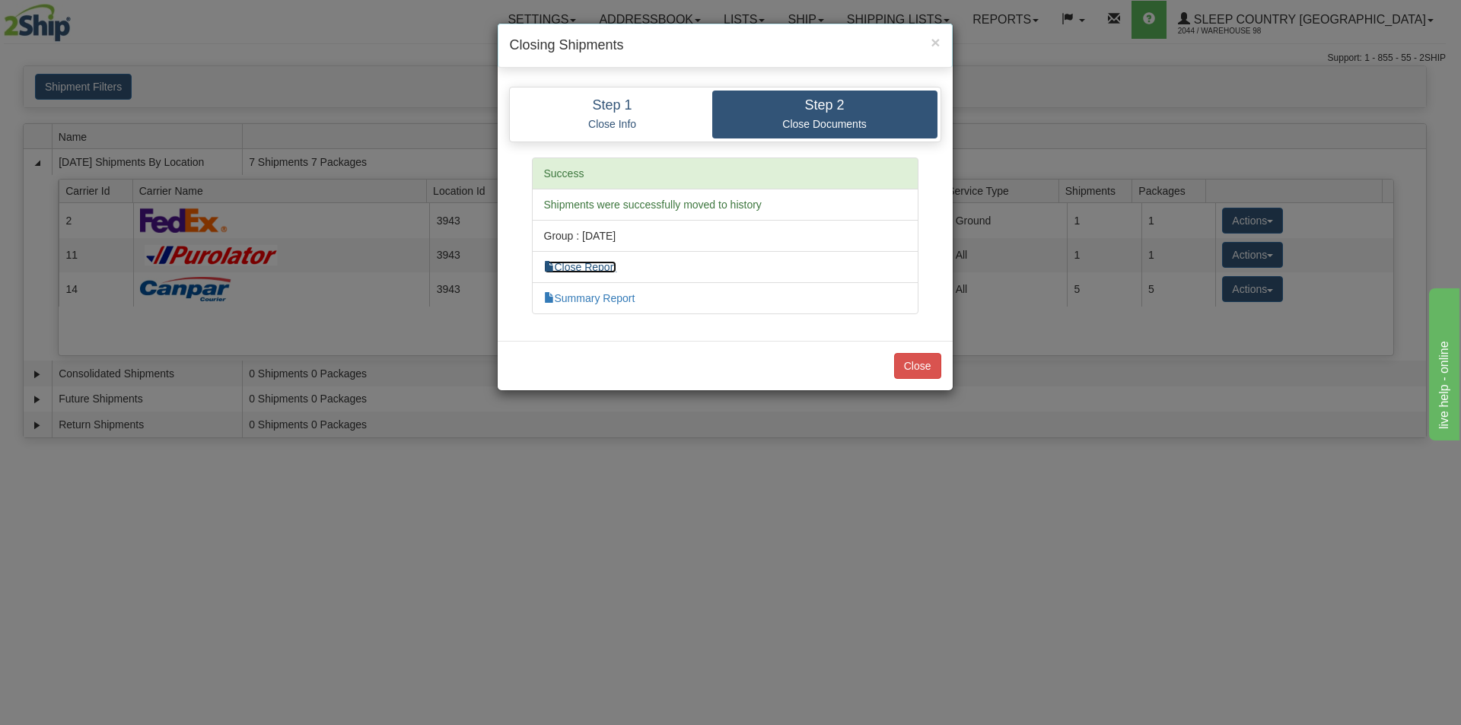
click at [597, 267] on link "Close Report" at bounding box center [580, 267] width 73 height 12
click at [894, 366] on button "Close" at bounding box center [917, 366] width 47 height 26
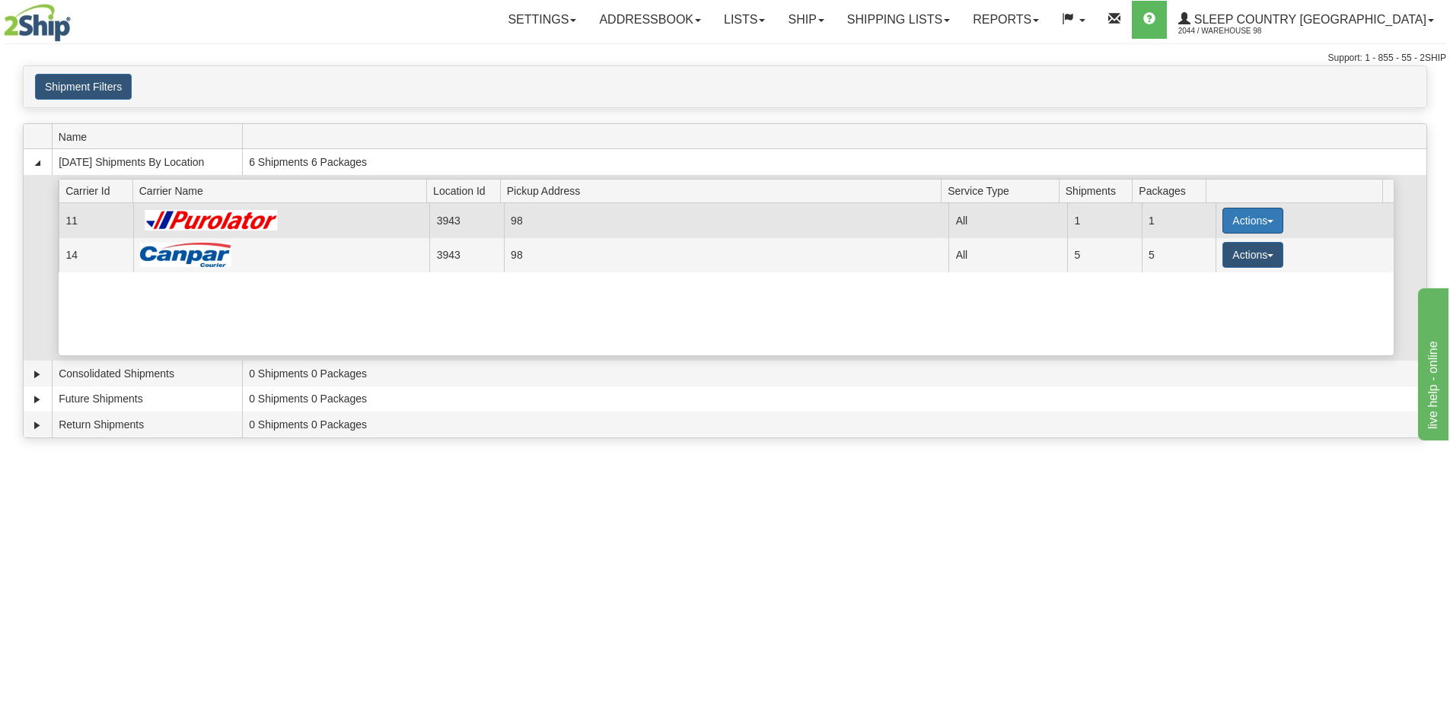
click at [1225, 218] on button "Actions" at bounding box center [1252, 221] width 61 height 26
click at [1215, 285] on span "Pickup" at bounding box center [1196, 288] width 40 height 11
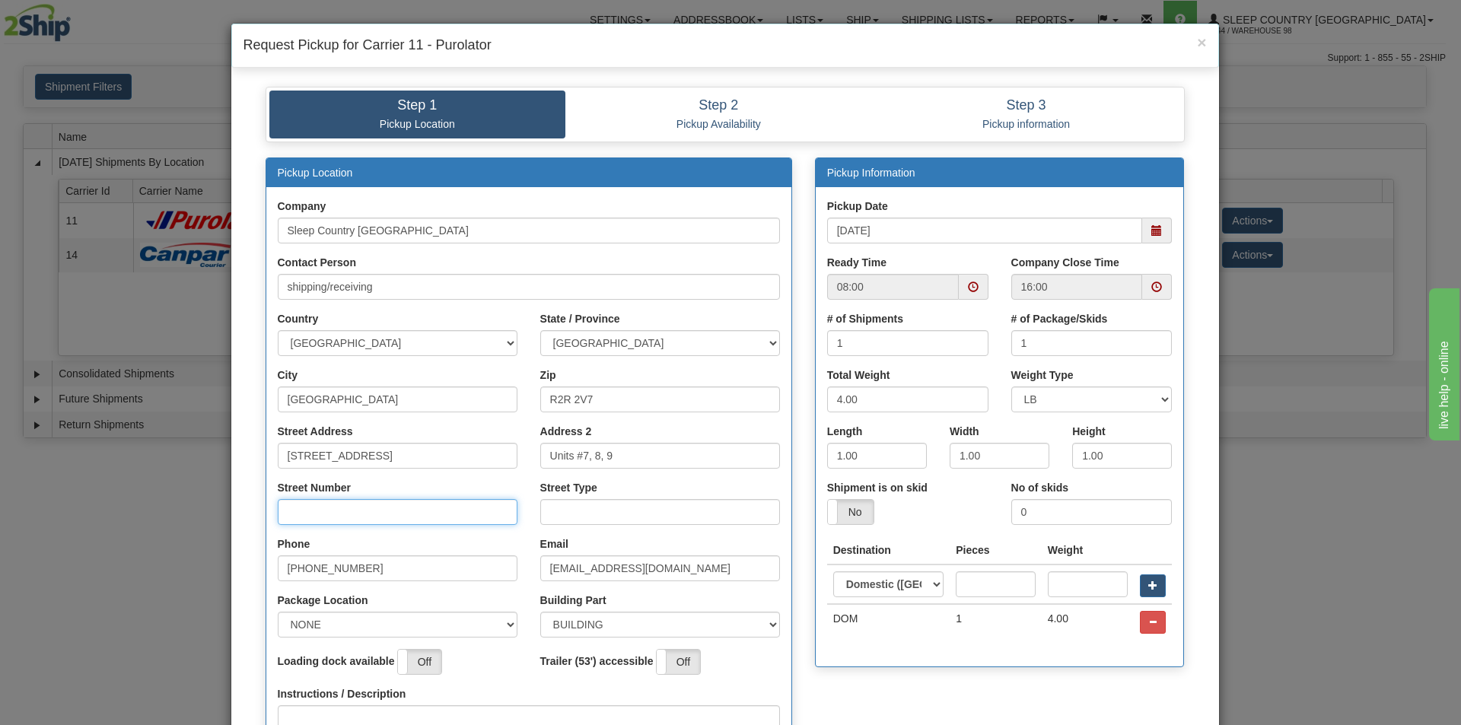
click at [372, 522] on input "Street Number" at bounding box center [398, 512] width 240 height 26
type input "111"
click at [604, 507] on input "Street Type" at bounding box center [660, 512] width 240 height 26
type input "Drive"
click at [404, 620] on select "NONE FRONT REAR SIDE" at bounding box center [398, 625] width 240 height 26
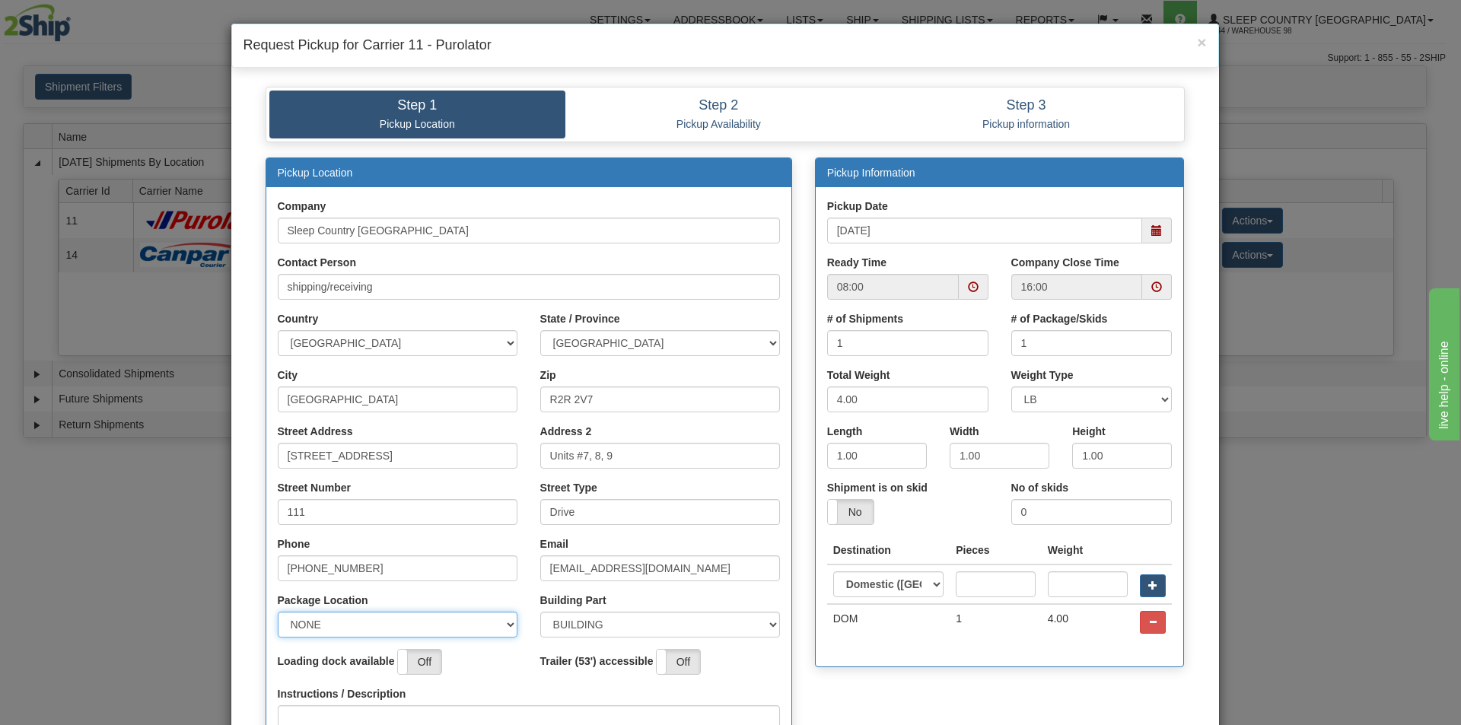
select select "1"
click at [278, 612] on select "NONE FRONT REAR SIDE" at bounding box center [398, 625] width 240 height 26
click at [566, 620] on select "BUILDING APARTMENT DEPARTMENT FLOOR ROOM SUITE" at bounding box center [660, 625] width 240 height 26
click at [501, 598] on div "Package Location NONE FRONT REAR SIDE" at bounding box center [398, 615] width 240 height 45
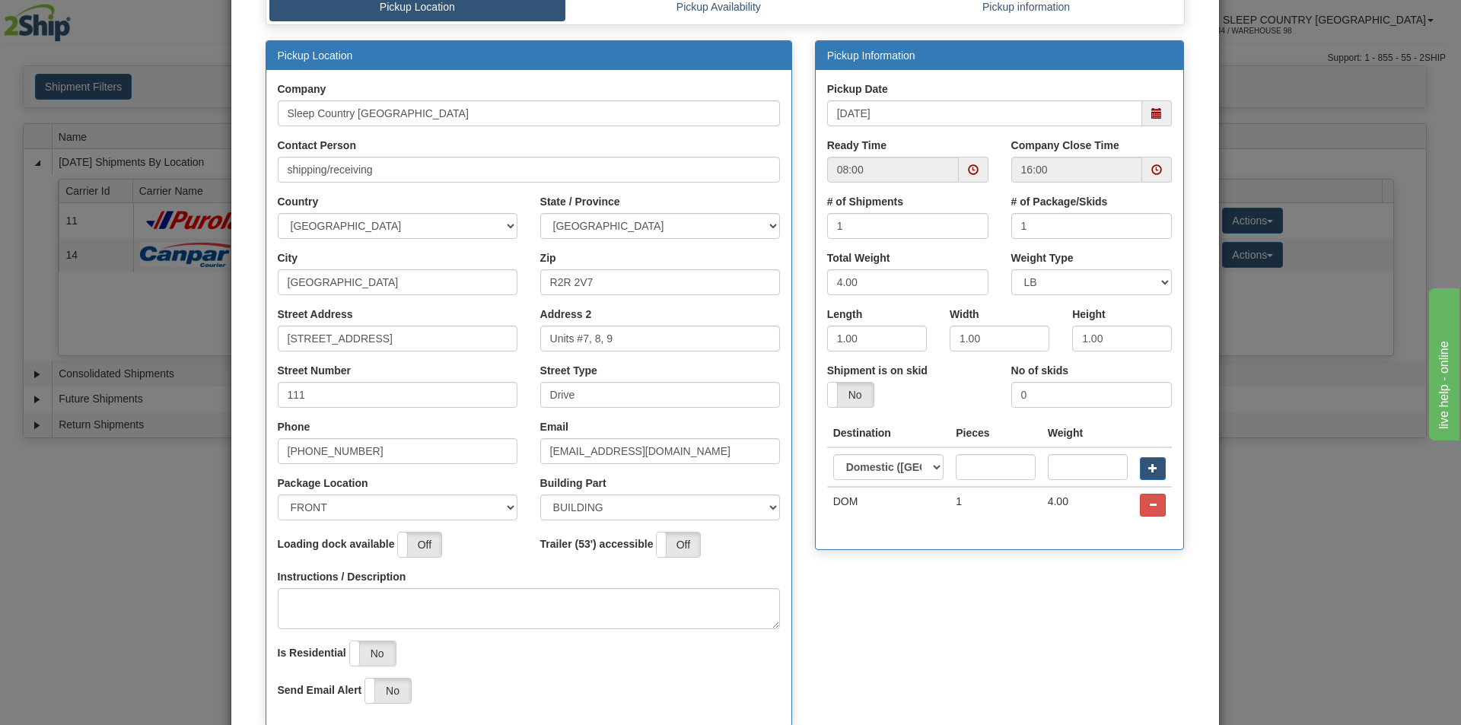
scroll to position [152, 0]
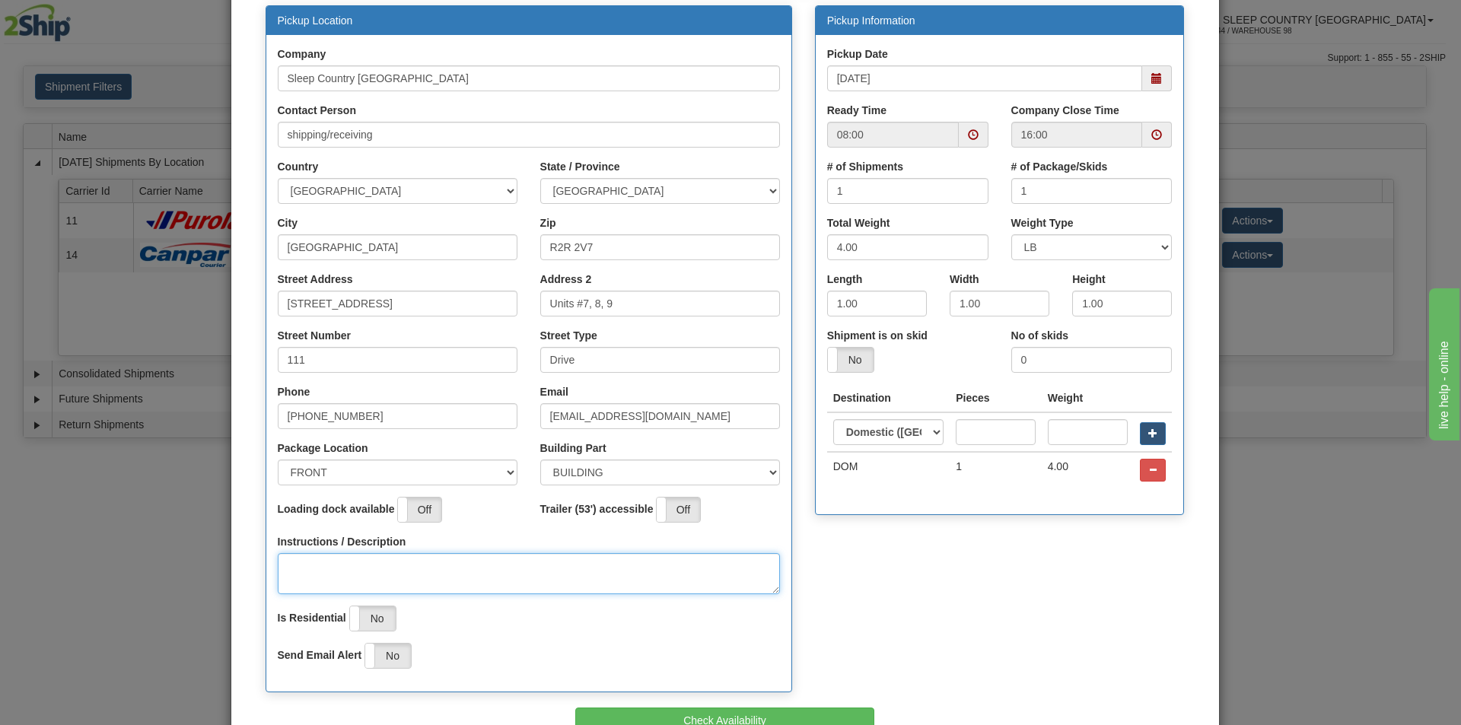
click at [403, 570] on textarea "Instructions / Description" at bounding box center [529, 573] width 502 height 41
click at [306, 573] on textarea "PU 2 OFFICE DOOR" at bounding box center [529, 573] width 502 height 41
click at [966, 142] on span at bounding box center [974, 135] width 30 height 26
type textarea "PU @ OFFICE DOOR"
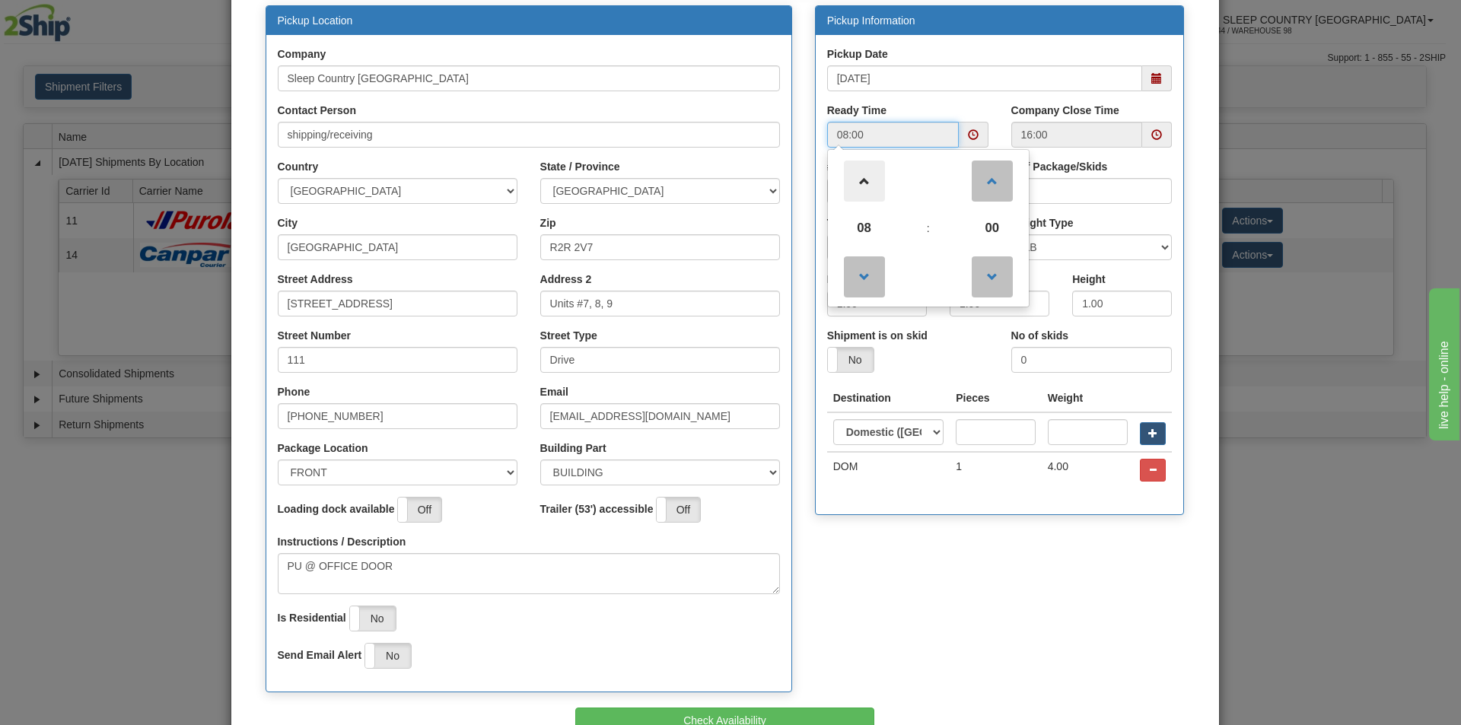
click at [866, 179] on span at bounding box center [864, 181] width 41 height 41
type input "10:00"
click at [812, 713] on button "Check Availability" at bounding box center [724, 721] width 299 height 26
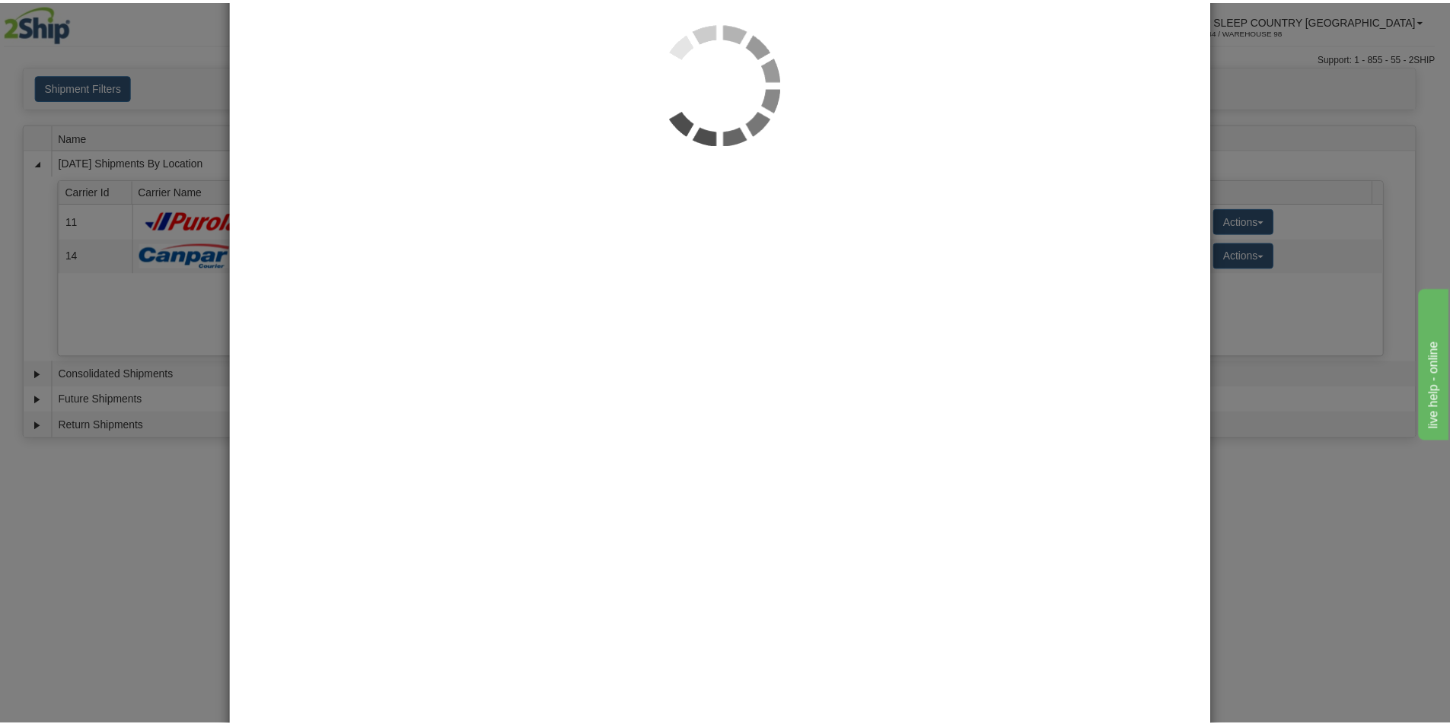
scroll to position [0, 0]
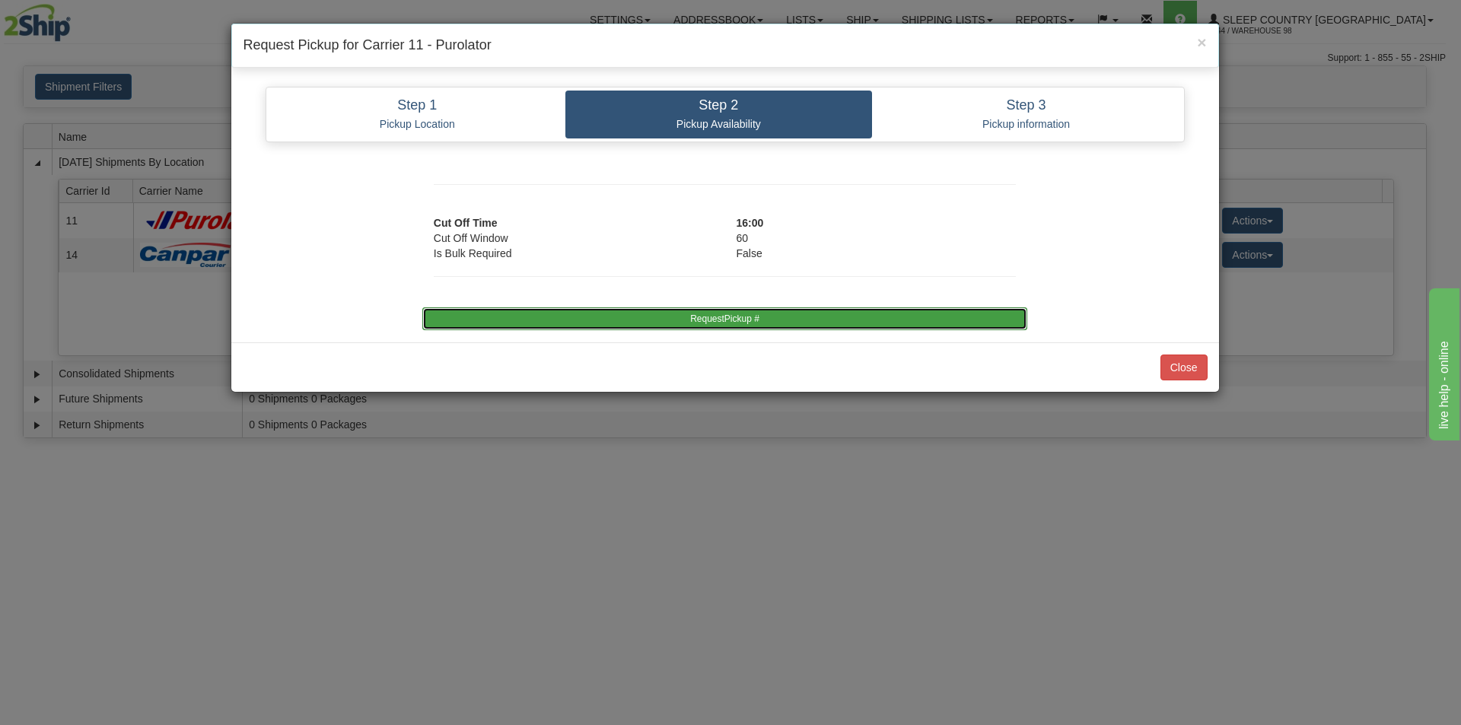
click at [719, 324] on button "RequestPickup #" at bounding box center [724, 319] width 605 height 23
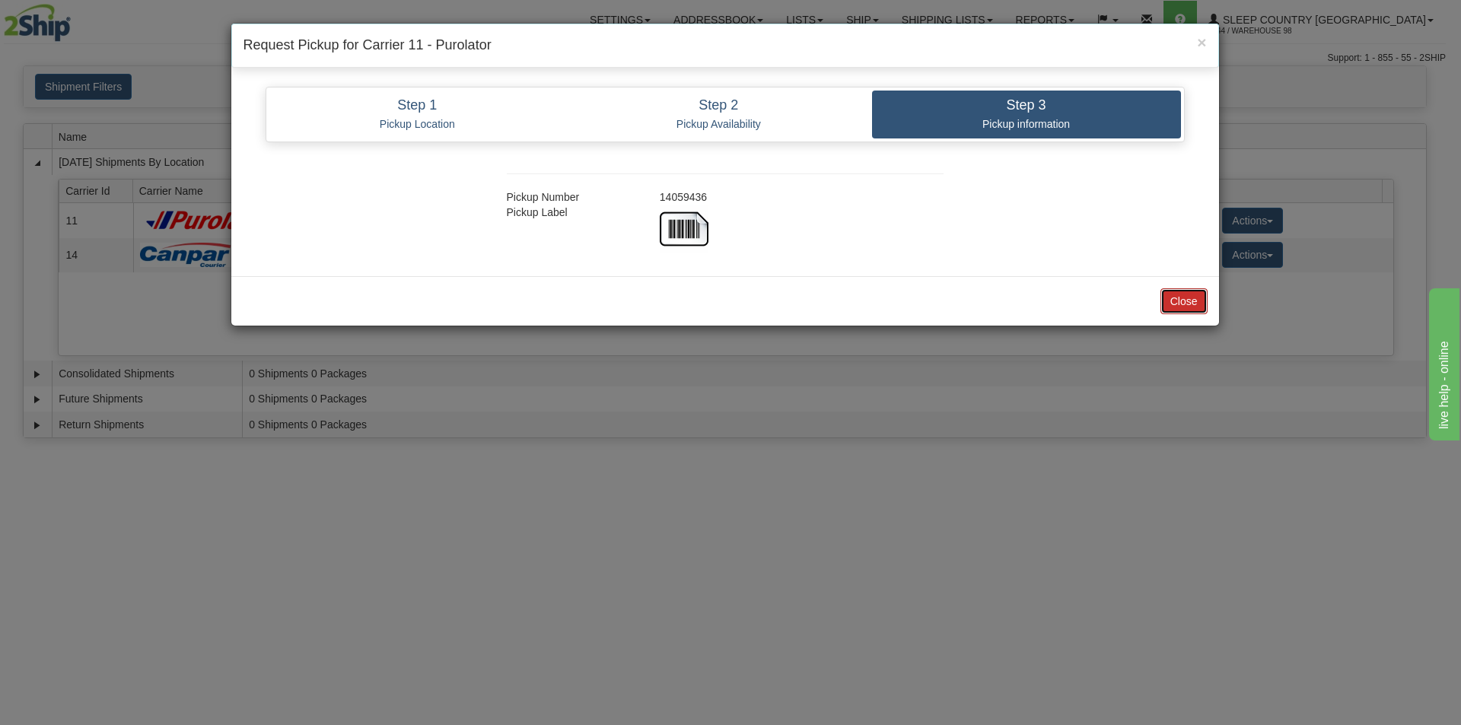
click at [1170, 305] on button "Close" at bounding box center [1184, 301] width 47 height 26
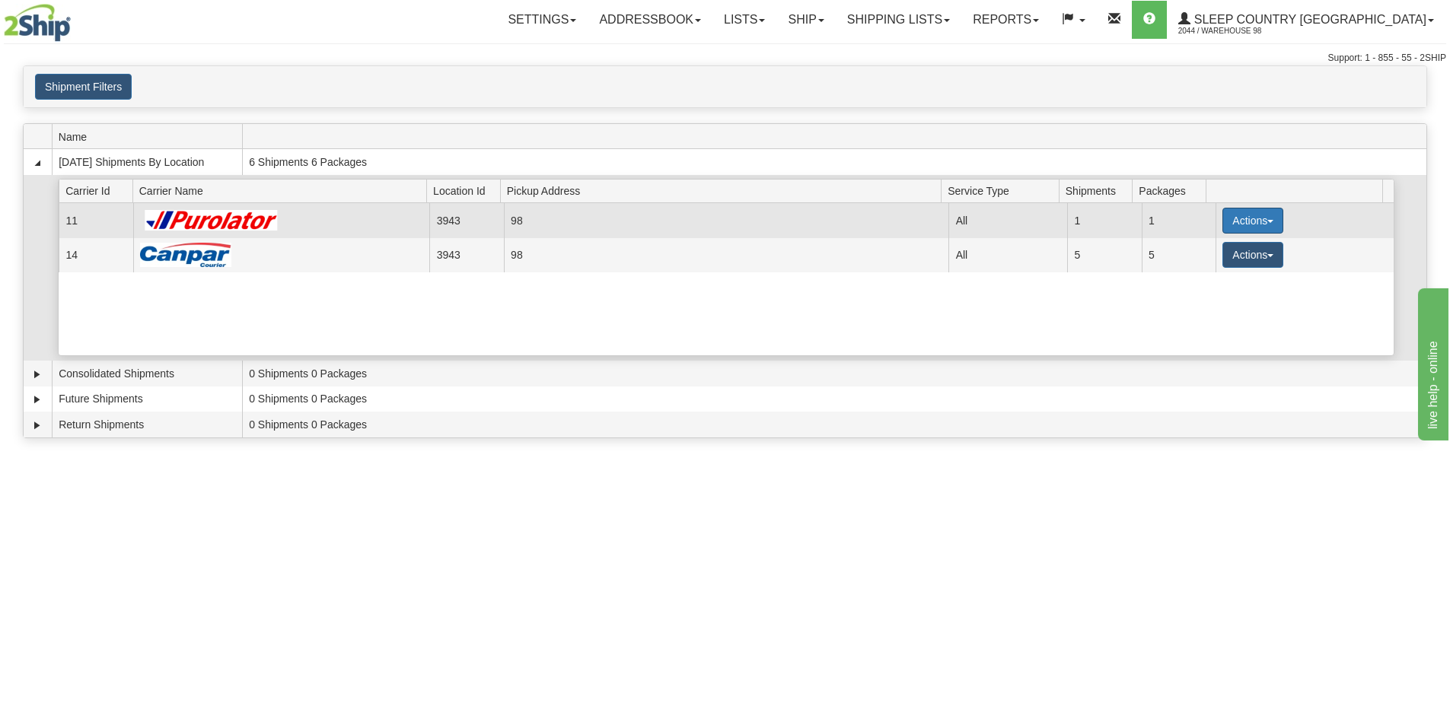
click at [1226, 220] on button "Actions" at bounding box center [1252, 221] width 61 height 26
click at [1232, 273] on link "Close" at bounding box center [1222, 270] width 122 height 20
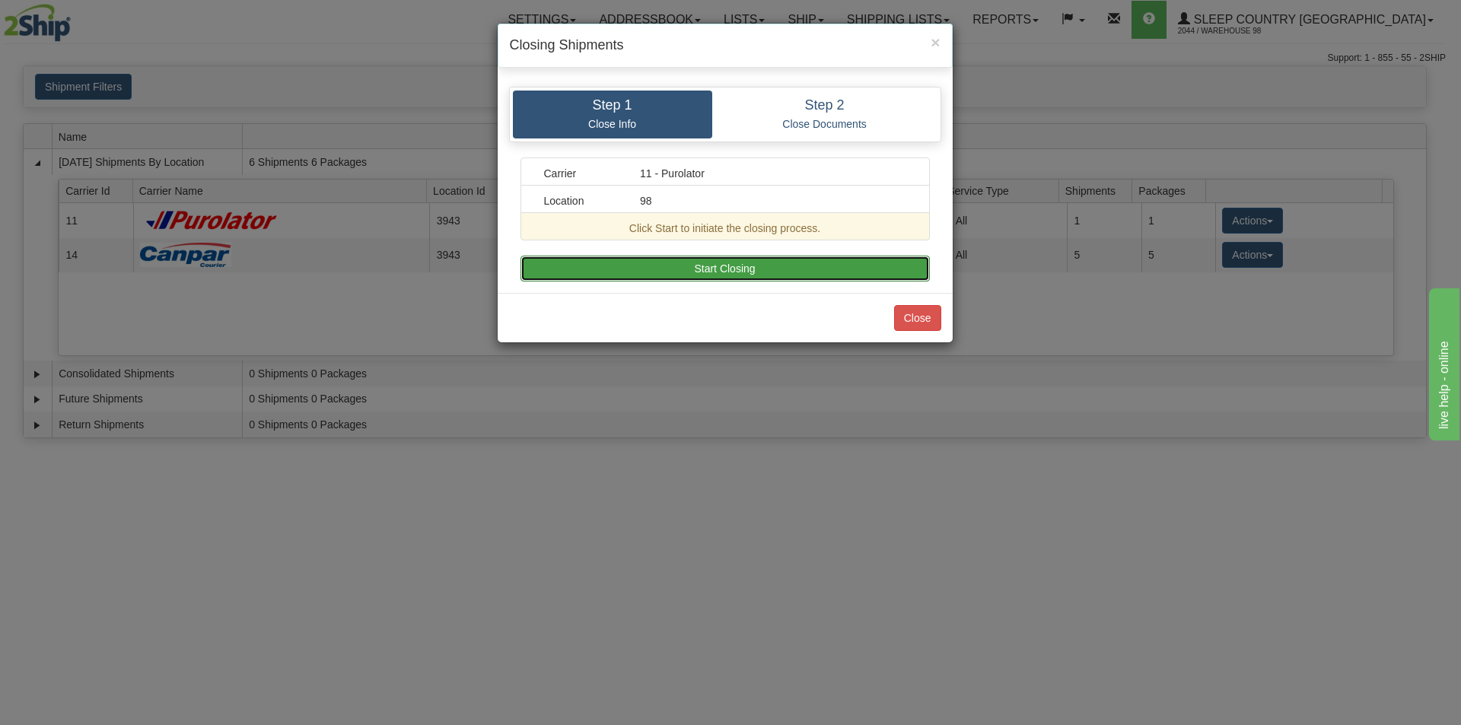
click at [774, 276] on button "Start Closing" at bounding box center [726, 269] width 410 height 26
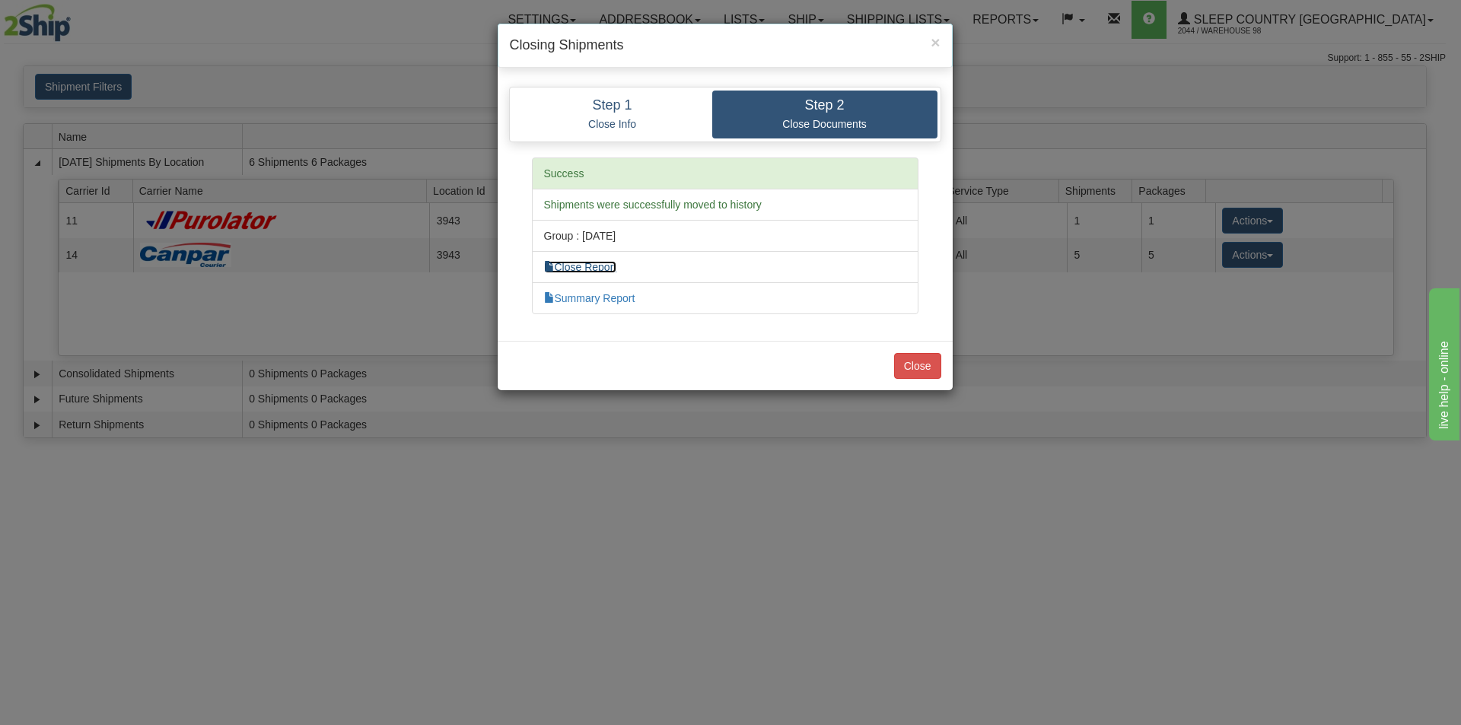
click at [591, 269] on link "Close Report" at bounding box center [580, 267] width 73 height 12
drag, startPoint x: 939, startPoint y: 368, endPoint x: 945, endPoint y: 362, distance: 8.1
click at [939, 368] on button "Close" at bounding box center [917, 366] width 47 height 26
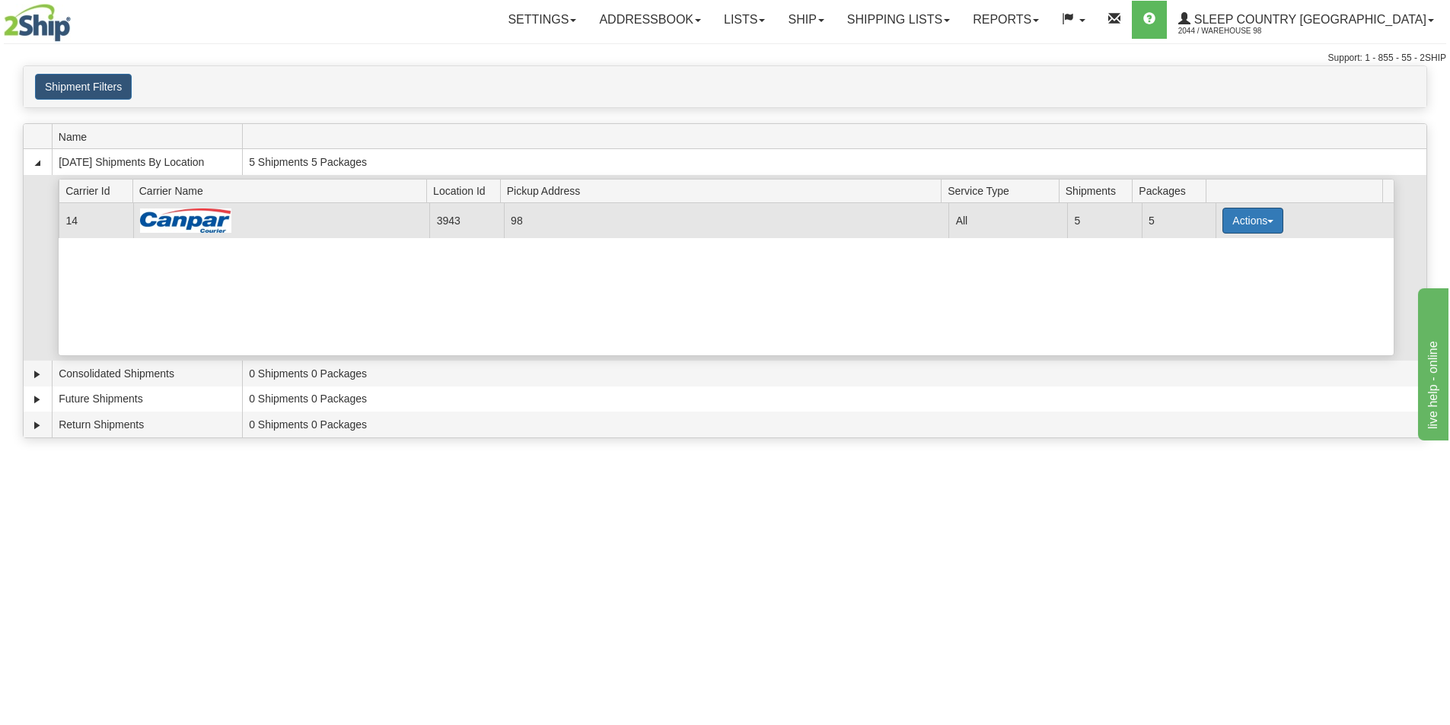
click at [1241, 231] on button "Actions" at bounding box center [1252, 221] width 61 height 26
click at [1221, 266] on link "Close" at bounding box center [1222, 270] width 122 height 20
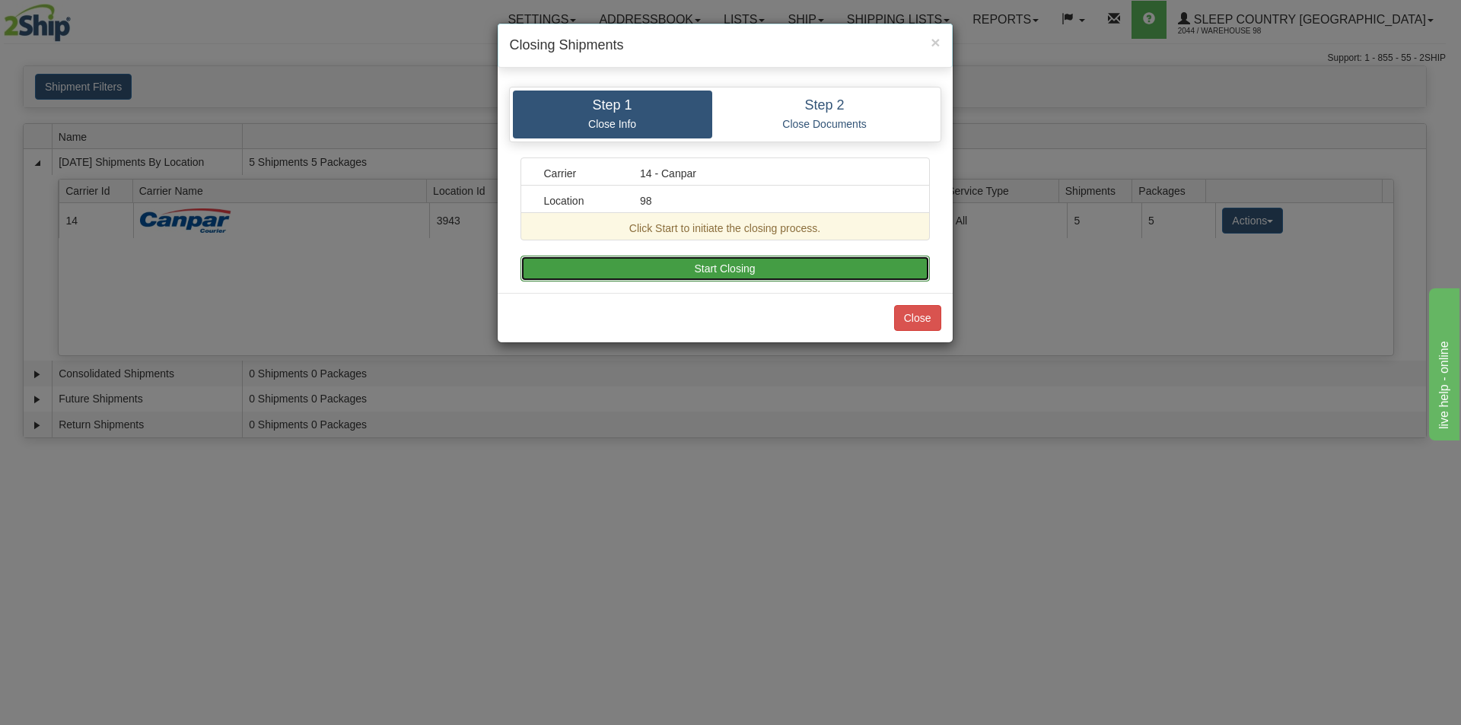
click at [765, 273] on button "Start Closing" at bounding box center [726, 269] width 410 height 26
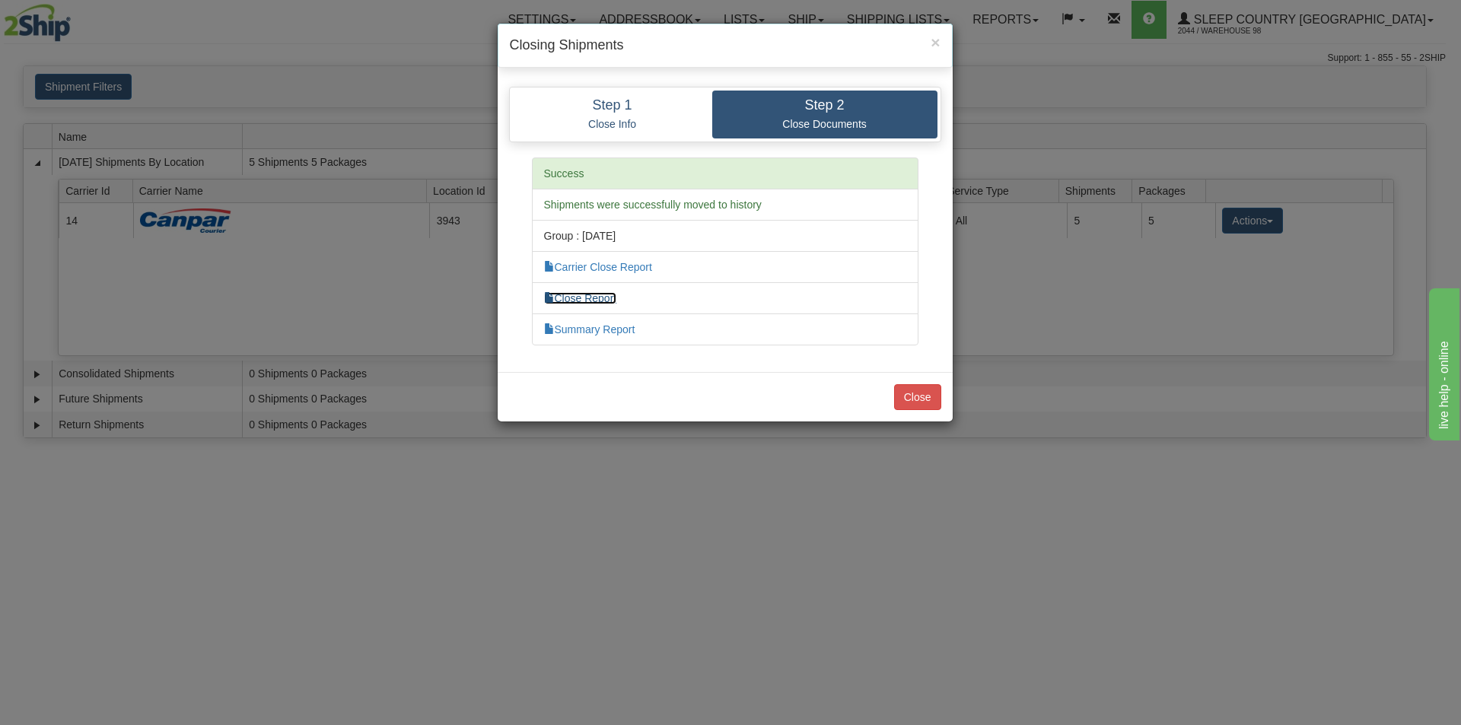
click at [591, 295] on link "Close Report" at bounding box center [580, 298] width 73 height 12
click at [916, 399] on button "Close" at bounding box center [917, 397] width 47 height 26
